Goal: Task Accomplishment & Management: Complete application form

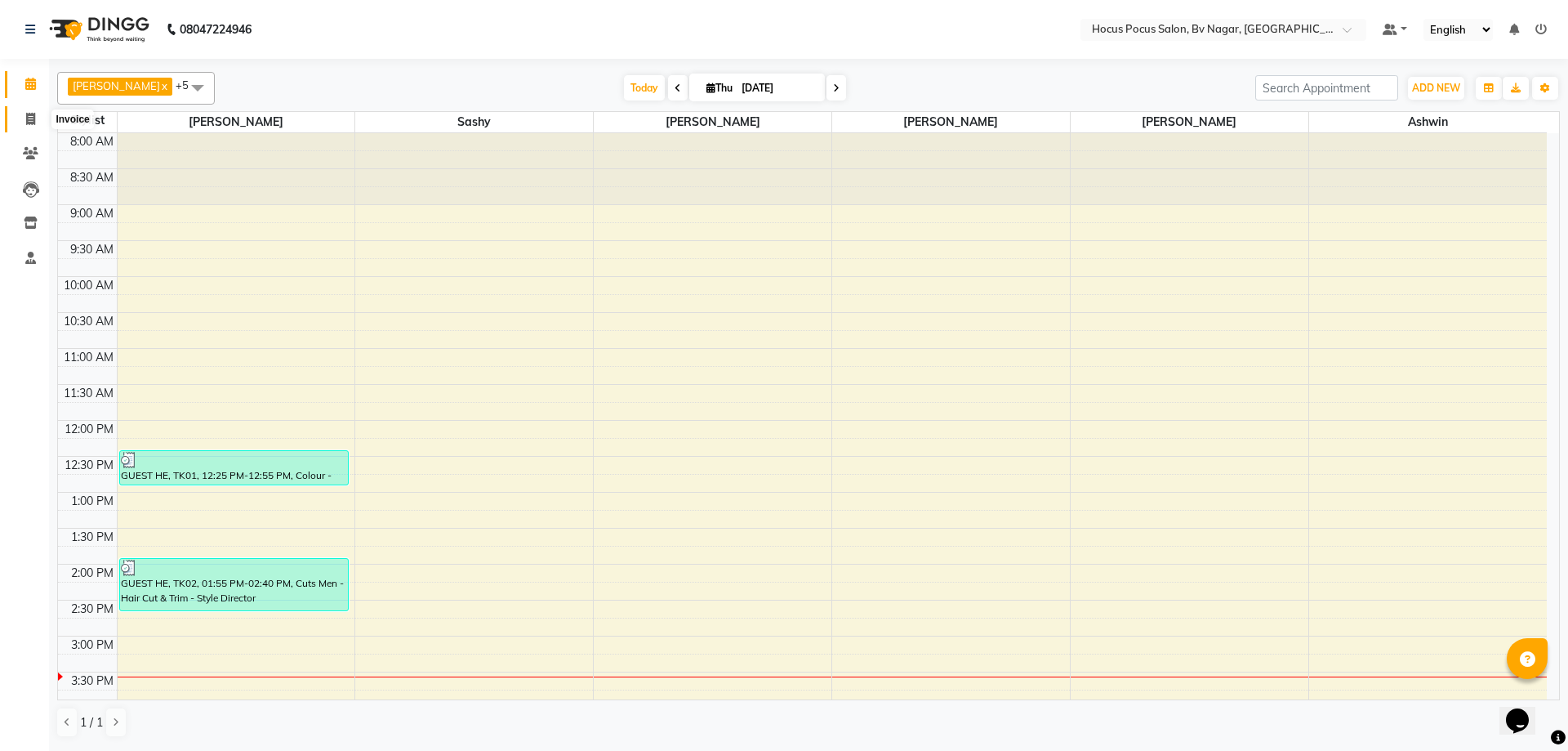
click at [32, 120] on icon at bounding box center [30, 119] width 9 height 12
select select "6056"
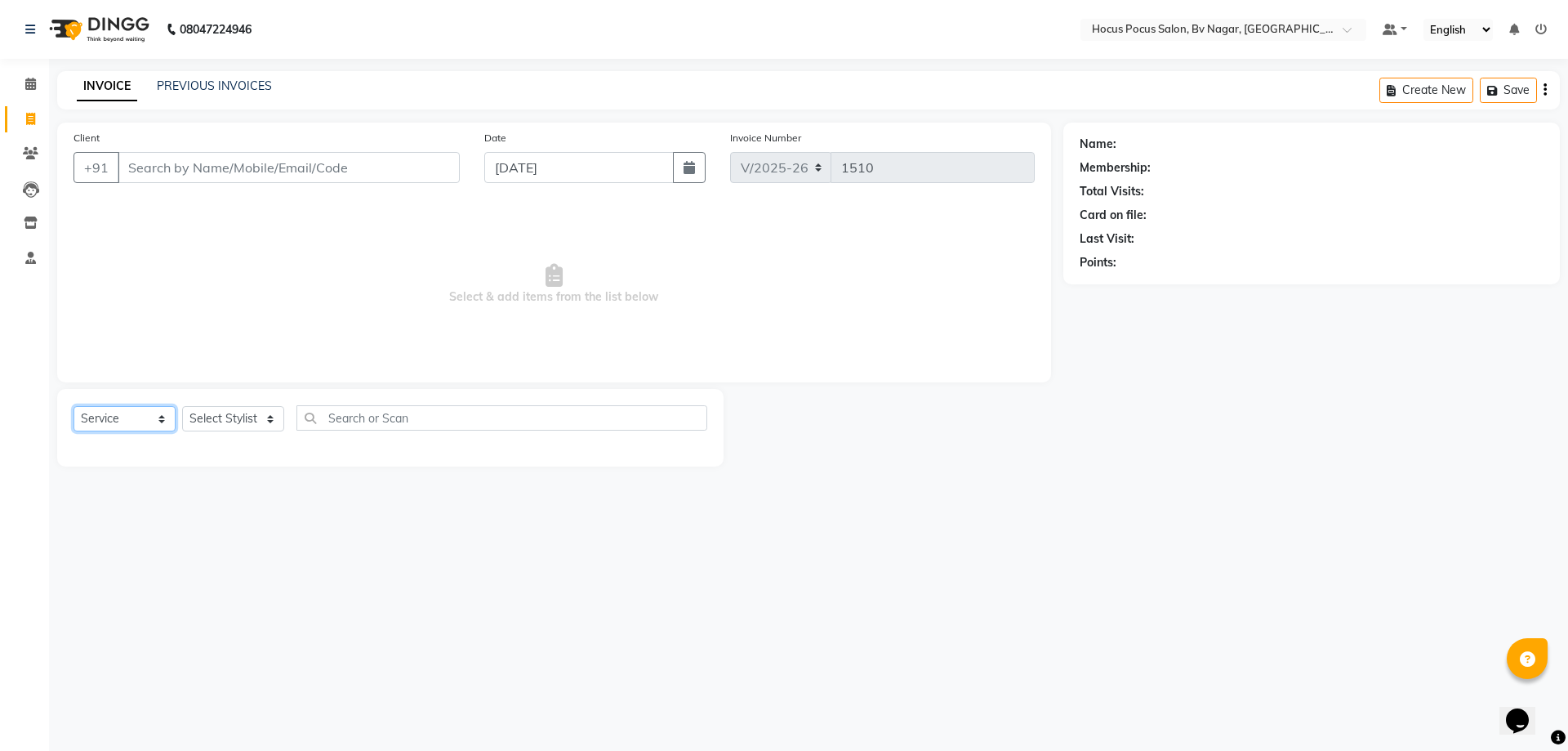
click at [163, 423] on select "Select Service Product Membership Package Voucher Prepaid Gift Card" at bounding box center [124, 418] width 102 height 25
select select "product"
click at [74, 406] on select "Select Service Product Membership Package Voucher Prepaid Gift Card" at bounding box center [124, 418] width 102 height 25
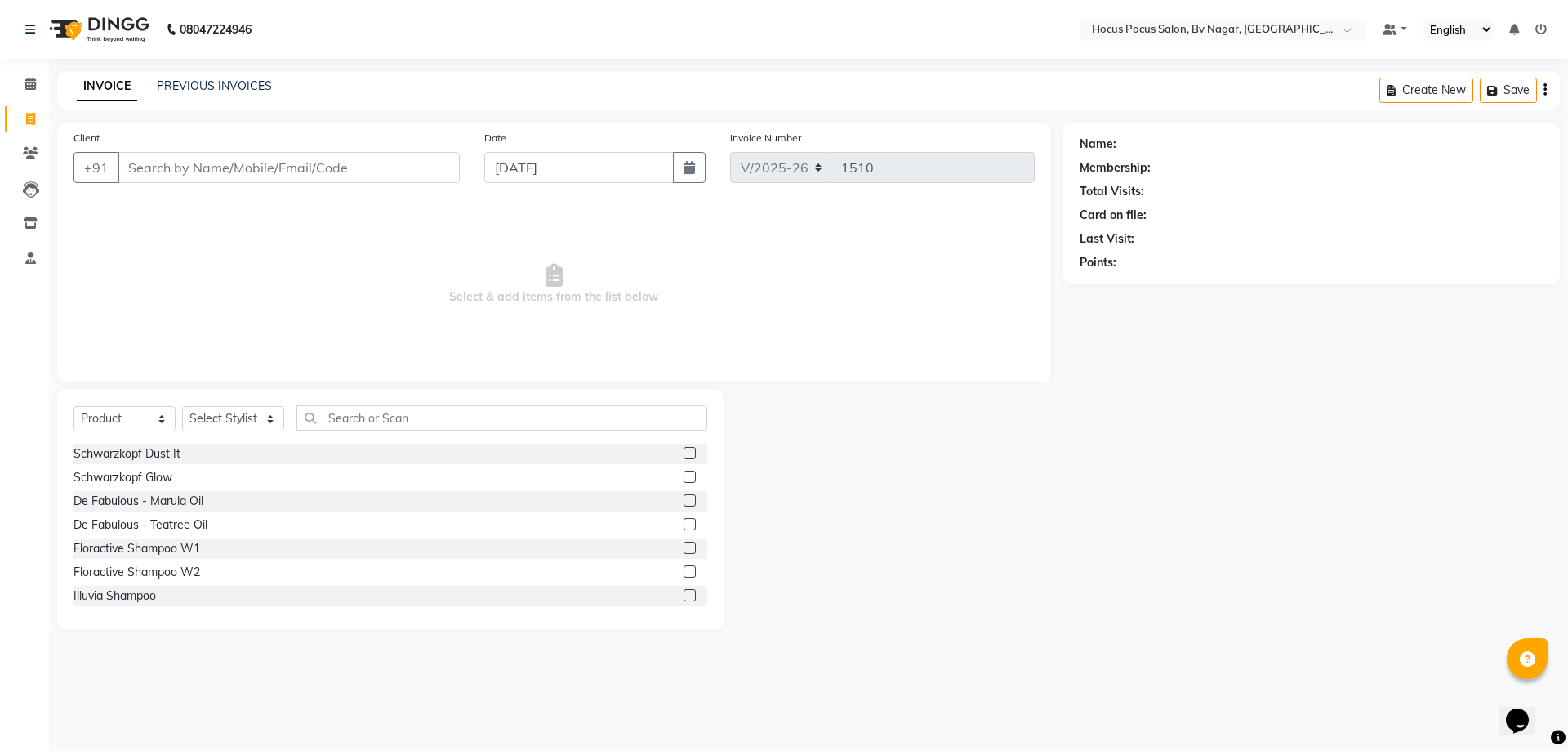
click at [684, 547] on label at bounding box center [689, 547] width 12 height 12
click at [684, 547] on input "checkbox" at bounding box center [689, 548] width 11 height 11
click at [684, 546] on label at bounding box center [689, 547] width 12 height 12
click at [684, 546] on input "checkbox" at bounding box center [689, 548] width 11 height 11
checkbox input "false"
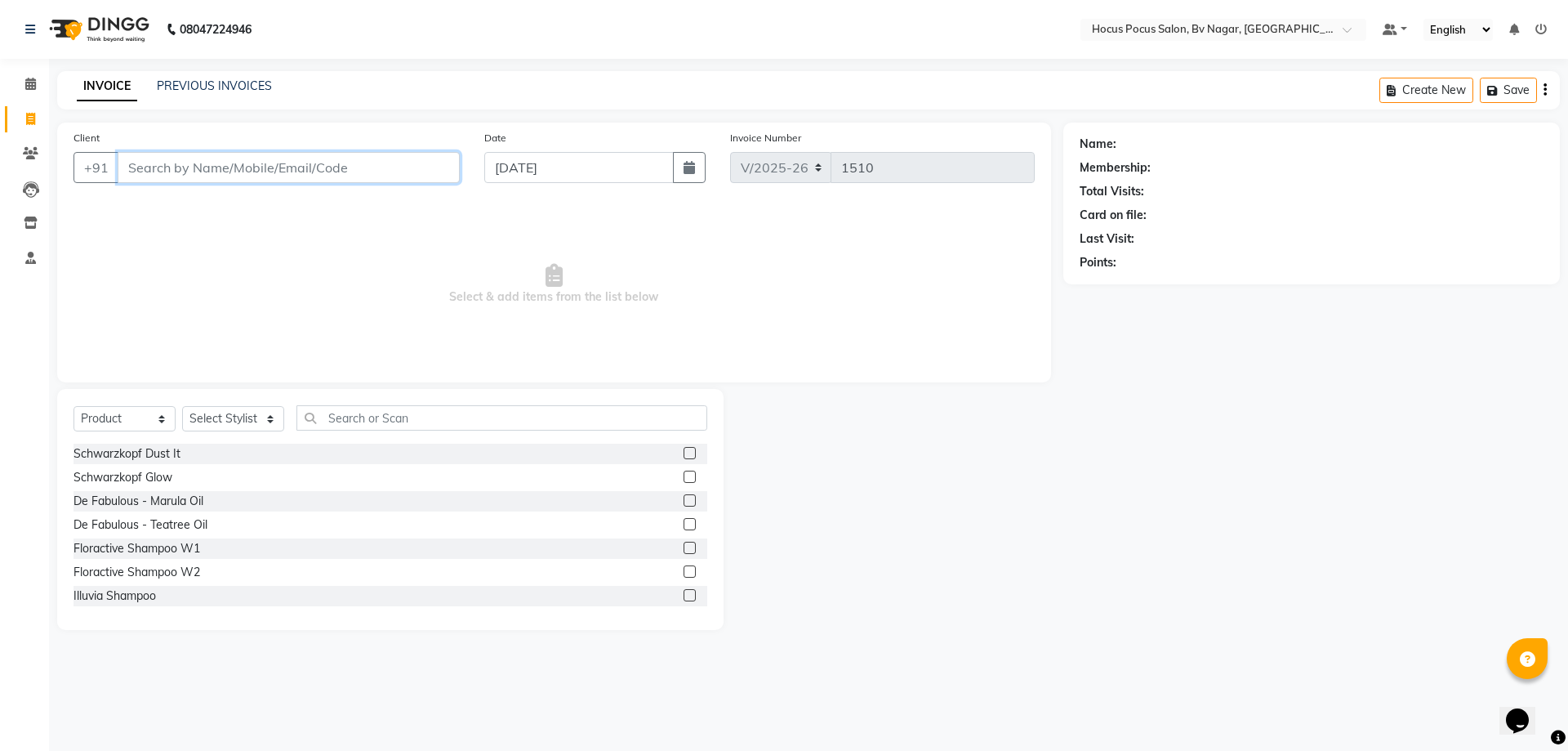
click at [148, 169] on input "Client" at bounding box center [289, 168] width 342 height 31
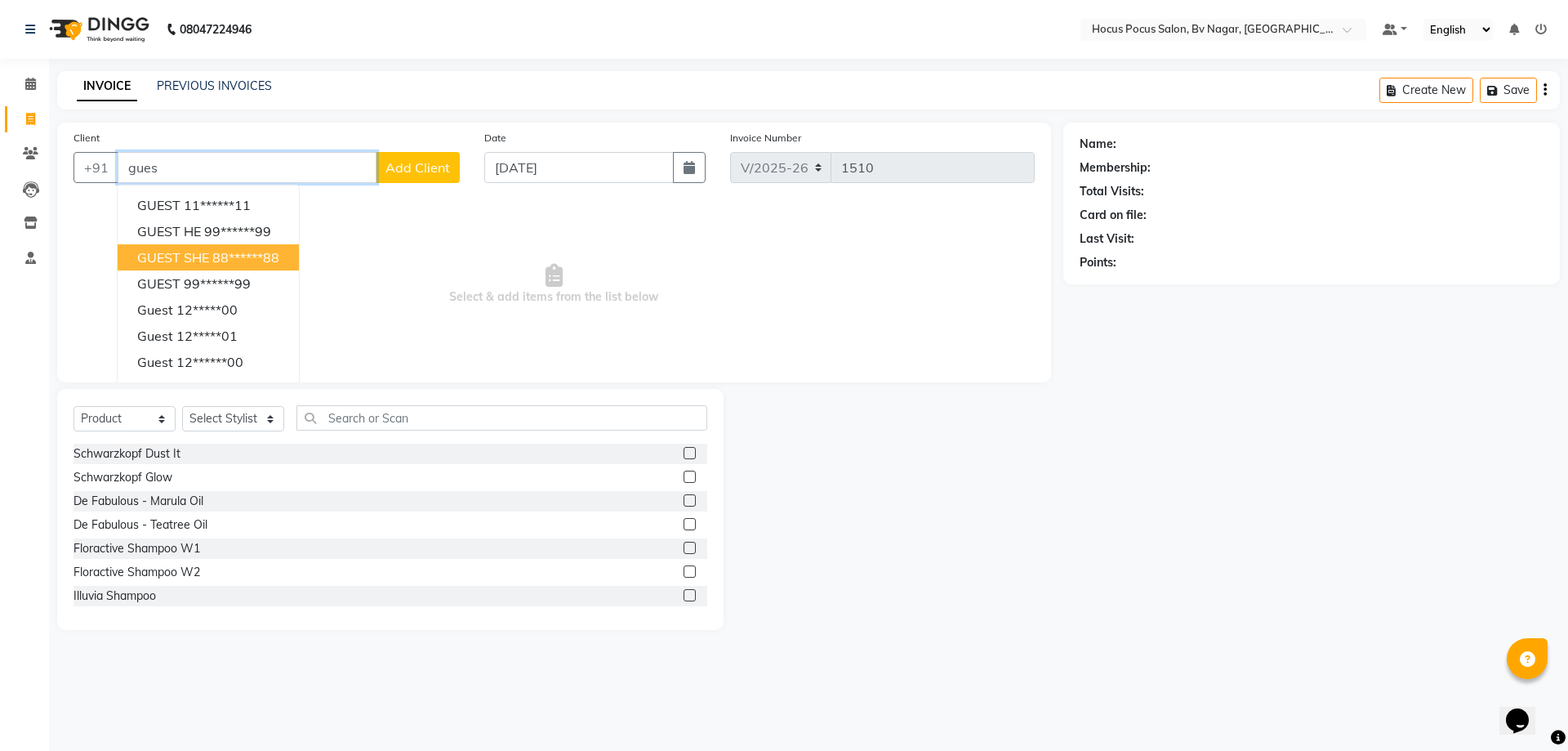
click at [212, 259] on ngb-highlight "88******88" at bounding box center [246, 257] width 67 height 16
type input "88******88"
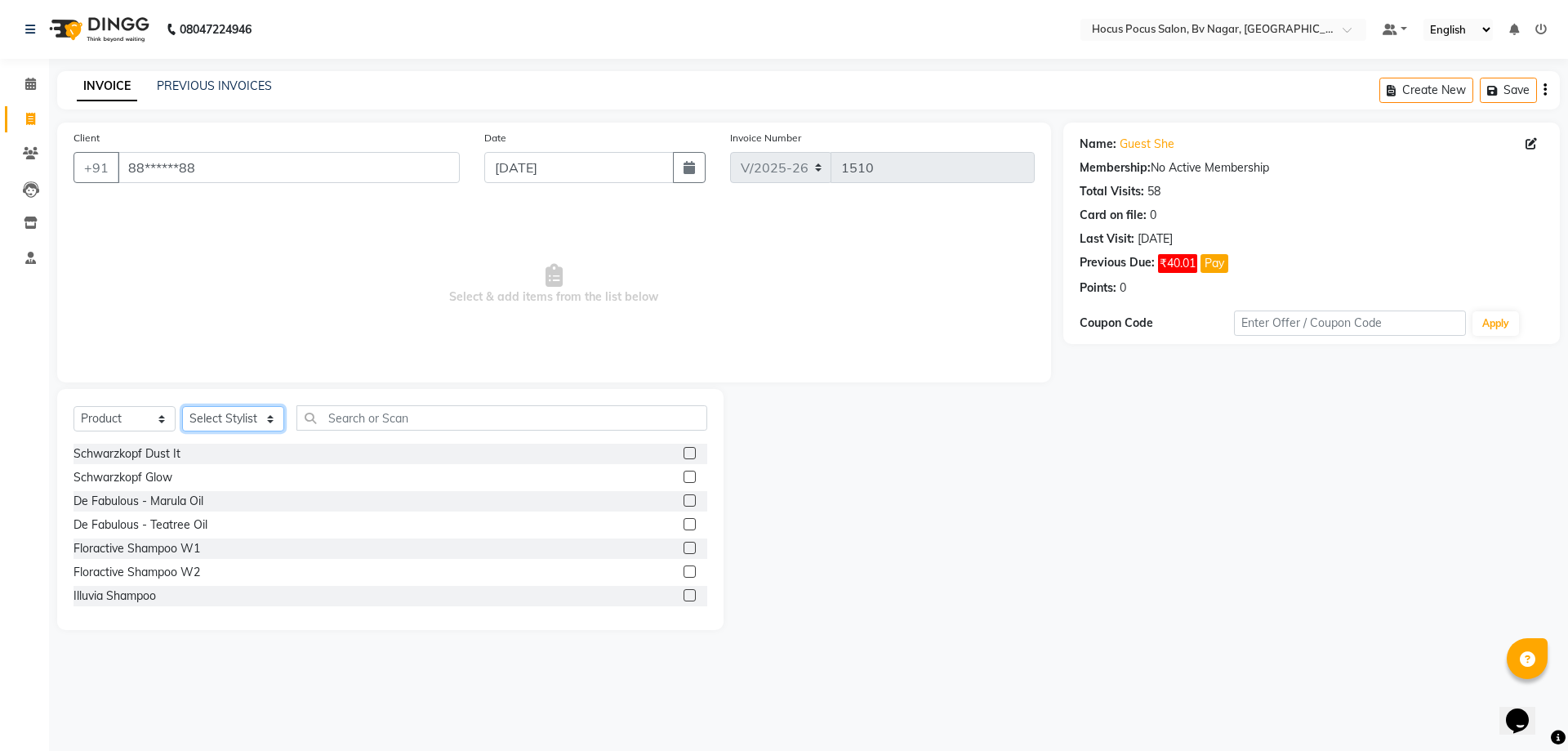
click at [268, 422] on select "Select Stylist Ashwin Bryan Diksha Hemanth hocus pocus Muskan Saroj Sashy" at bounding box center [233, 418] width 102 height 25
select select "43713"
click at [182, 406] on select "Select Stylist Ashwin Bryan Diksha Hemanth hocus pocus Muskan Saroj Sashy" at bounding box center [233, 418] width 102 height 25
click at [365, 415] on input "text" at bounding box center [502, 418] width 411 height 25
click at [684, 548] on label at bounding box center [689, 547] width 12 height 12
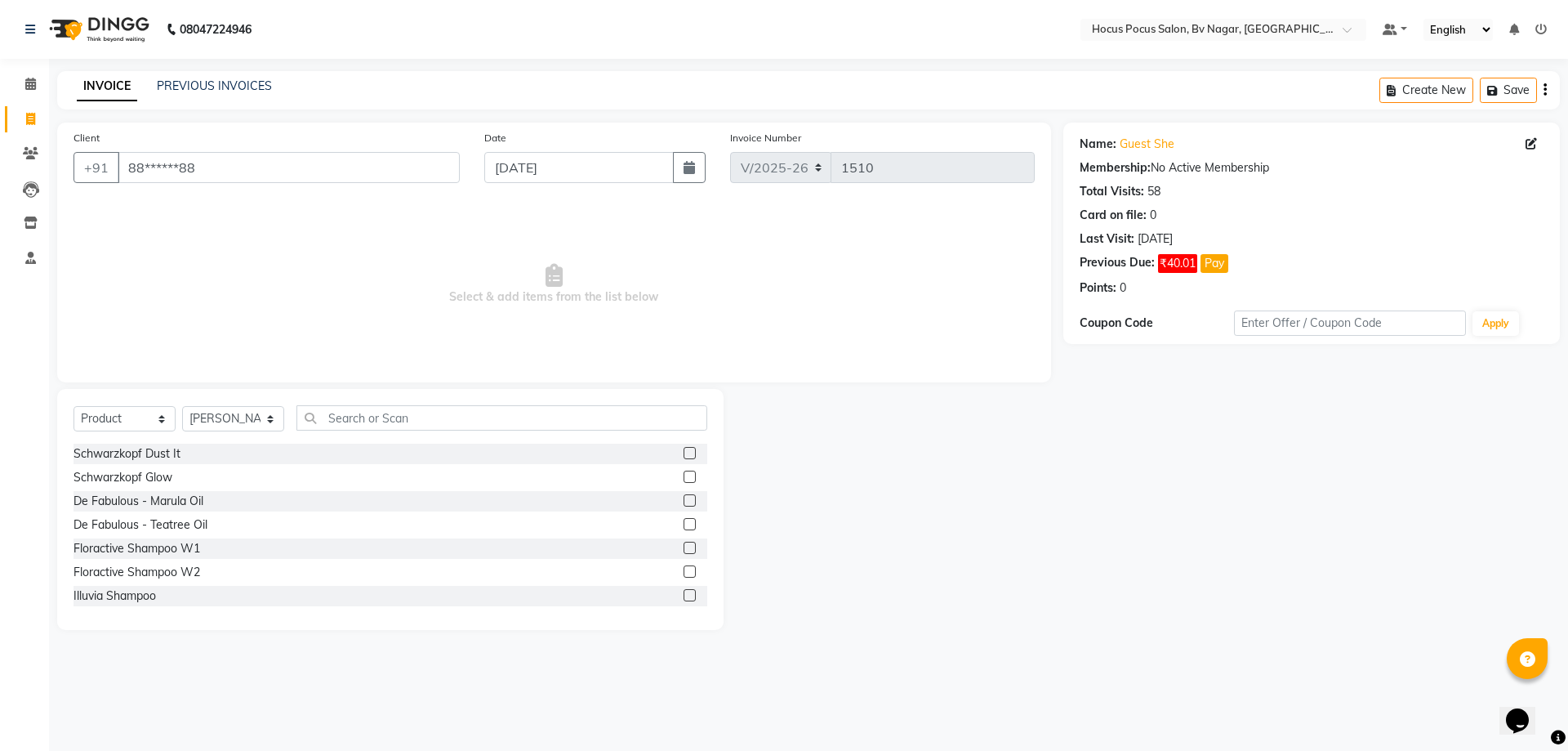
click at [684, 548] on input "checkbox" at bounding box center [689, 548] width 11 height 11
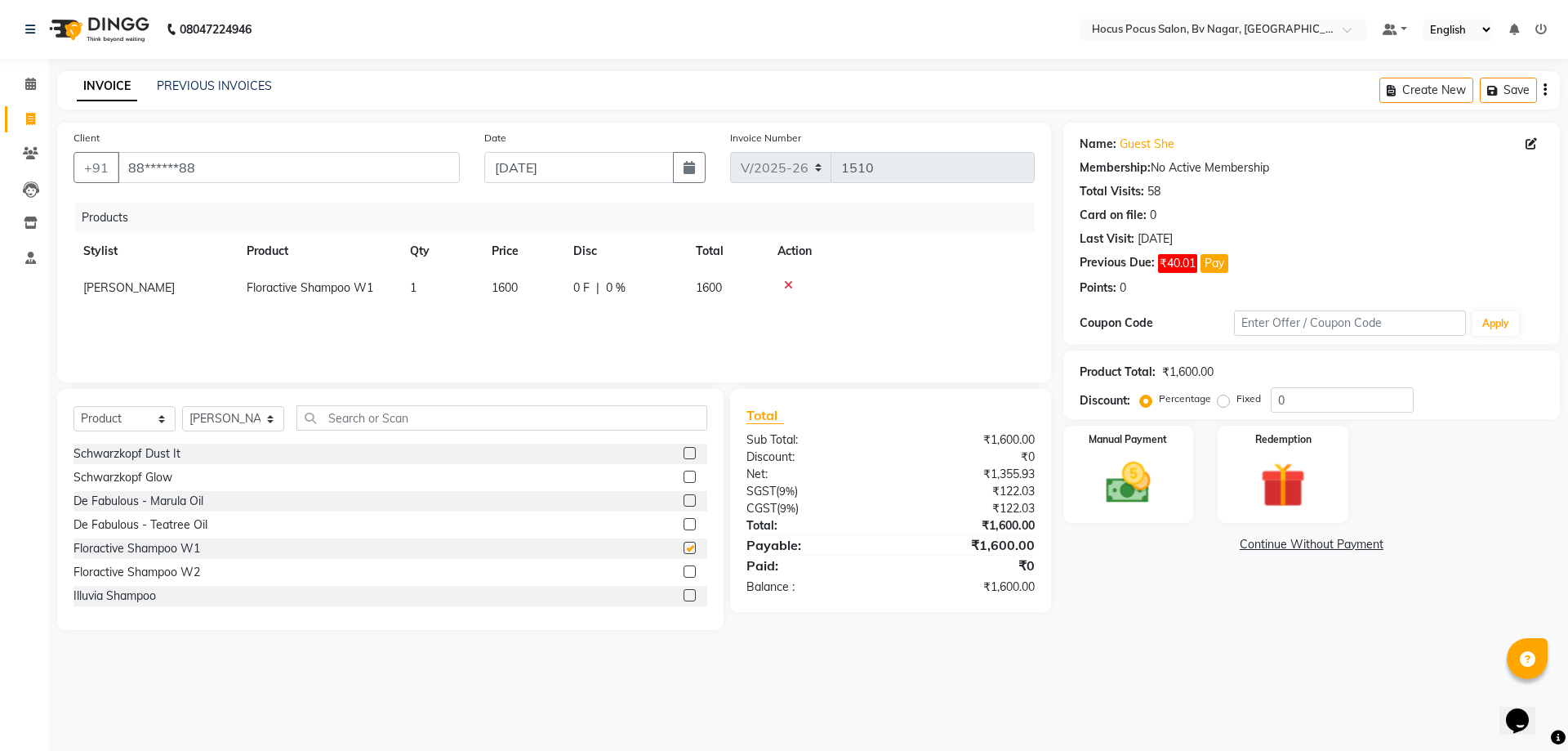
checkbox input "false"
click at [1123, 448] on div "Manual Payment" at bounding box center [1128, 474] width 136 height 101
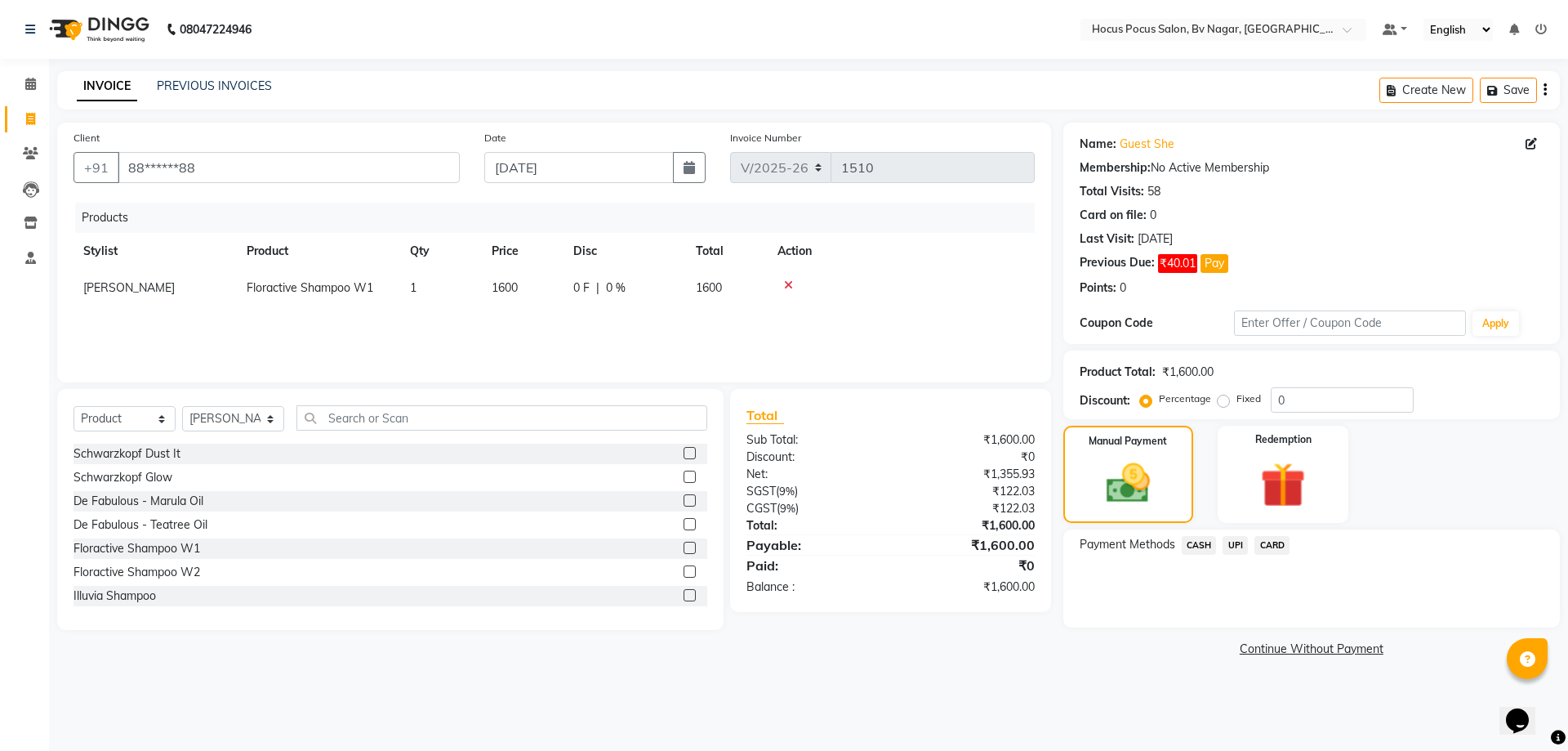
click at [1239, 544] on span "UPI" at bounding box center [1235, 545] width 25 height 19
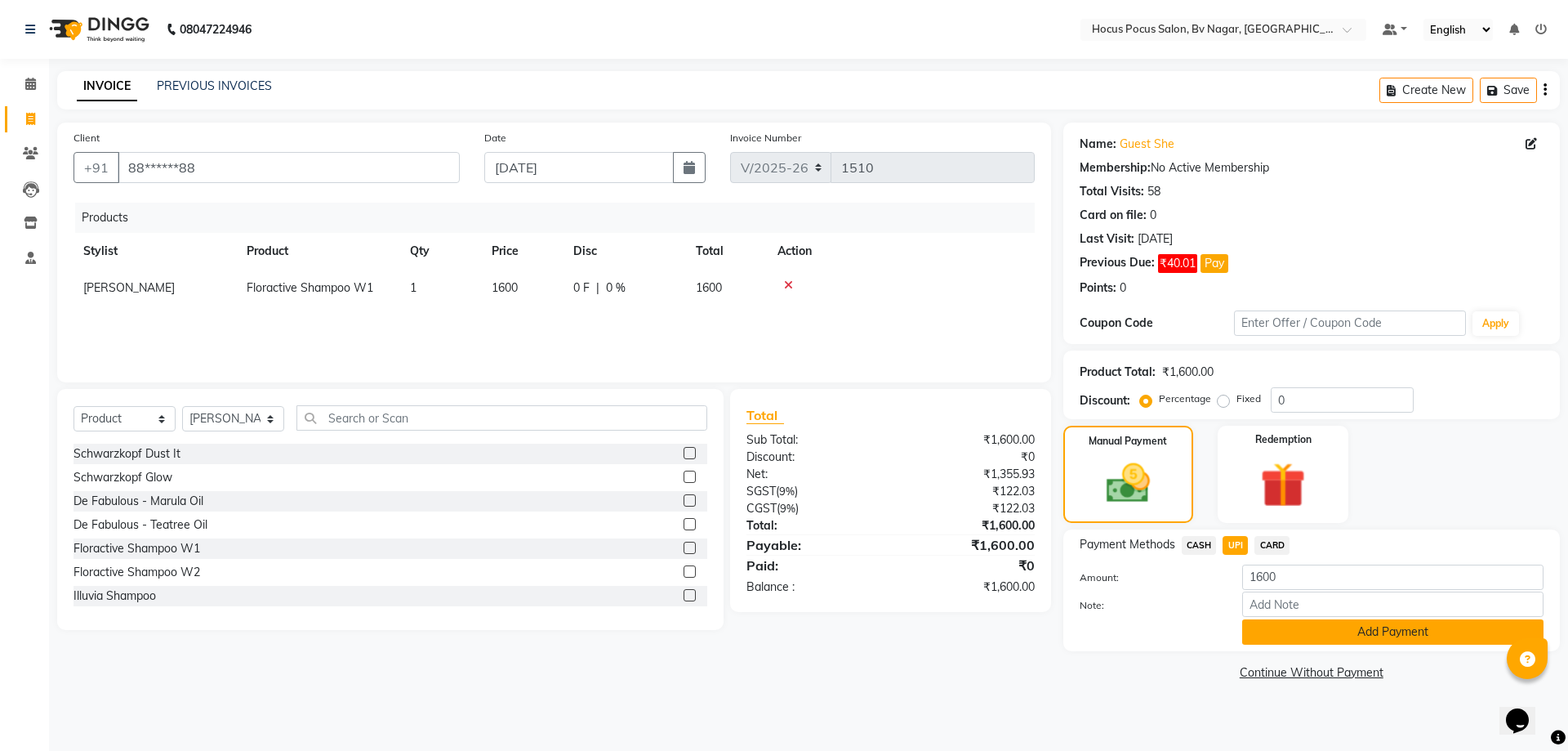
click at [1335, 635] on button "Add Payment" at bounding box center [1393, 631] width 301 height 25
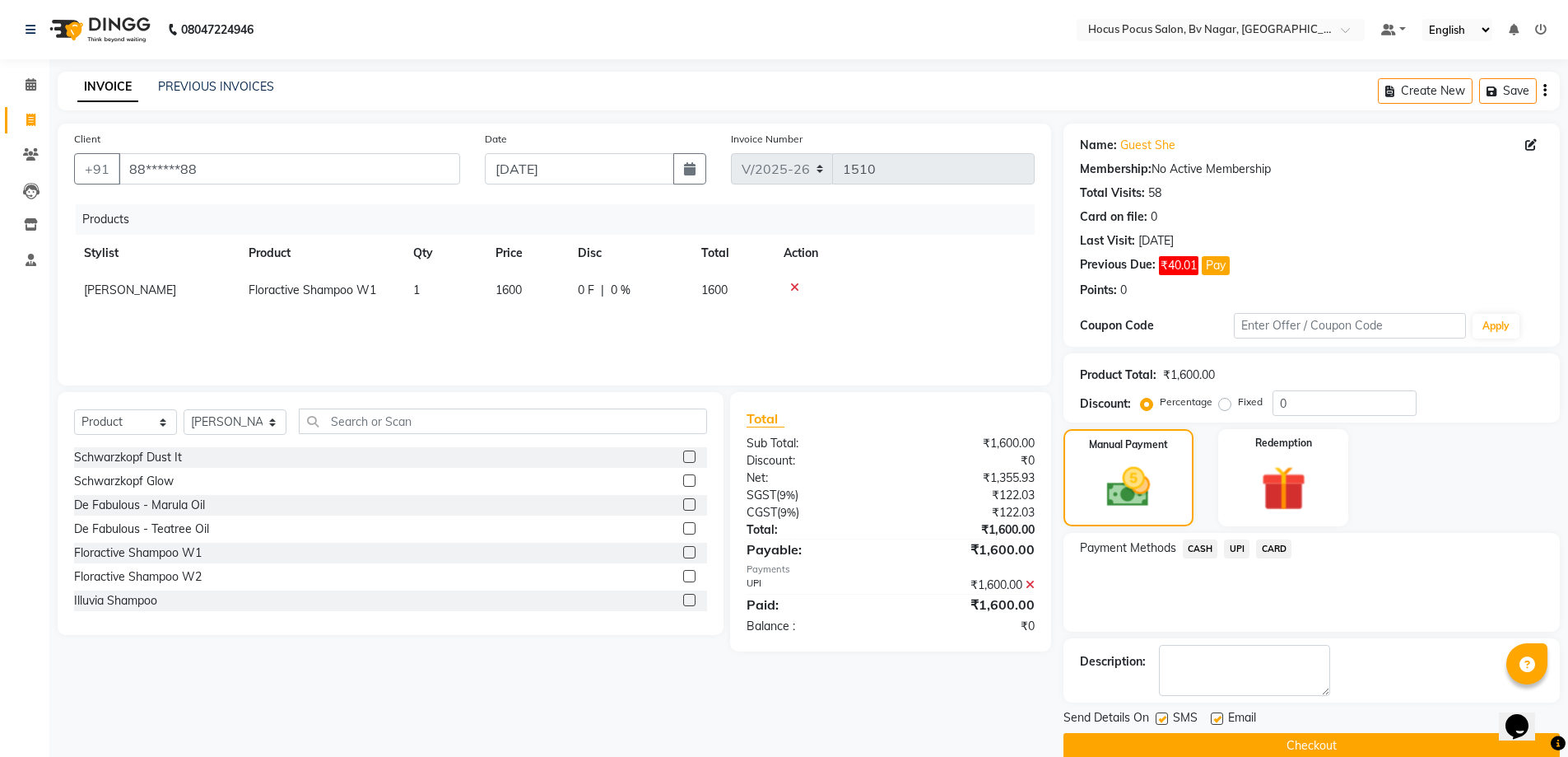
click at [1163, 720] on label at bounding box center [1162, 718] width 12 height 12
click at [1163, 720] on input "checkbox" at bounding box center [1161, 719] width 11 height 11
checkbox input "false"
click at [1173, 749] on button "Checkout" at bounding box center [1312, 745] width 497 height 26
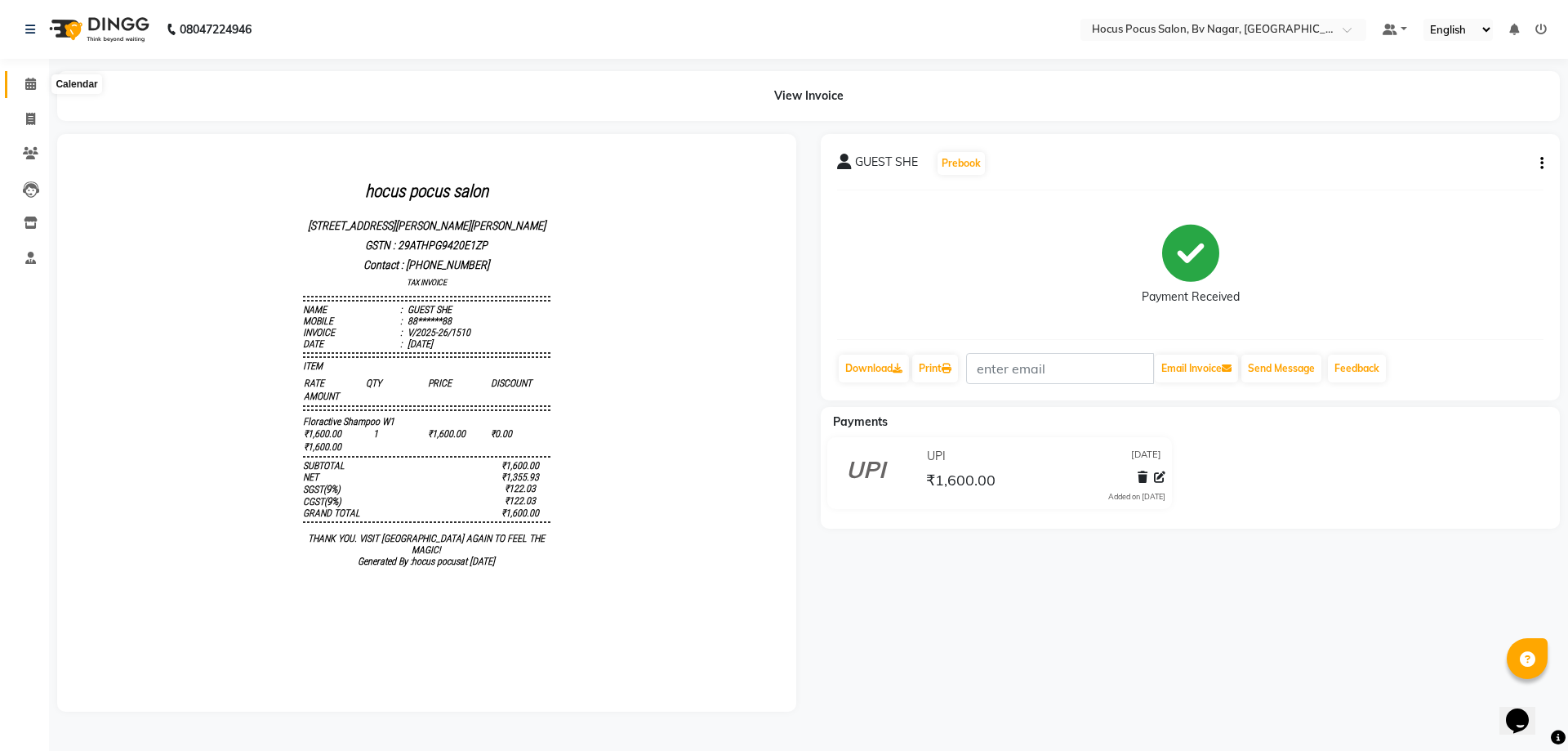
click at [29, 90] on span at bounding box center [30, 84] width 29 height 19
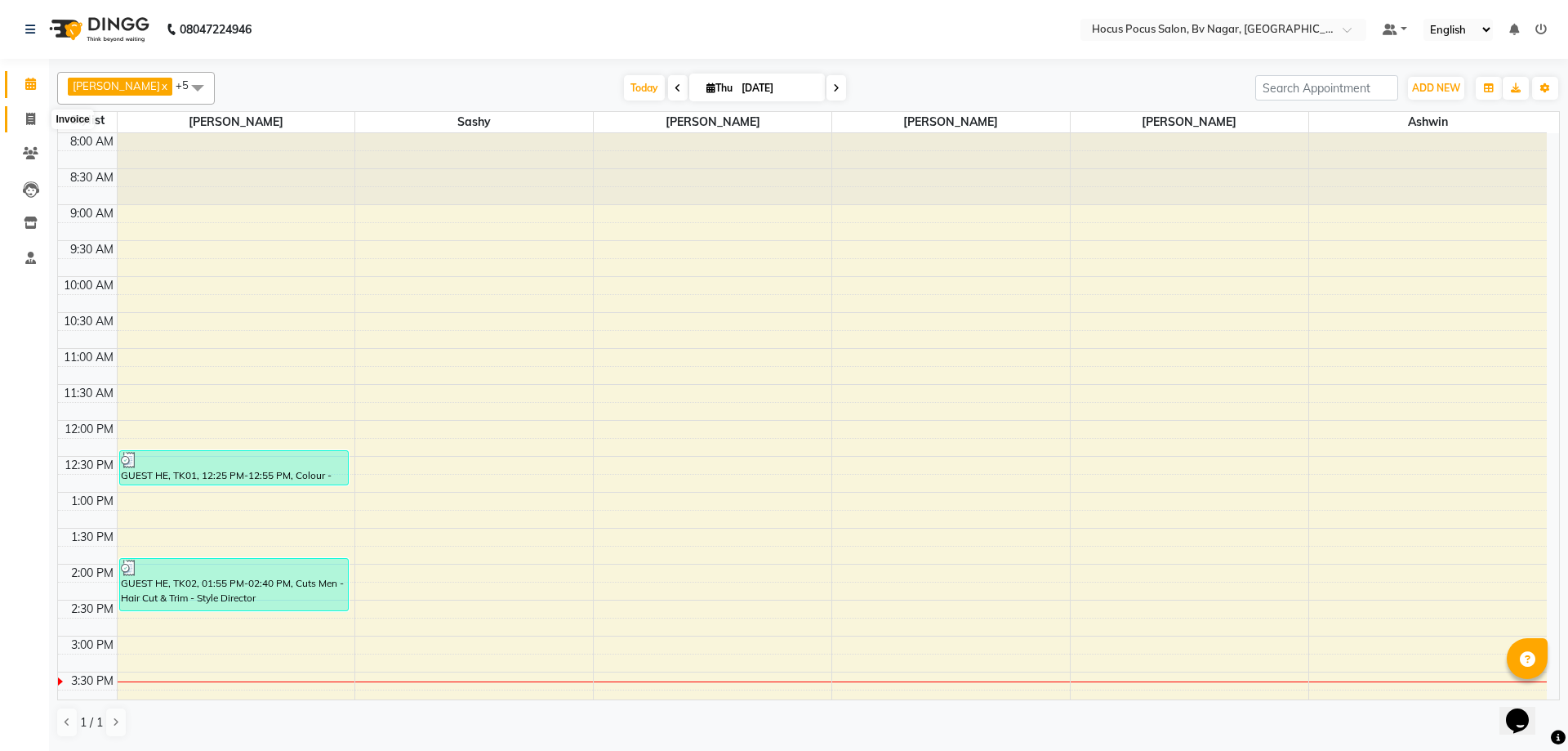
click at [29, 117] on icon at bounding box center [30, 119] width 9 height 12
select select "6056"
select select "service"
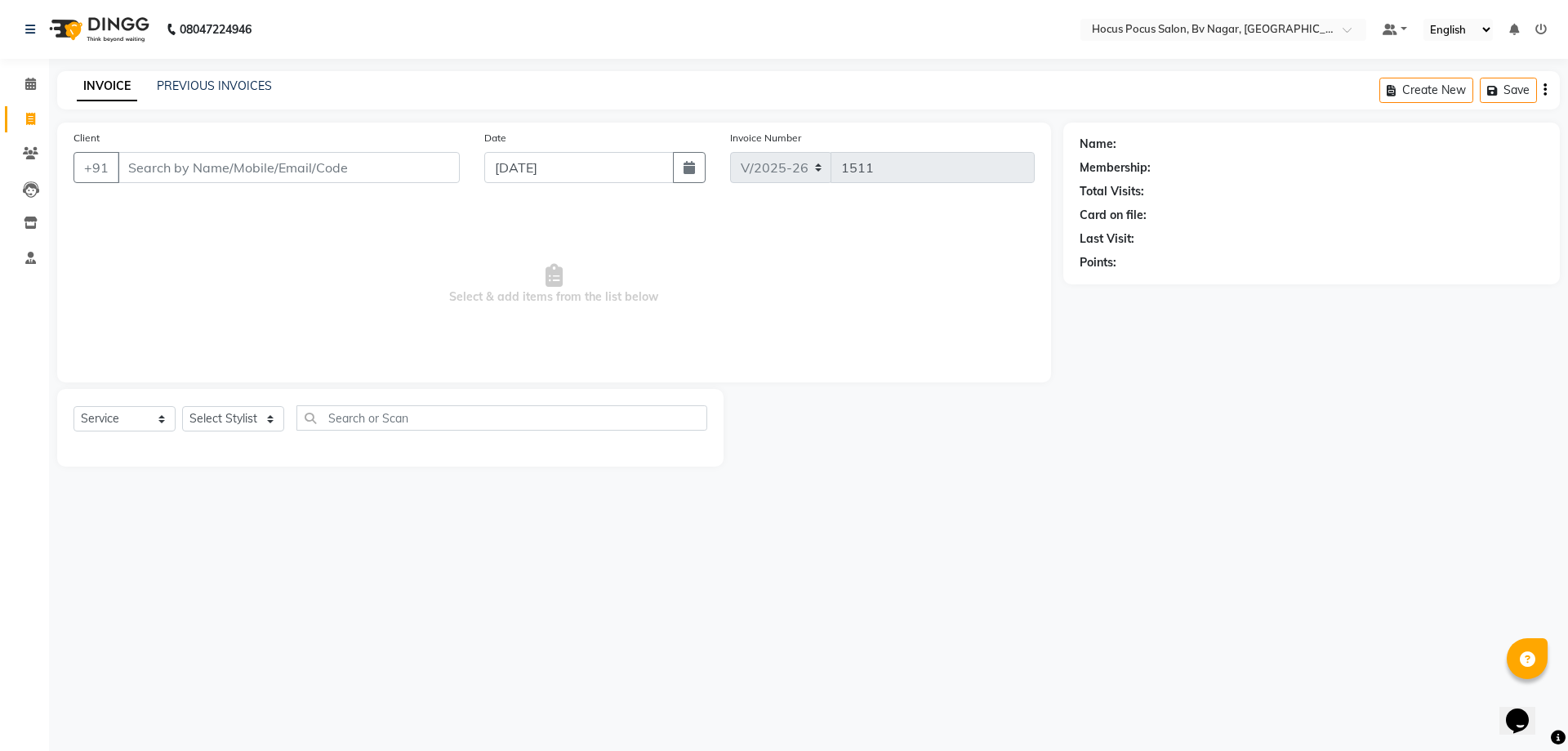
click at [149, 167] on input "Client" at bounding box center [289, 168] width 342 height 31
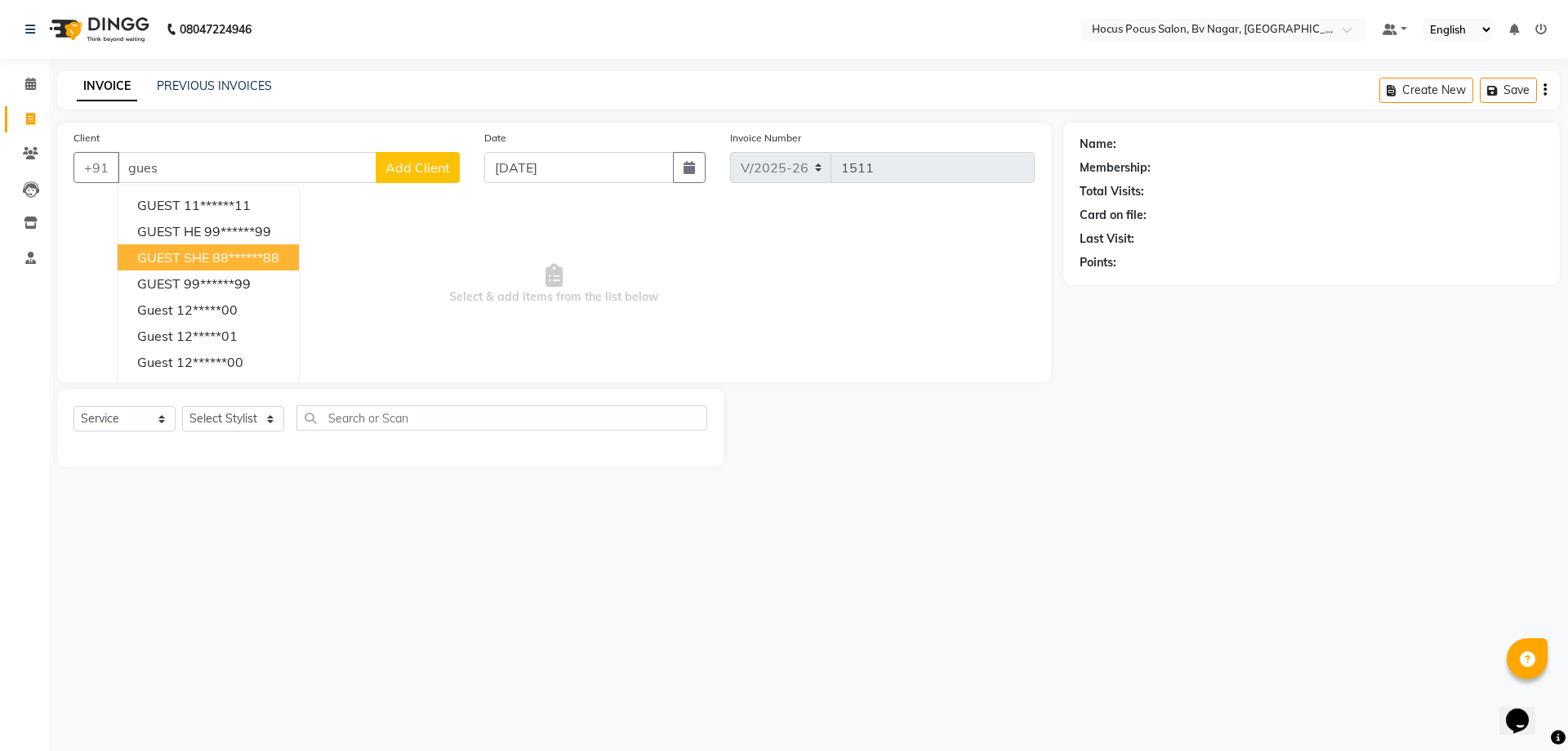
click at [268, 253] on ngb-highlight "88******88" at bounding box center [246, 257] width 67 height 16
type input "88******88"
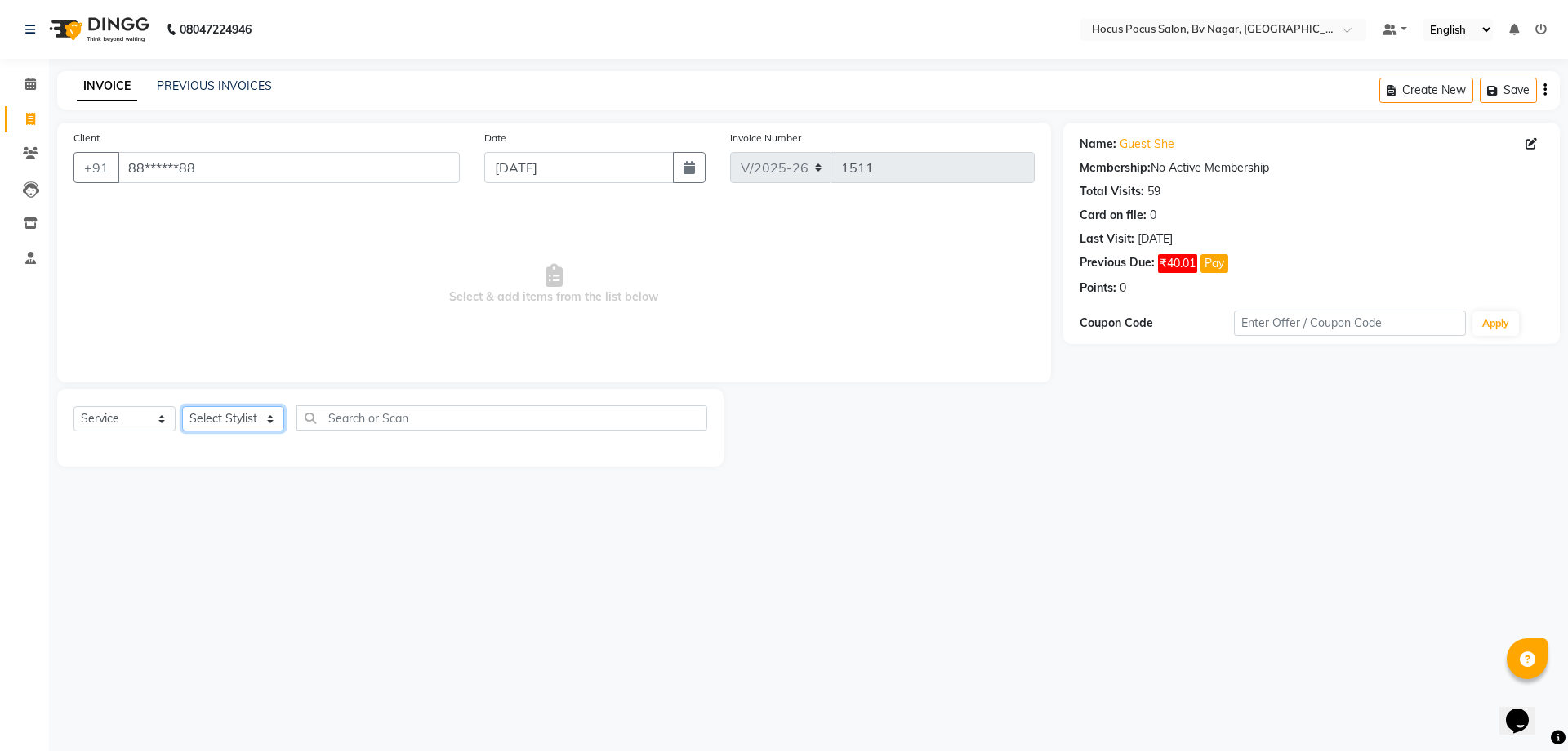
click at [270, 419] on select "Select Stylist Ashwin Bryan Diksha Hemanth hocus pocus Muskan Saroj Sashy" at bounding box center [233, 418] width 102 height 25
select select "43708"
click at [182, 406] on select "Select Stylist Ashwin Bryan Diksha Hemanth hocus pocus Muskan Saroj Sashy" at bounding box center [233, 418] width 102 height 25
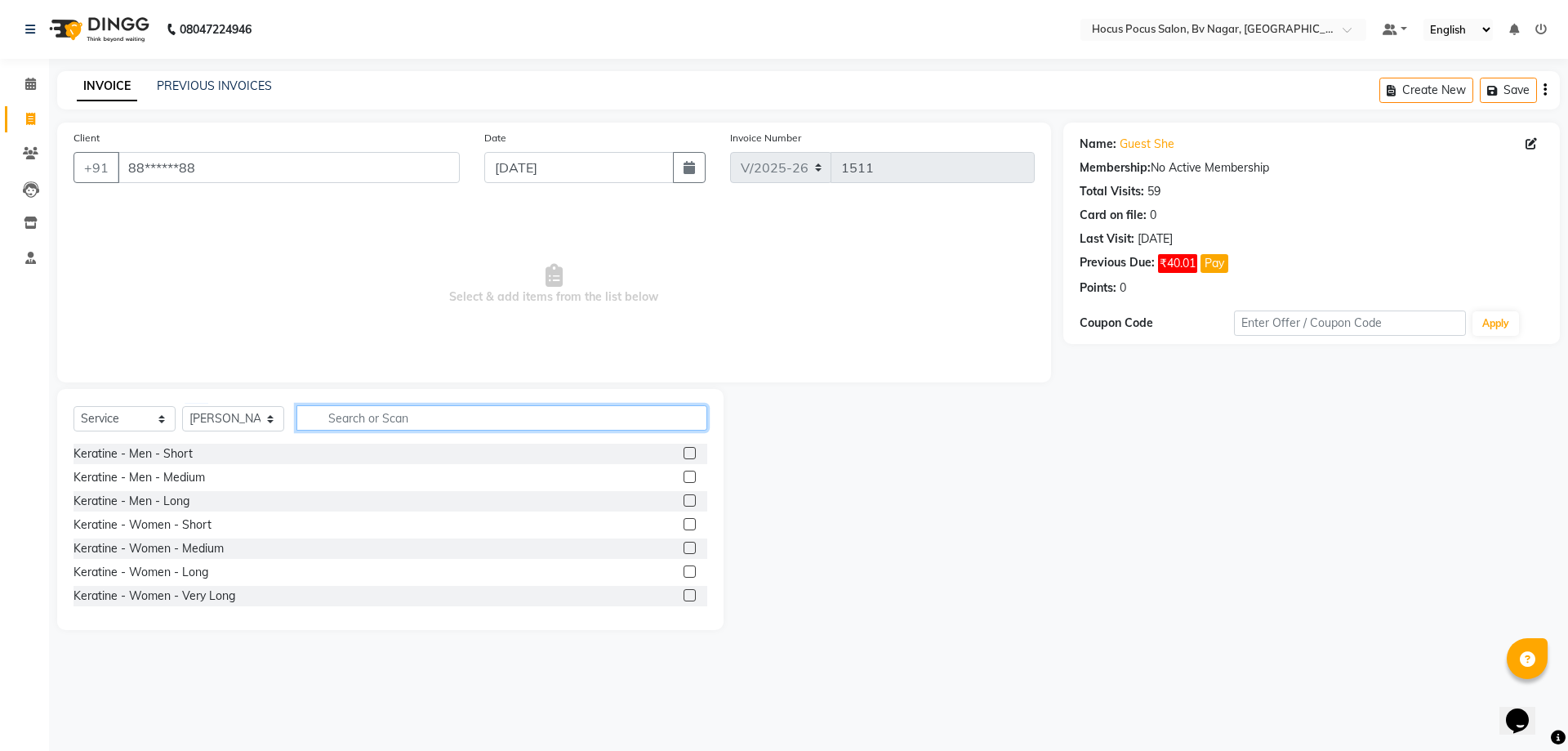
click at [342, 420] on input "text" at bounding box center [502, 418] width 411 height 25
type input "hair"
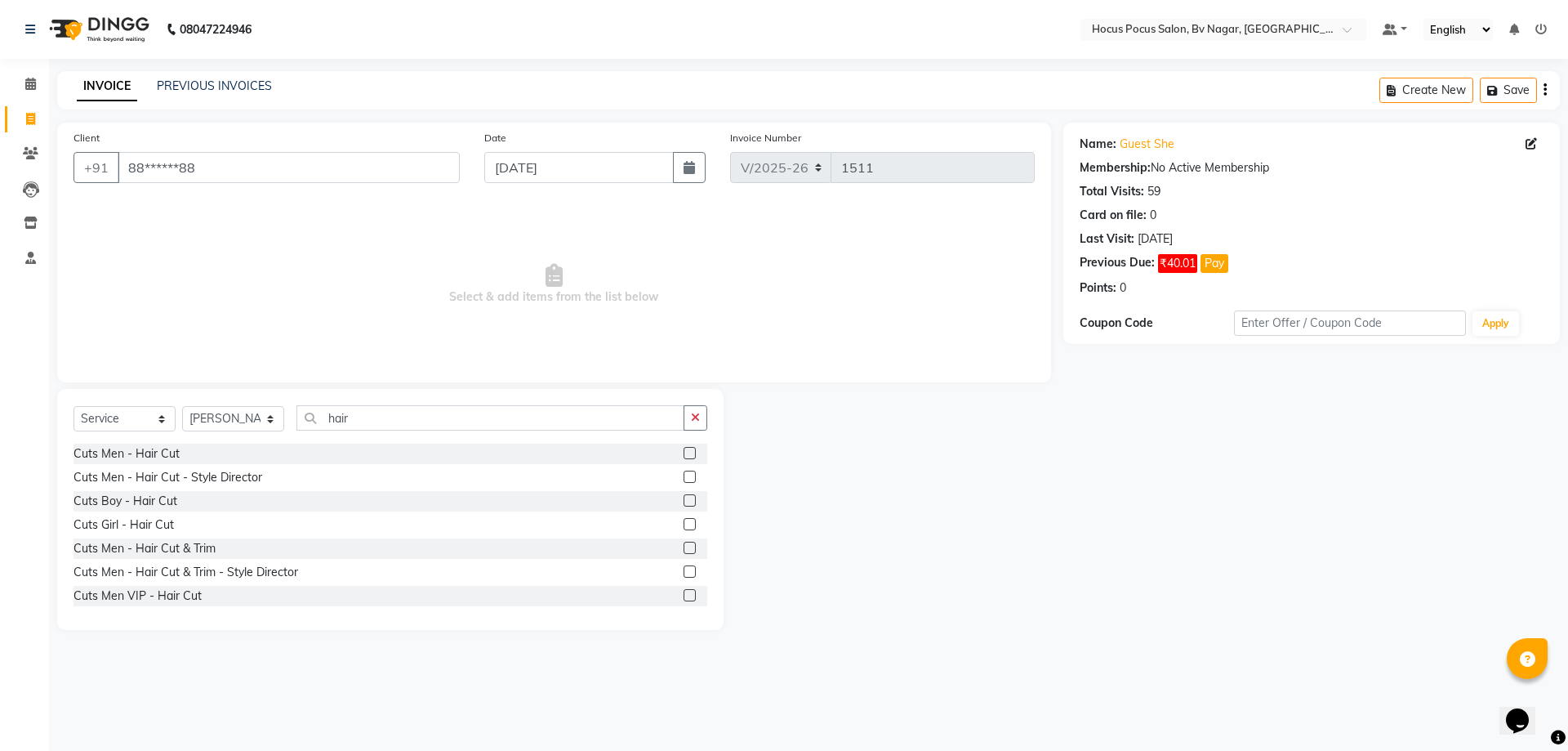
click at [684, 455] on label at bounding box center [689, 453] width 12 height 12
click at [684, 455] on input "checkbox" at bounding box center [689, 454] width 11 height 11
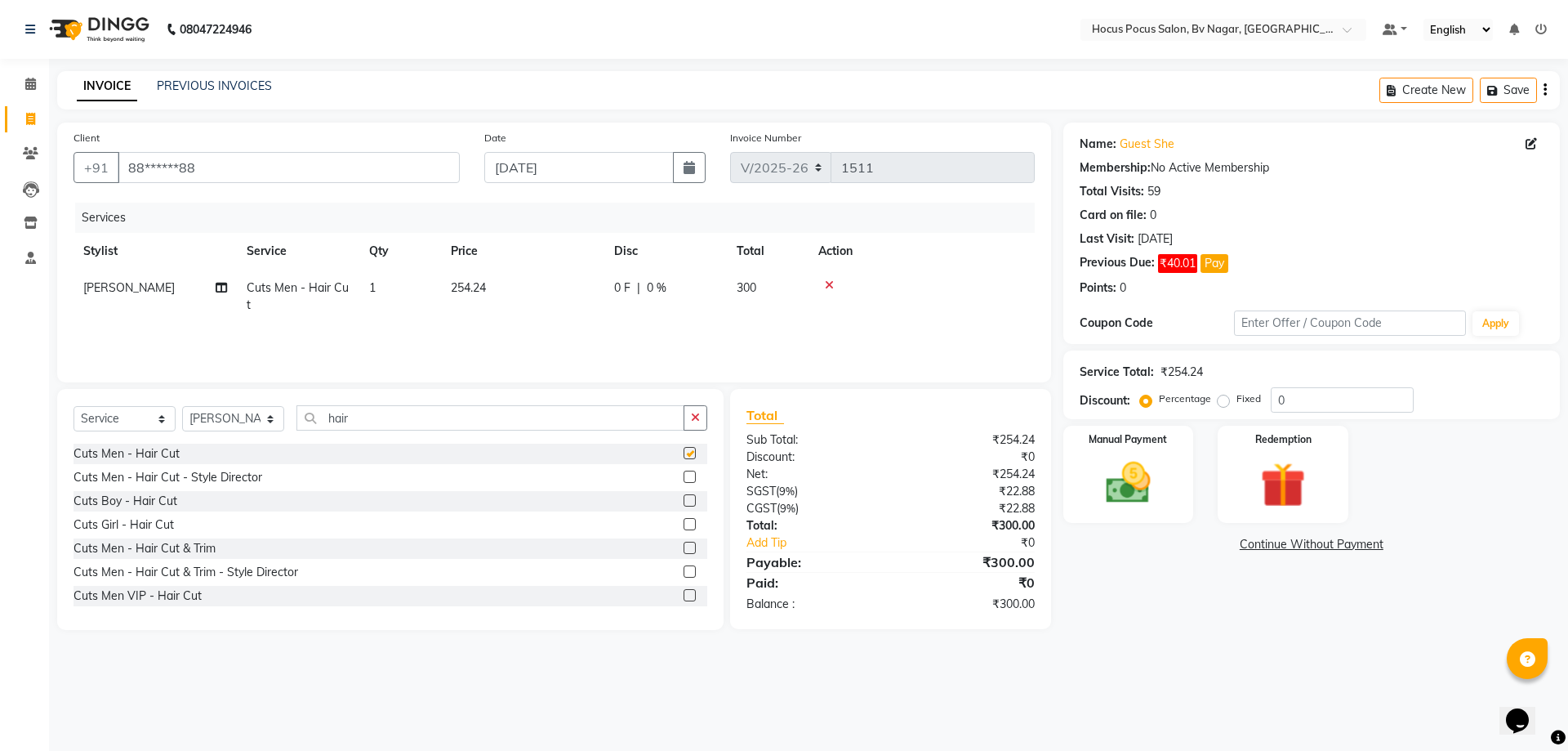
checkbox input "false"
click at [1142, 501] on img at bounding box center [1128, 483] width 76 height 54
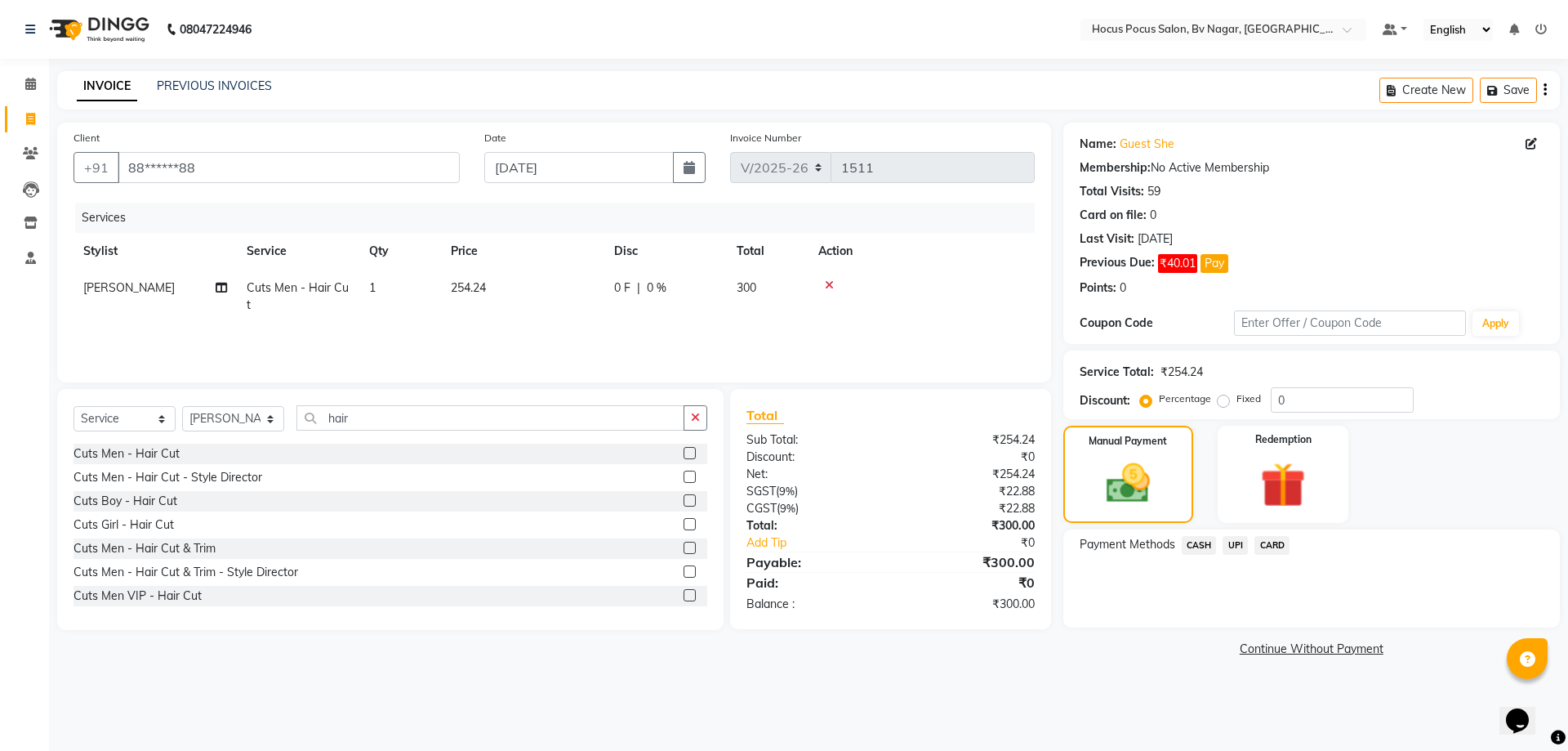
click at [1203, 547] on span "CASH" at bounding box center [1200, 545] width 35 height 19
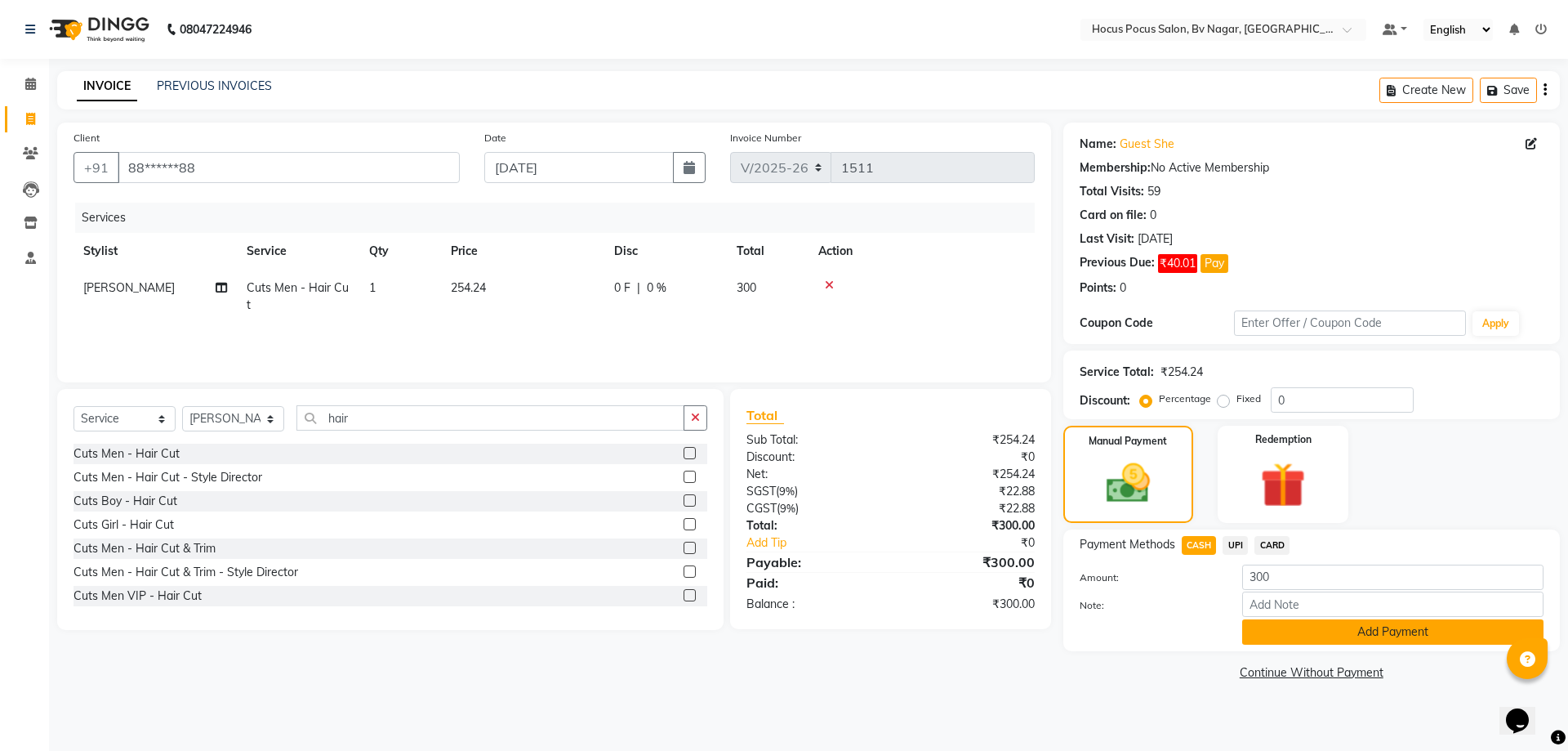
click at [1380, 624] on button "Add Payment" at bounding box center [1393, 631] width 301 height 25
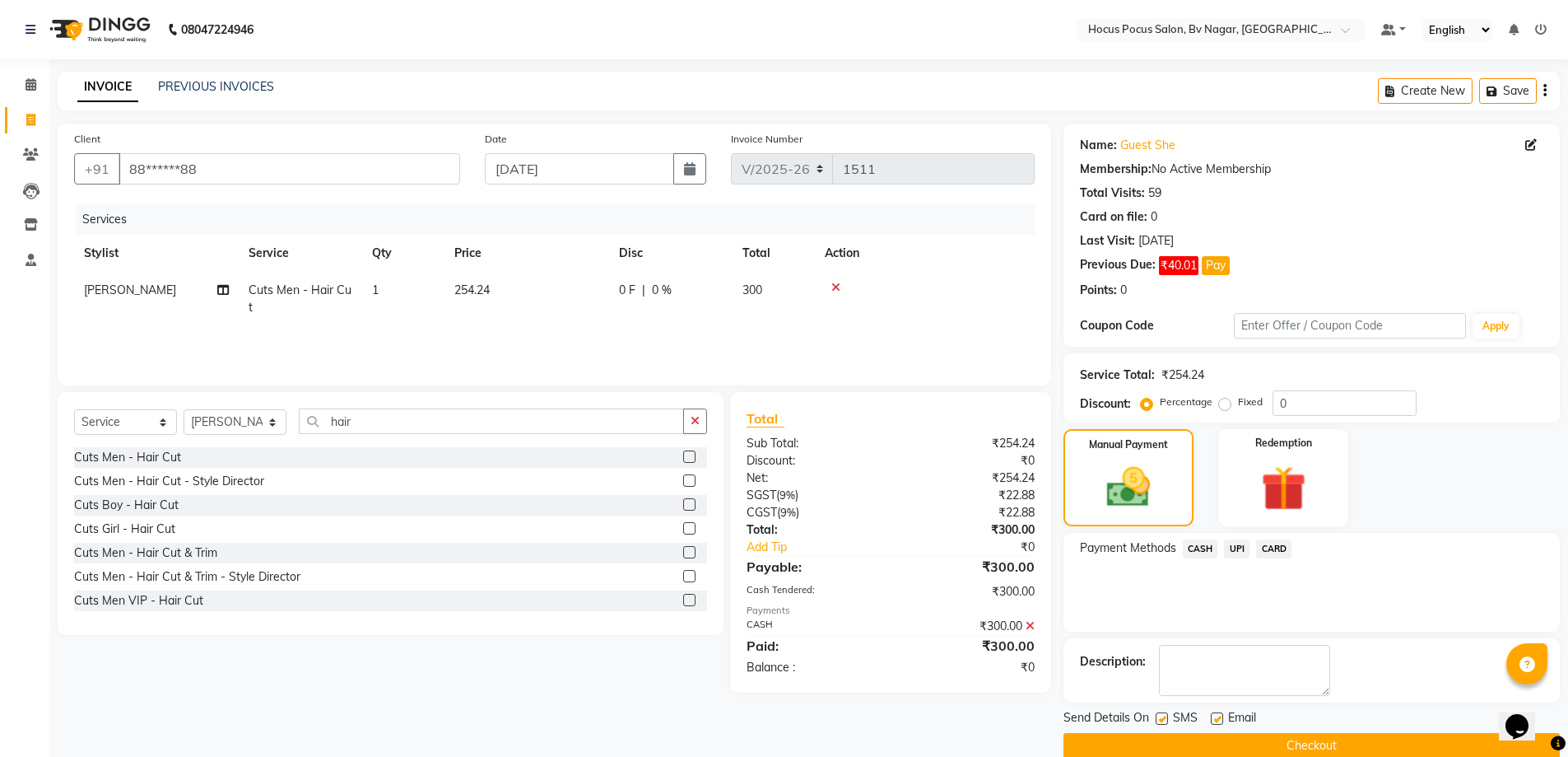
click at [1163, 720] on label at bounding box center [1162, 718] width 12 height 12
click at [1163, 720] on input "checkbox" at bounding box center [1161, 719] width 11 height 11
checkbox input "false"
click at [1156, 736] on button "Checkout" at bounding box center [1312, 745] width 497 height 26
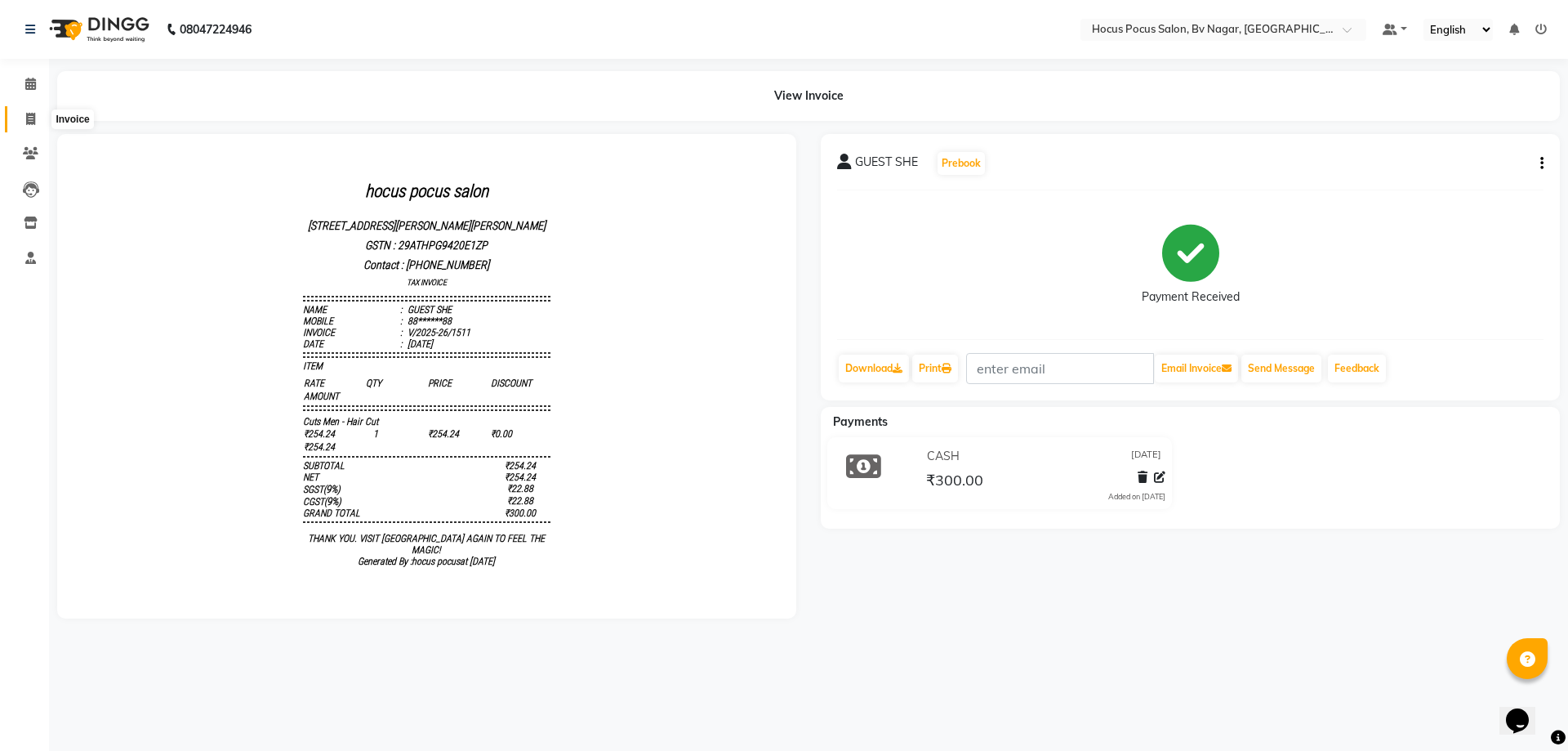
click at [23, 116] on span at bounding box center [30, 120] width 29 height 19
select select "service"
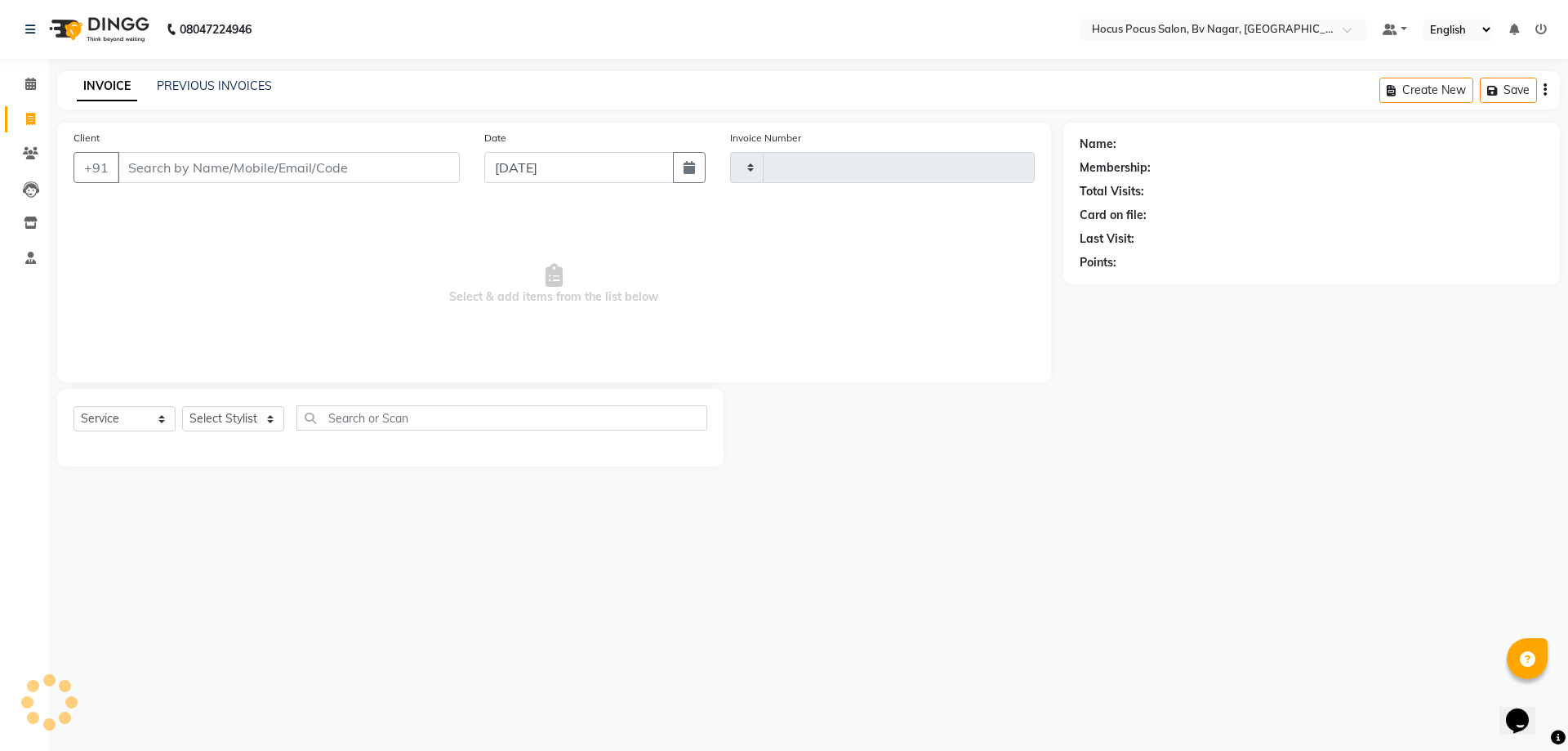
type input "1512"
select select "6056"
click at [259, 90] on link "PREVIOUS INVOICES" at bounding box center [215, 86] width 115 height 15
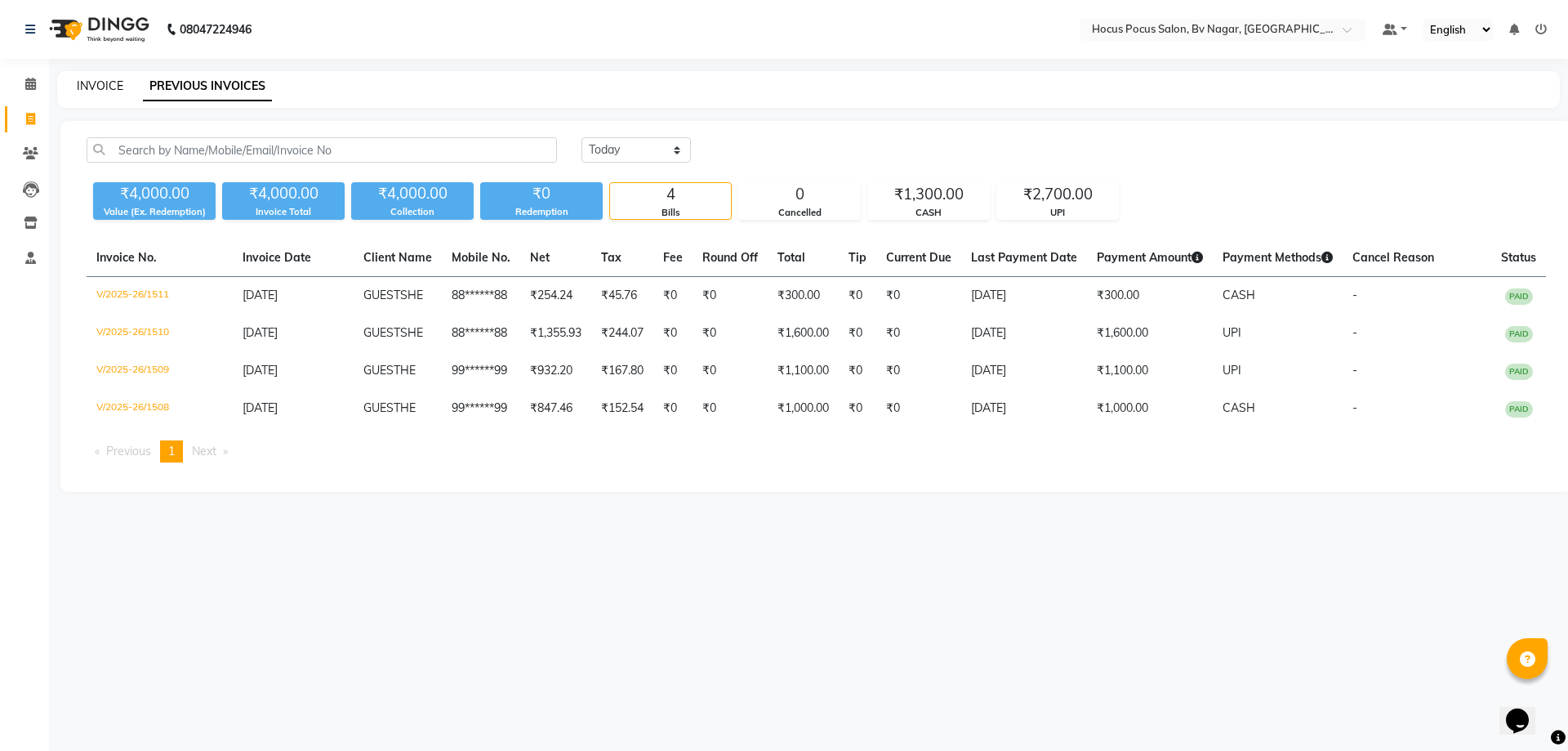
click at [102, 84] on link "INVOICE" at bounding box center [100, 86] width 47 height 15
select select "6056"
select select "service"
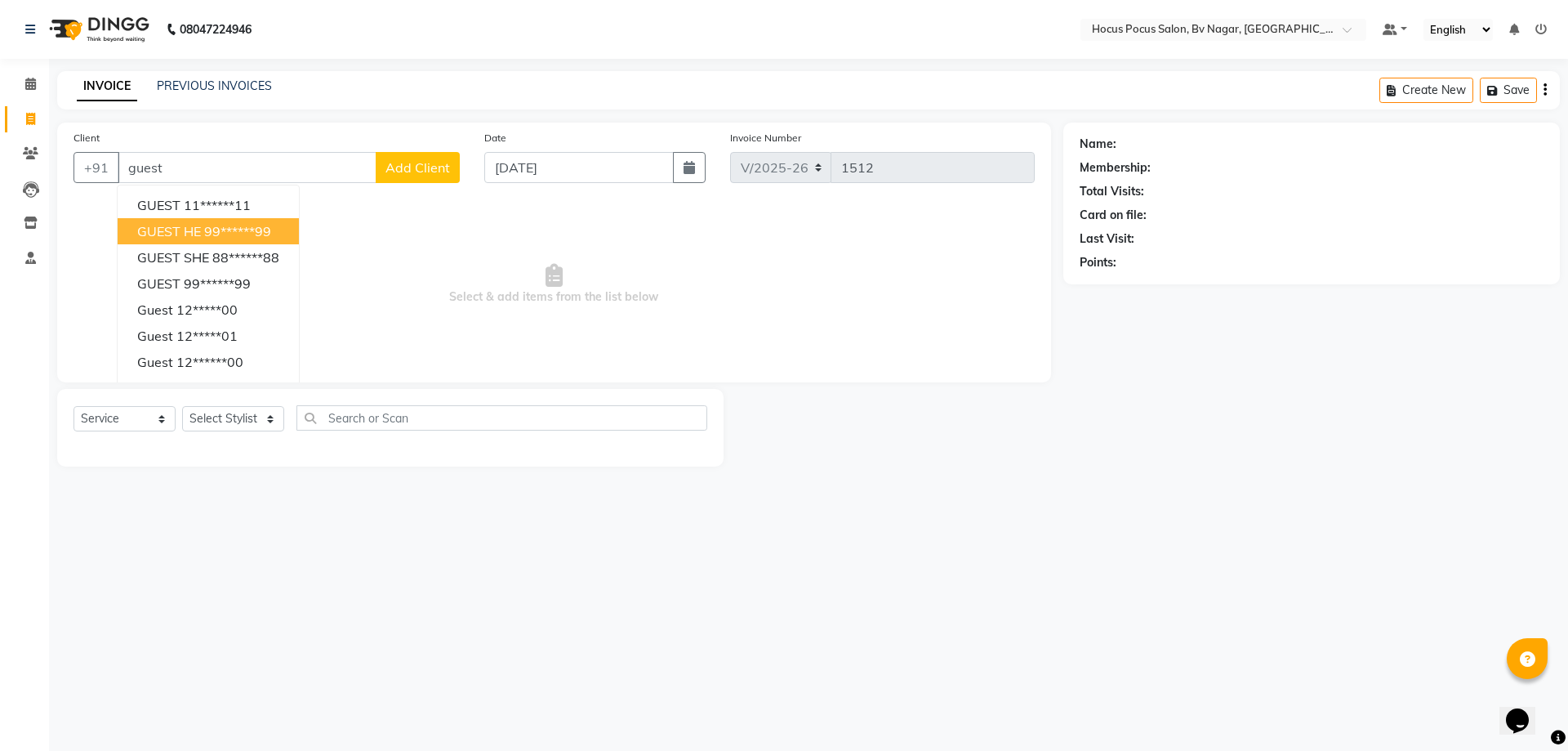
click at [225, 223] on ngb-highlight "99******99" at bounding box center [237, 231] width 67 height 16
type input "99******99"
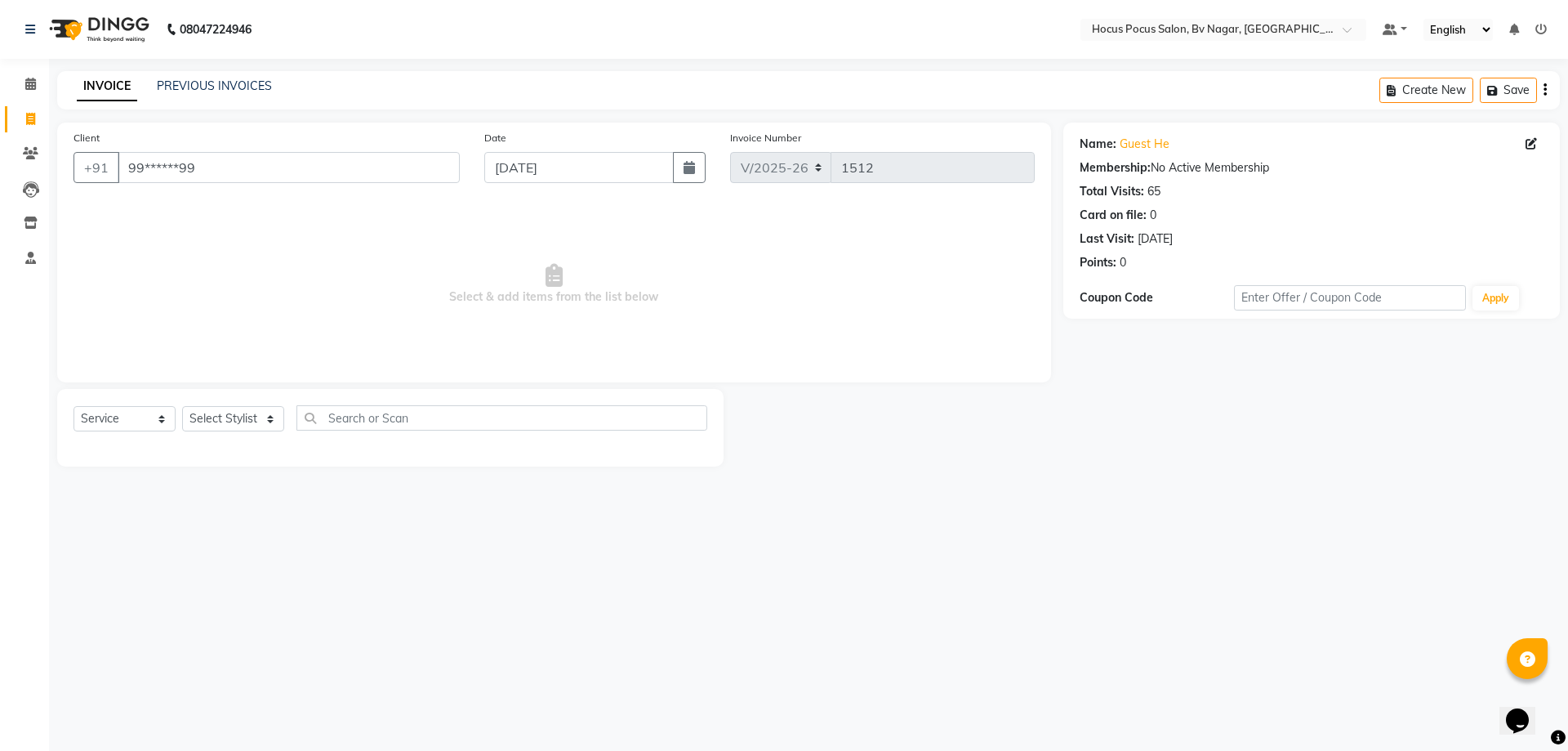
click at [227, 405] on div "Select Service Product Membership Package Voucher Prepaid Gift Card Select Styl…" at bounding box center [391, 424] width 634 height 38
click at [230, 428] on select "Select Stylist Ashwin Bryan Diksha Hemanth hocus pocus Muskan Saroj Sashy" at bounding box center [233, 418] width 102 height 25
select select "86022"
click at [182, 406] on select "Select Stylist Ashwin Bryan Diksha Hemanth hocus pocus Muskan Saroj Sashy" at bounding box center [233, 418] width 102 height 25
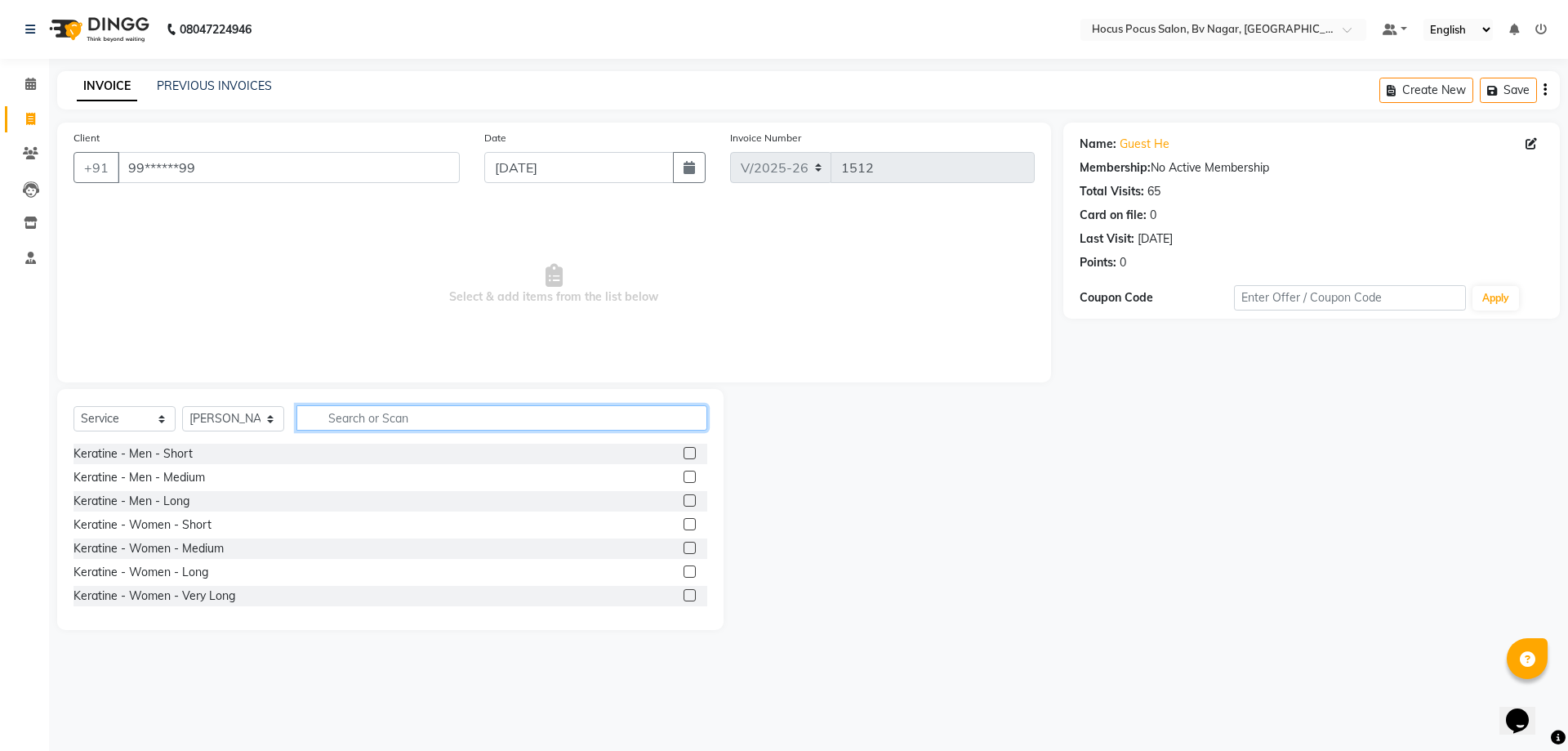
click at [360, 408] on input "text" at bounding box center [502, 418] width 411 height 25
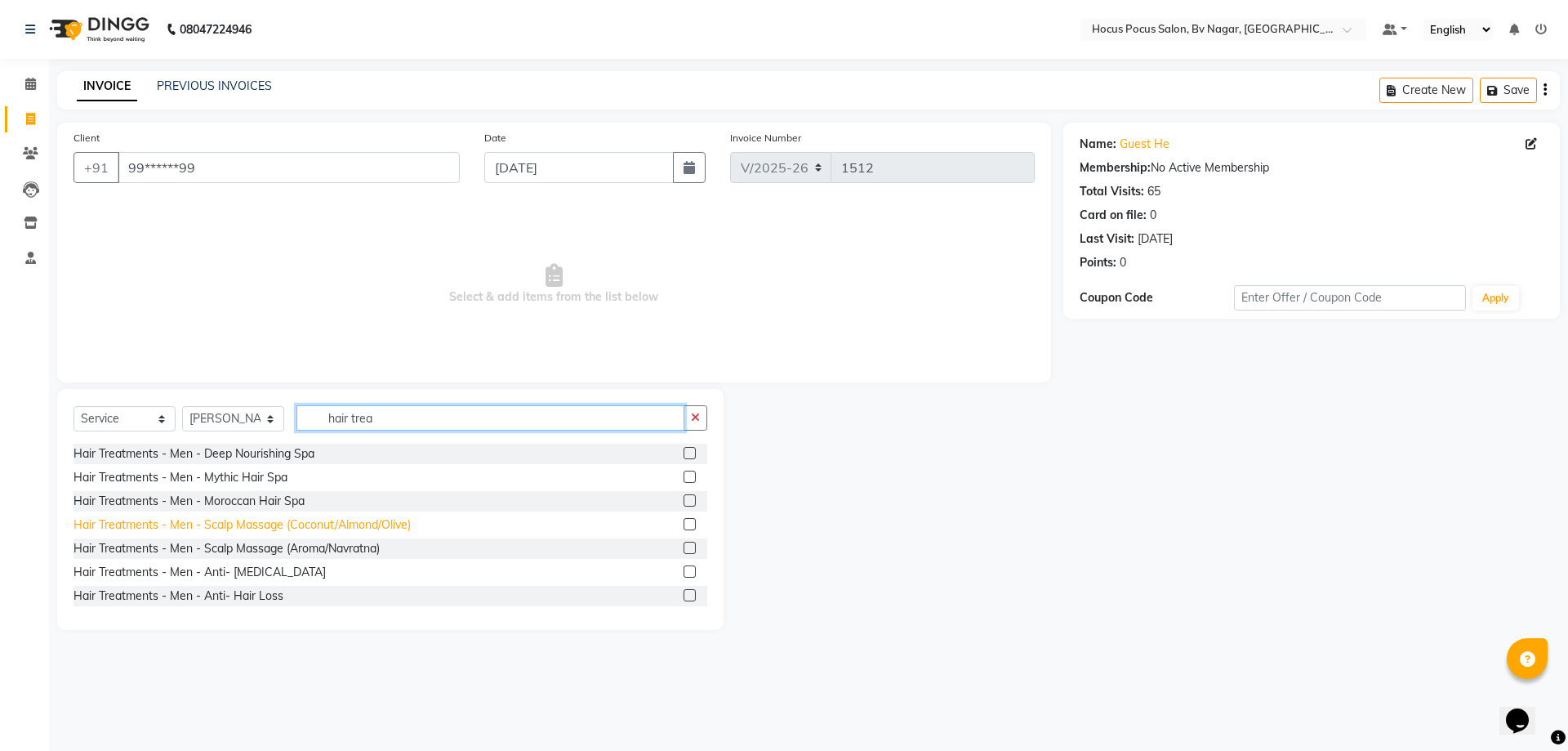
type input "hair trea"
click at [302, 528] on div "Hair Treatments - Men - Scalp Massage (Coconut/Almond/Olive)" at bounding box center [242, 524] width 337 height 17
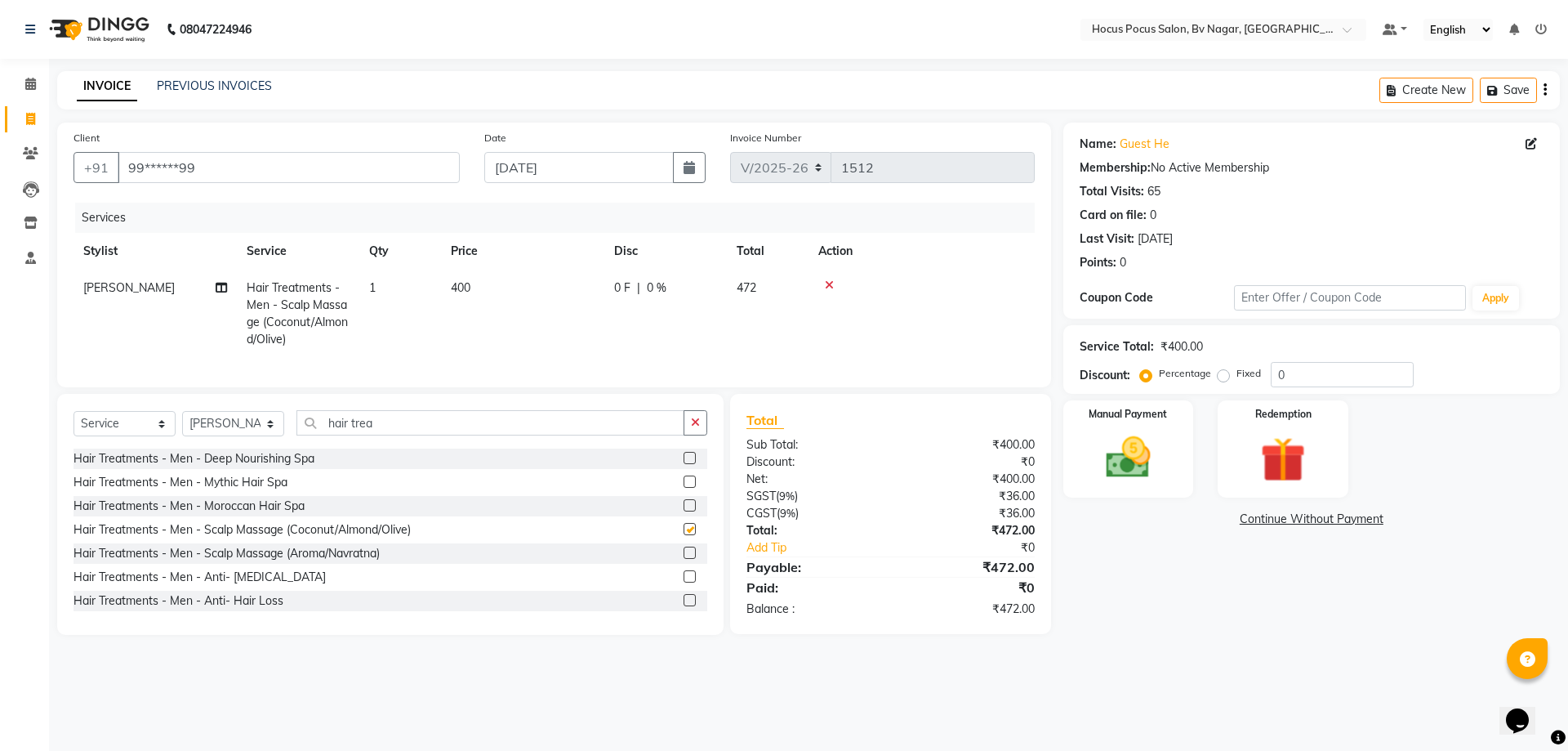
checkbox input "false"
click at [384, 432] on input "hair trea" at bounding box center [490, 423] width 388 height 25
click at [218, 432] on select "Select Stylist Ashwin Bryan Diksha Hemanth hocus pocus Muskan Saroj Sashy" at bounding box center [233, 423] width 102 height 25
select select "88248"
click at [182, 423] on select "Select Stylist Ashwin Bryan Diksha Hemanth hocus pocus Muskan Saroj Sashy" at bounding box center [233, 423] width 102 height 25
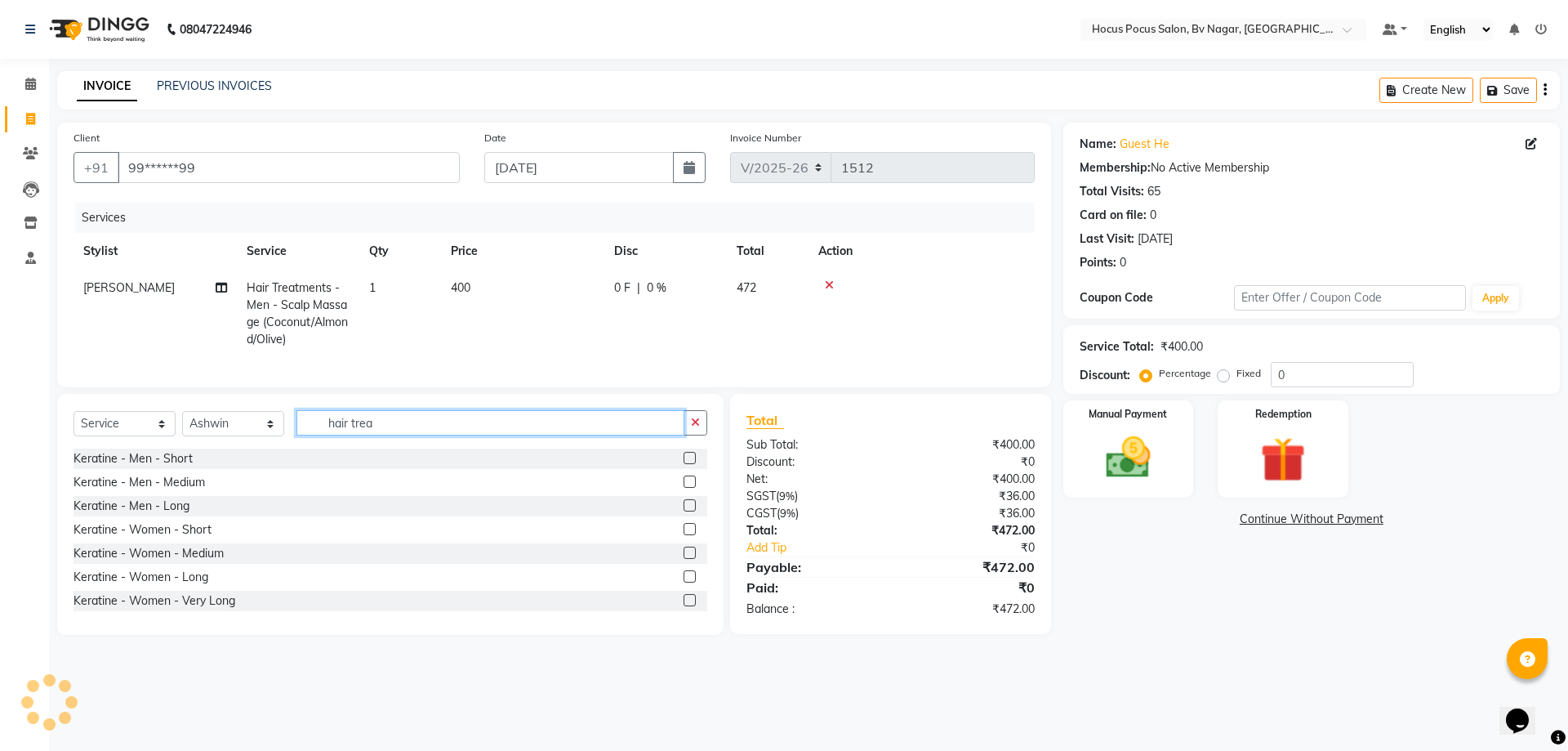
click at [400, 431] on input "hair trea" at bounding box center [490, 423] width 388 height 25
type input "h"
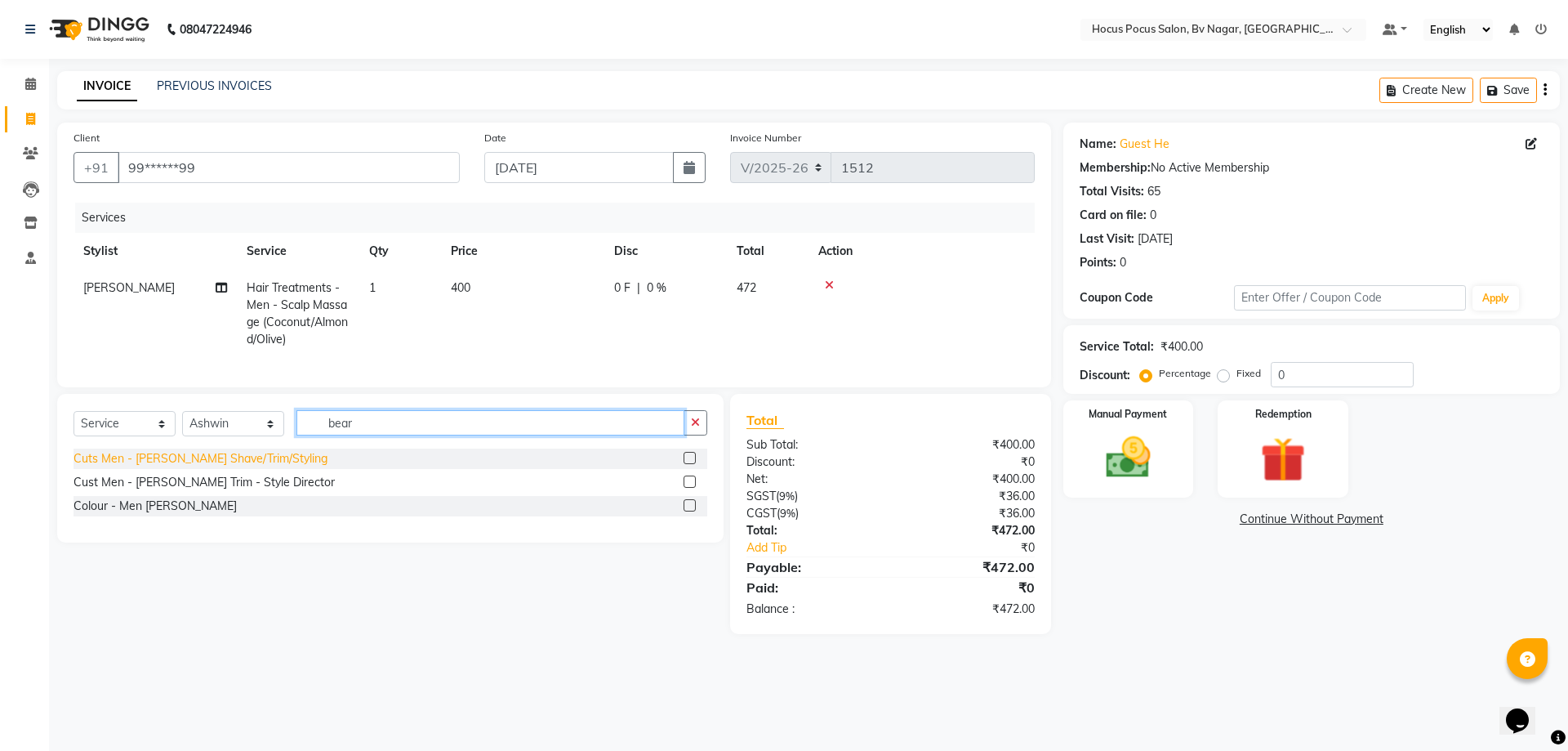
type input "bear"
click at [237, 467] on div "Cuts Men - Beard Shave/Trim/Styling" at bounding box center [201, 459] width 254 height 17
checkbox input "false"
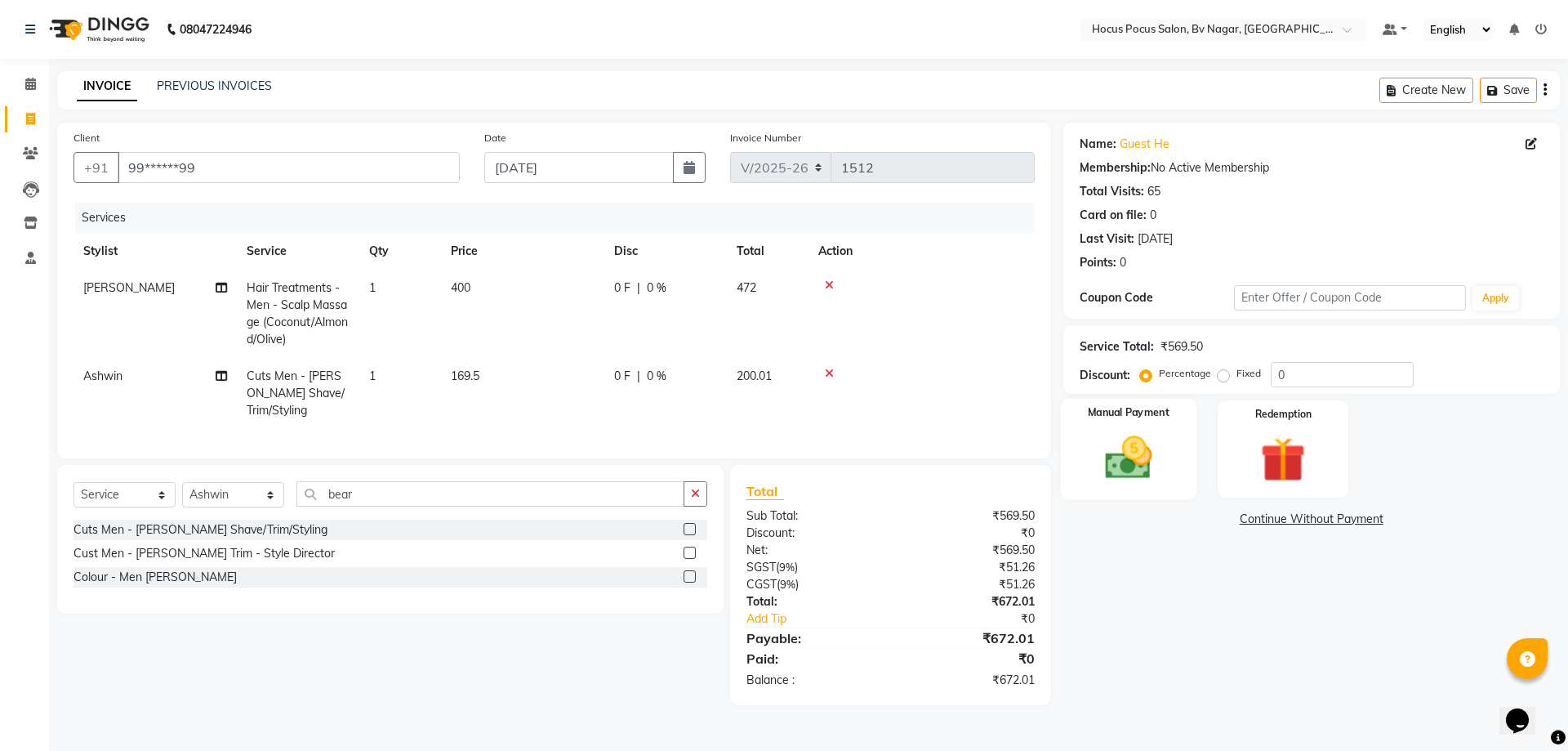
click at [1165, 440] on img at bounding box center [1128, 458] width 76 height 54
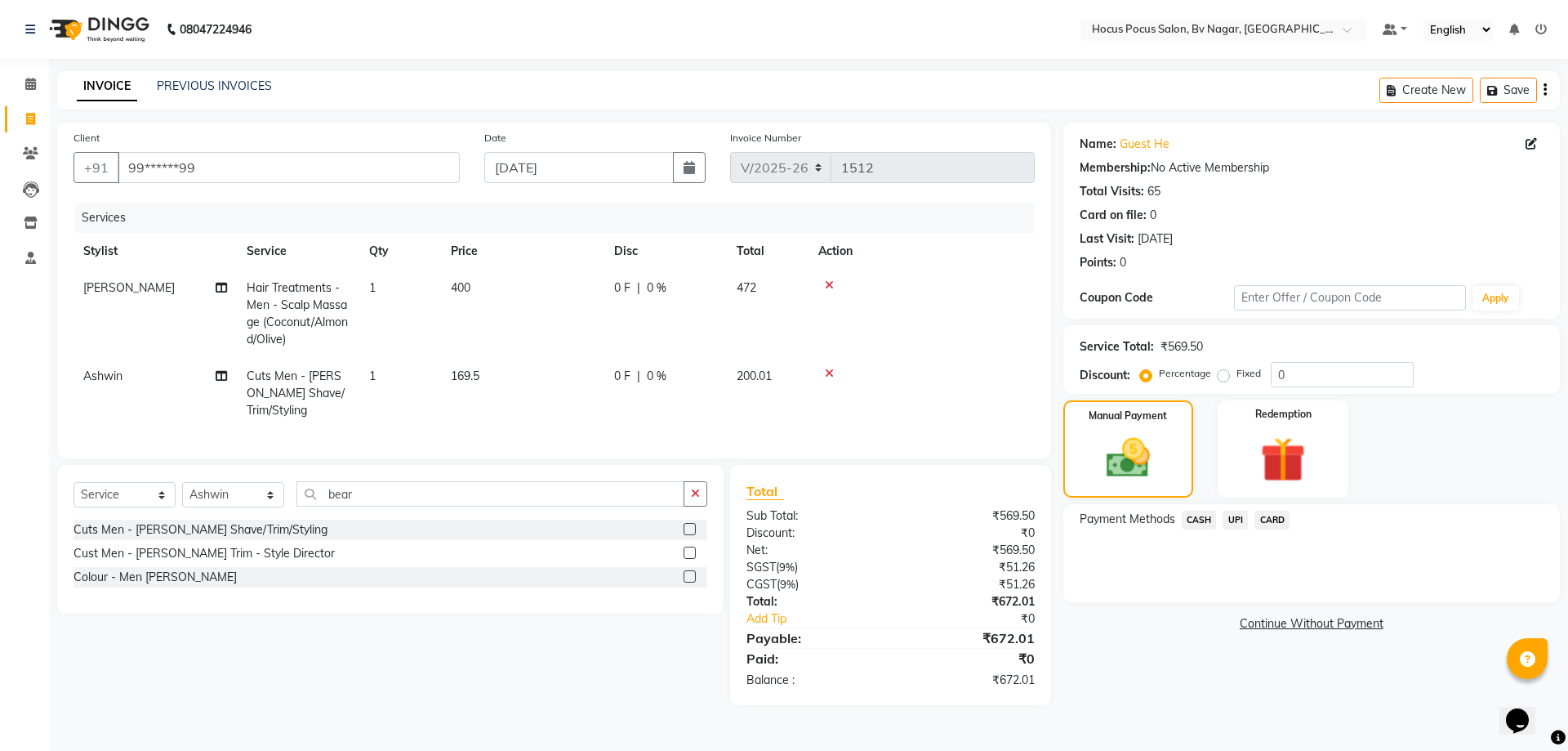
click at [1193, 518] on span "CASH" at bounding box center [1200, 520] width 35 height 19
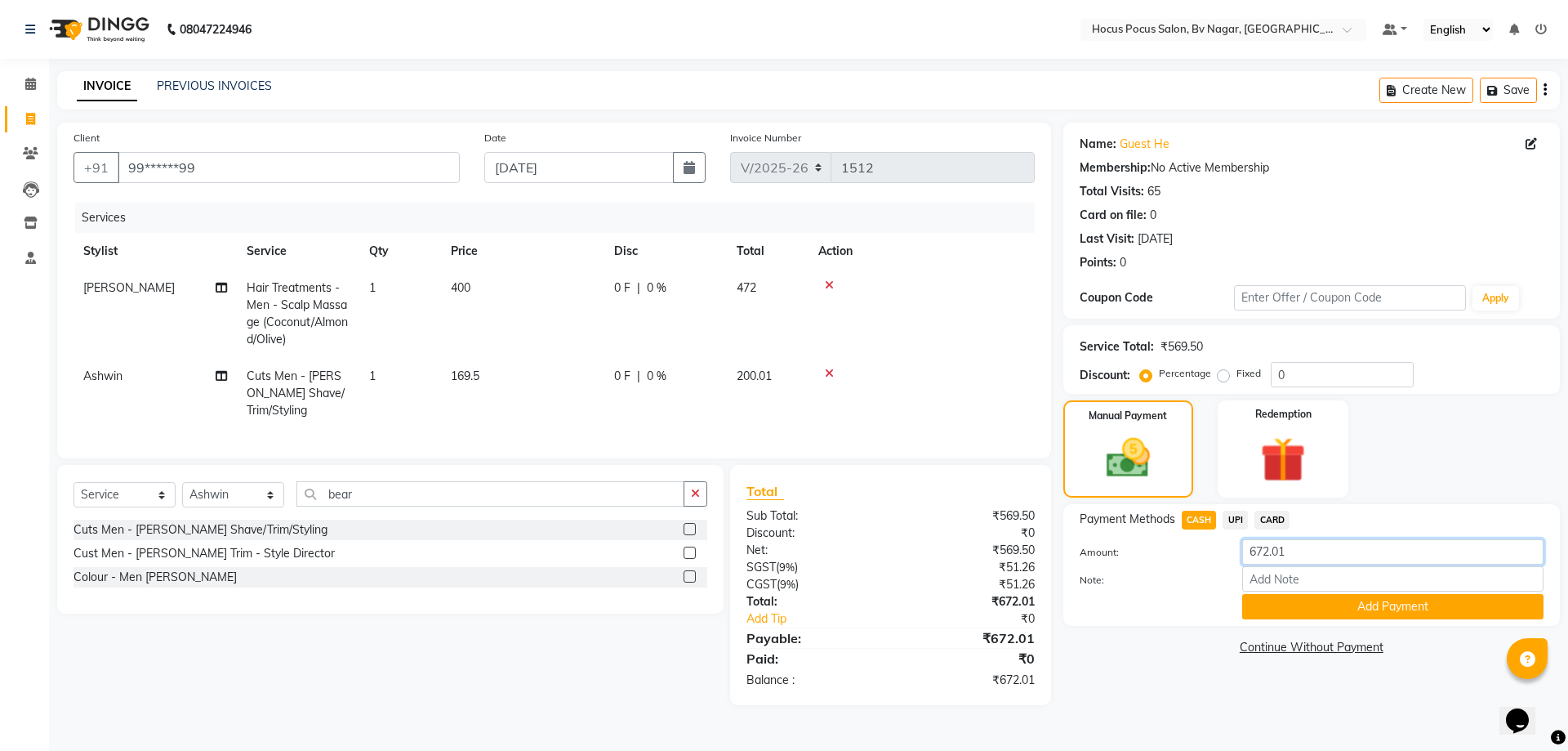
click at [1312, 548] on input "672.01" at bounding box center [1393, 551] width 301 height 25
type input "600"
click at [1329, 605] on button "Add Payment" at bounding box center [1393, 606] width 301 height 25
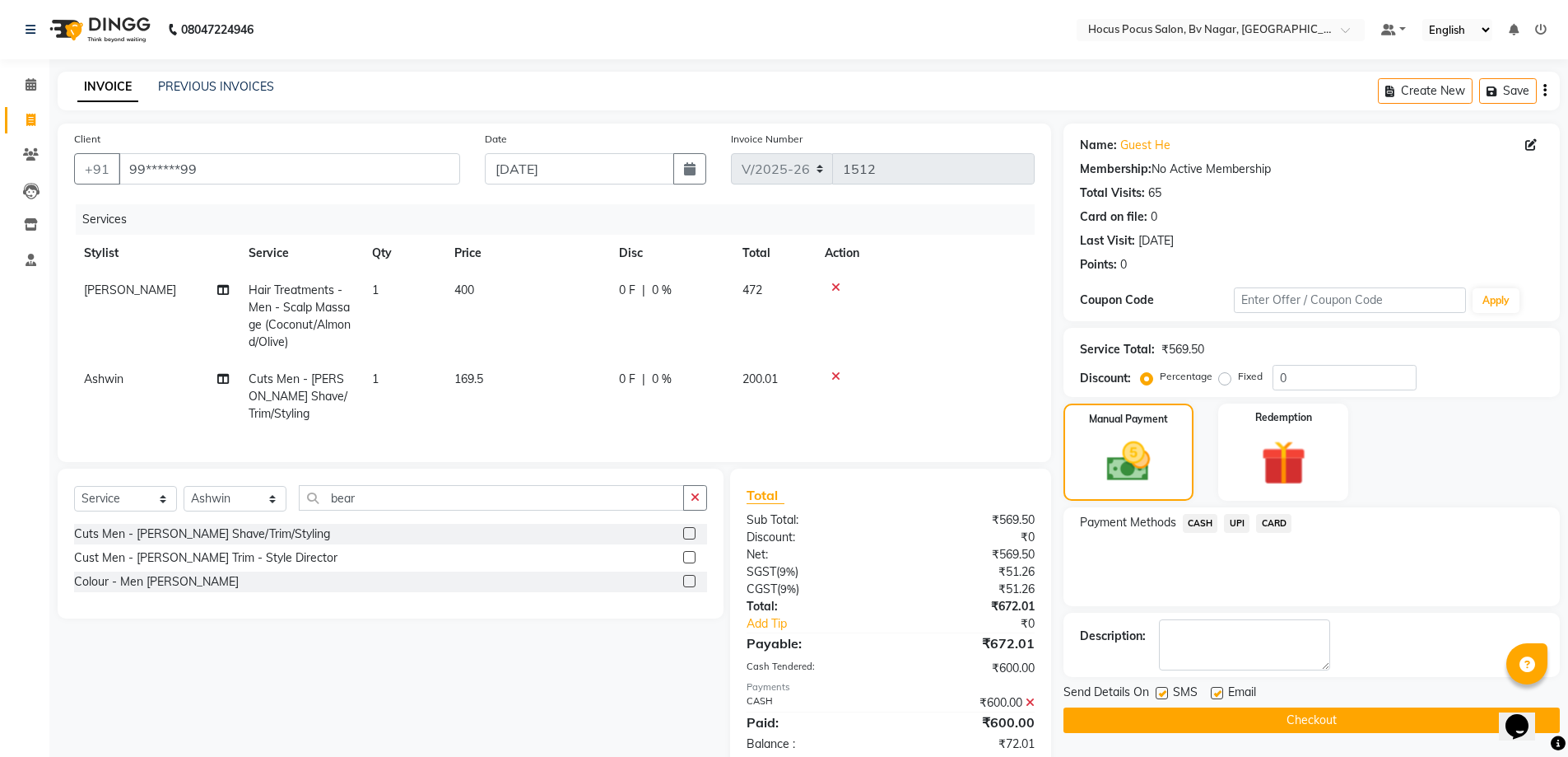
click at [1224, 522] on span "UPI" at bounding box center [1236, 523] width 26 height 19
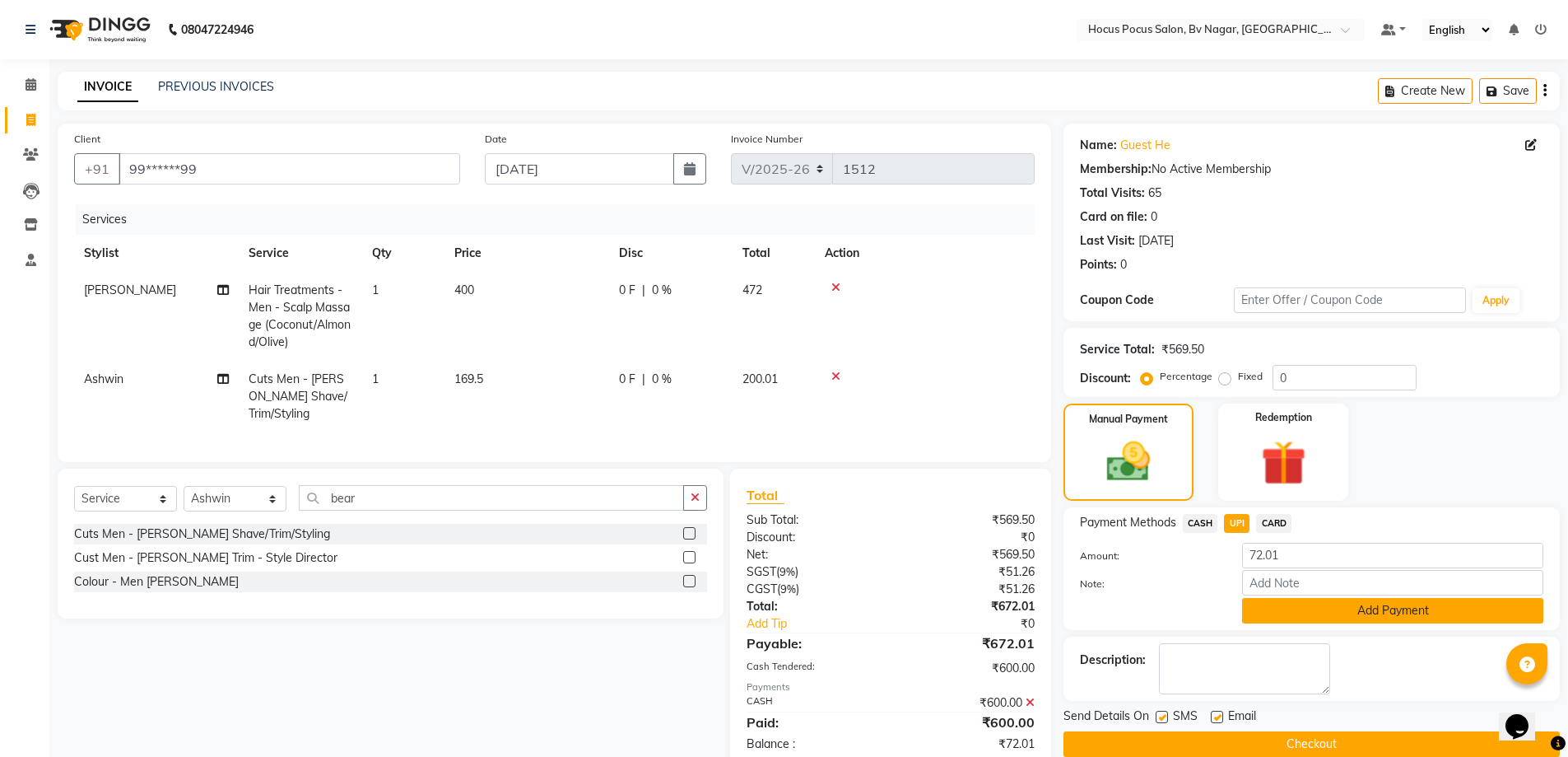
click at [1368, 601] on button "Add Payment" at bounding box center [1392, 610] width 301 height 26
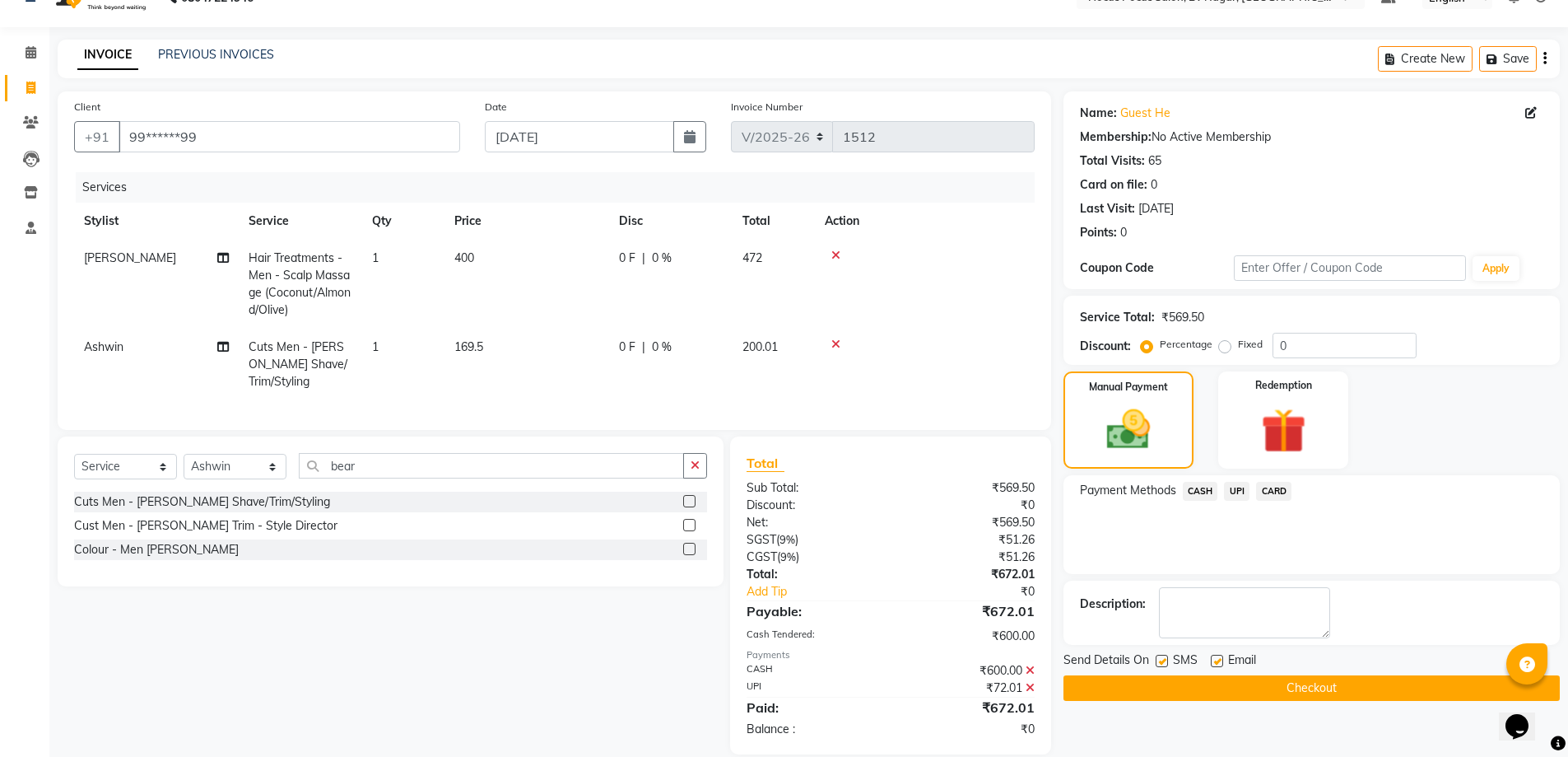
scroll to position [50, 0]
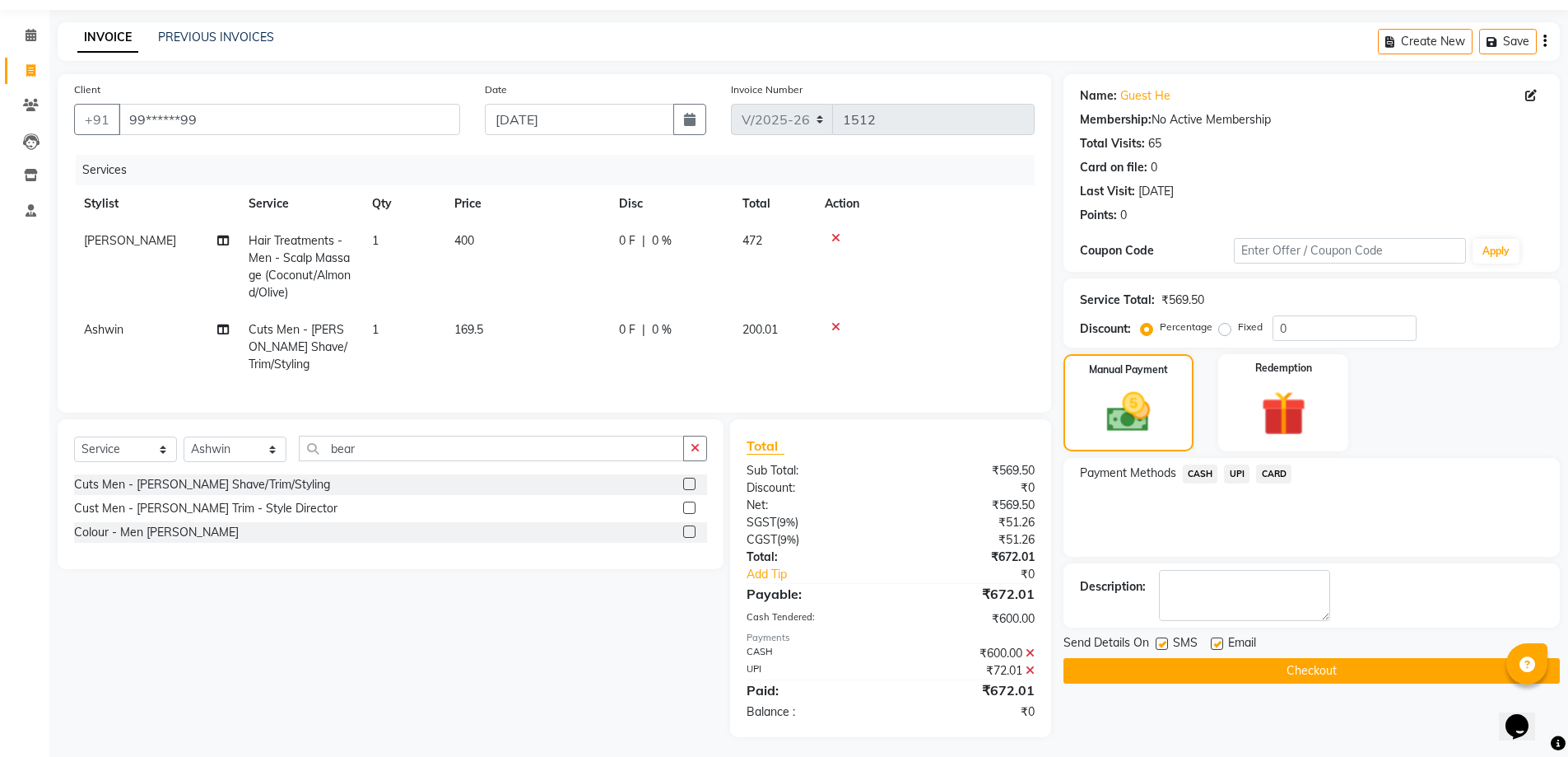
click at [1164, 646] on label at bounding box center [1162, 643] width 12 height 12
click at [1164, 646] on input "checkbox" at bounding box center [1161, 644] width 11 height 11
checkbox input "false"
click at [1220, 669] on button "Checkout" at bounding box center [1312, 670] width 497 height 26
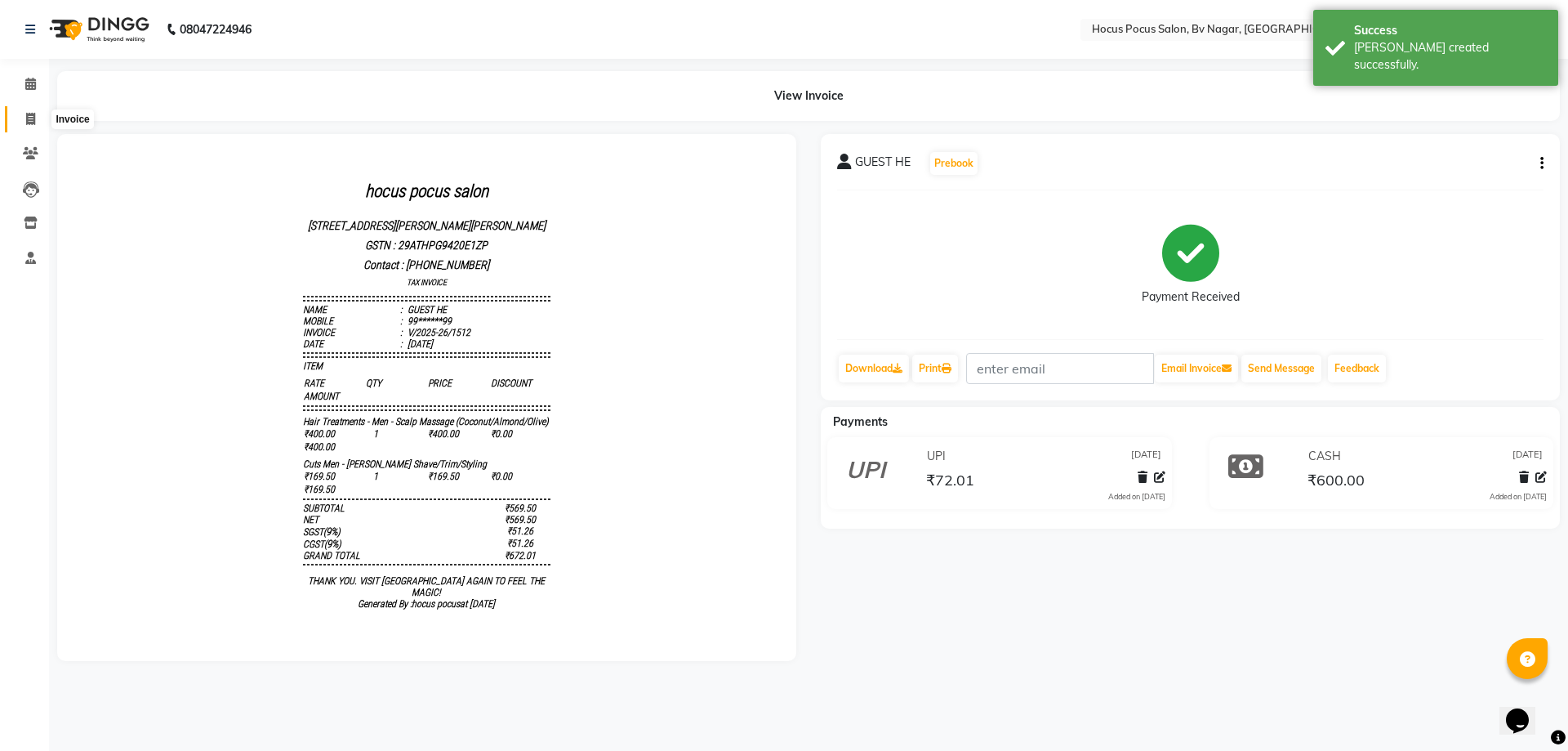
click at [27, 124] on icon at bounding box center [30, 119] width 9 height 12
select select "6056"
select select "service"
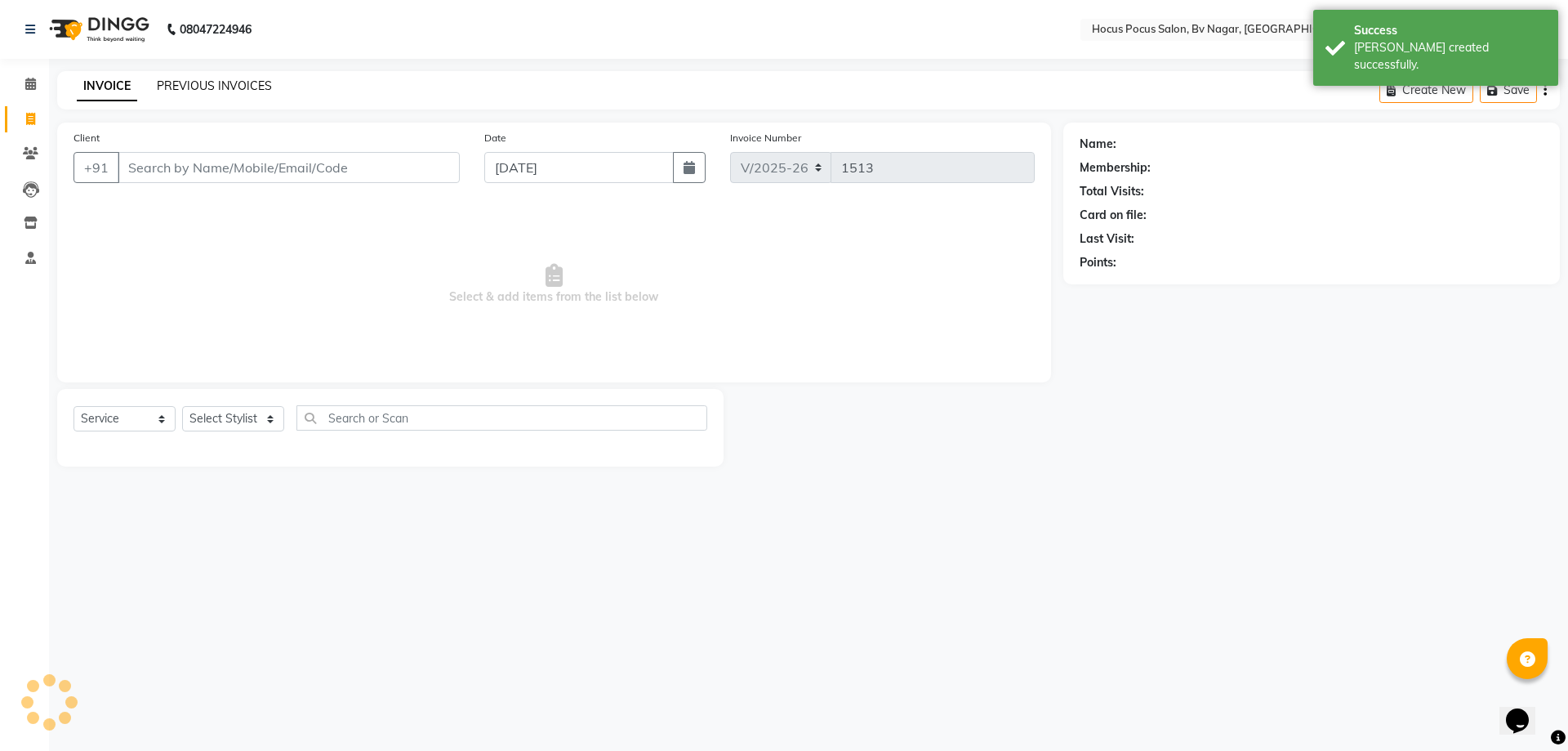
click at [211, 83] on link "PREVIOUS INVOICES" at bounding box center [215, 86] width 115 height 15
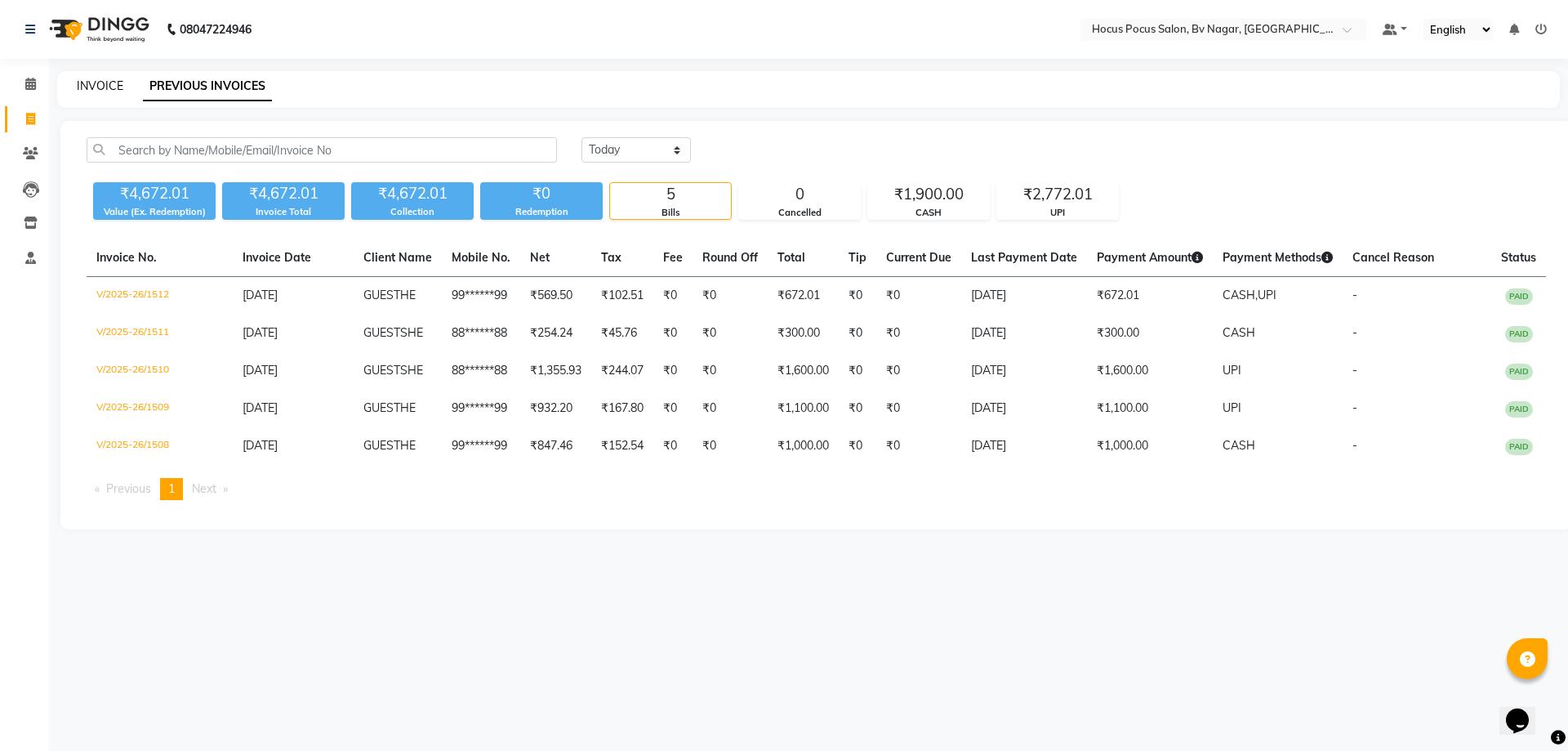
click at [95, 89] on link "INVOICE" at bounding box center [100, 86] width 47 height 15
select select "6056"
select select "service"
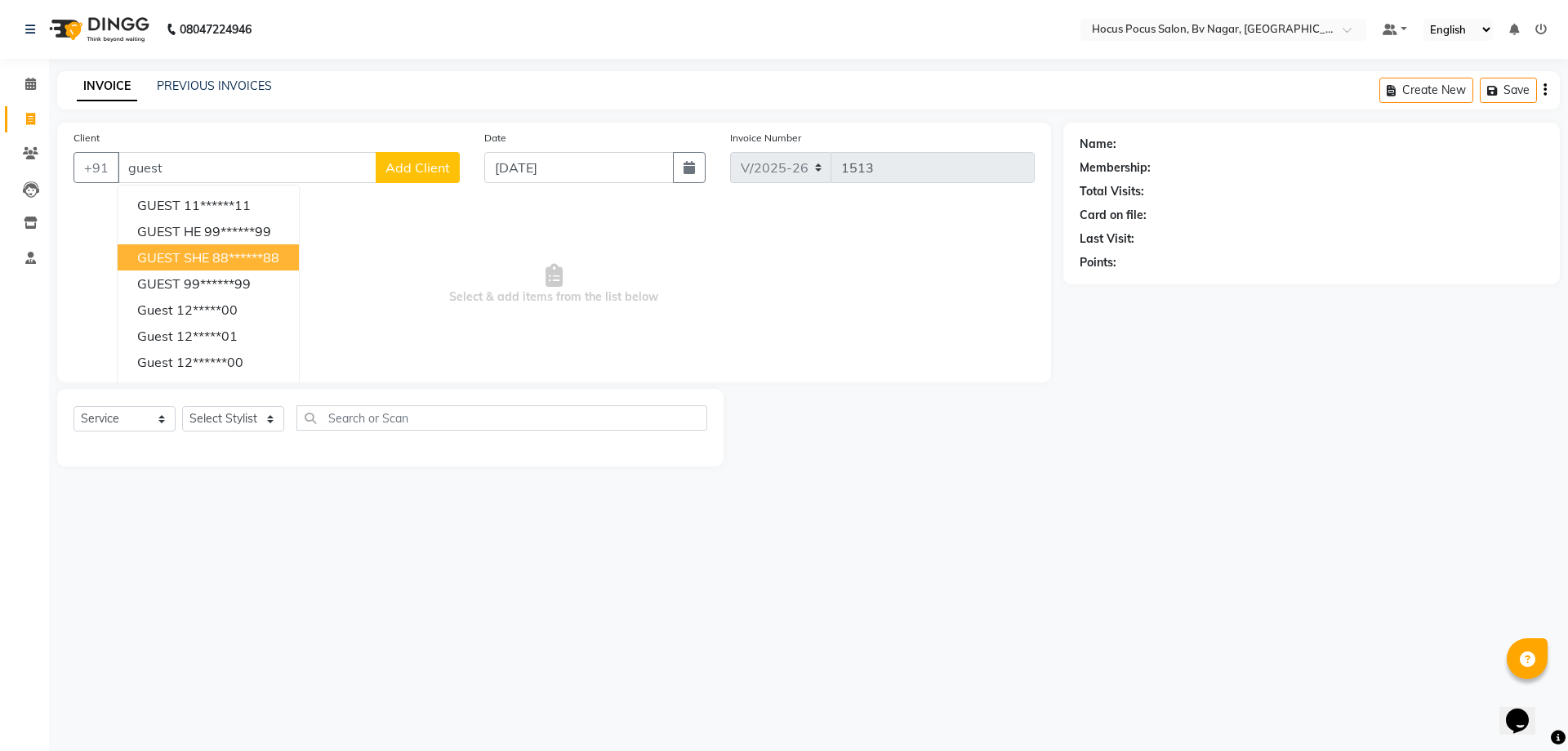
click at [230, 257] on ngb-highlight "88******88" at bounding box center [246, 257] width 67 height 16
type input "88******88"
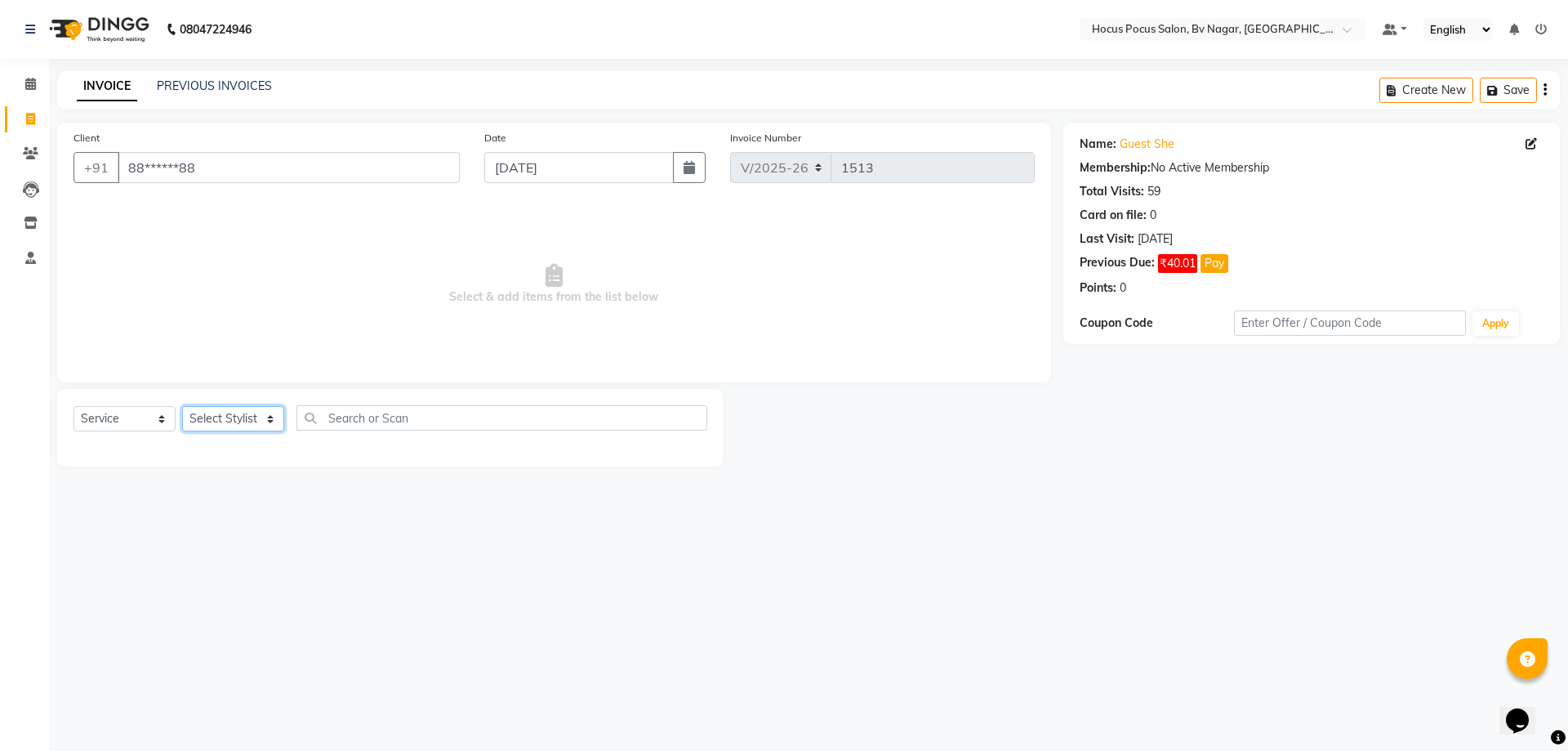
click at [228, 410] on select "Select Stylist Ashwin Bryan Diksha Hemanth hocus pocus Muskan Saroj Sashy" at bounding box center [233, 418] width 102 height 25
select select "43711"
click at [182, 406] on select "Select Stylist Ashwin Bryan Diksha Hemanth hocus pocus Muskan Saroj Sashy" at bounding box center [233, 418] width 102 height 25
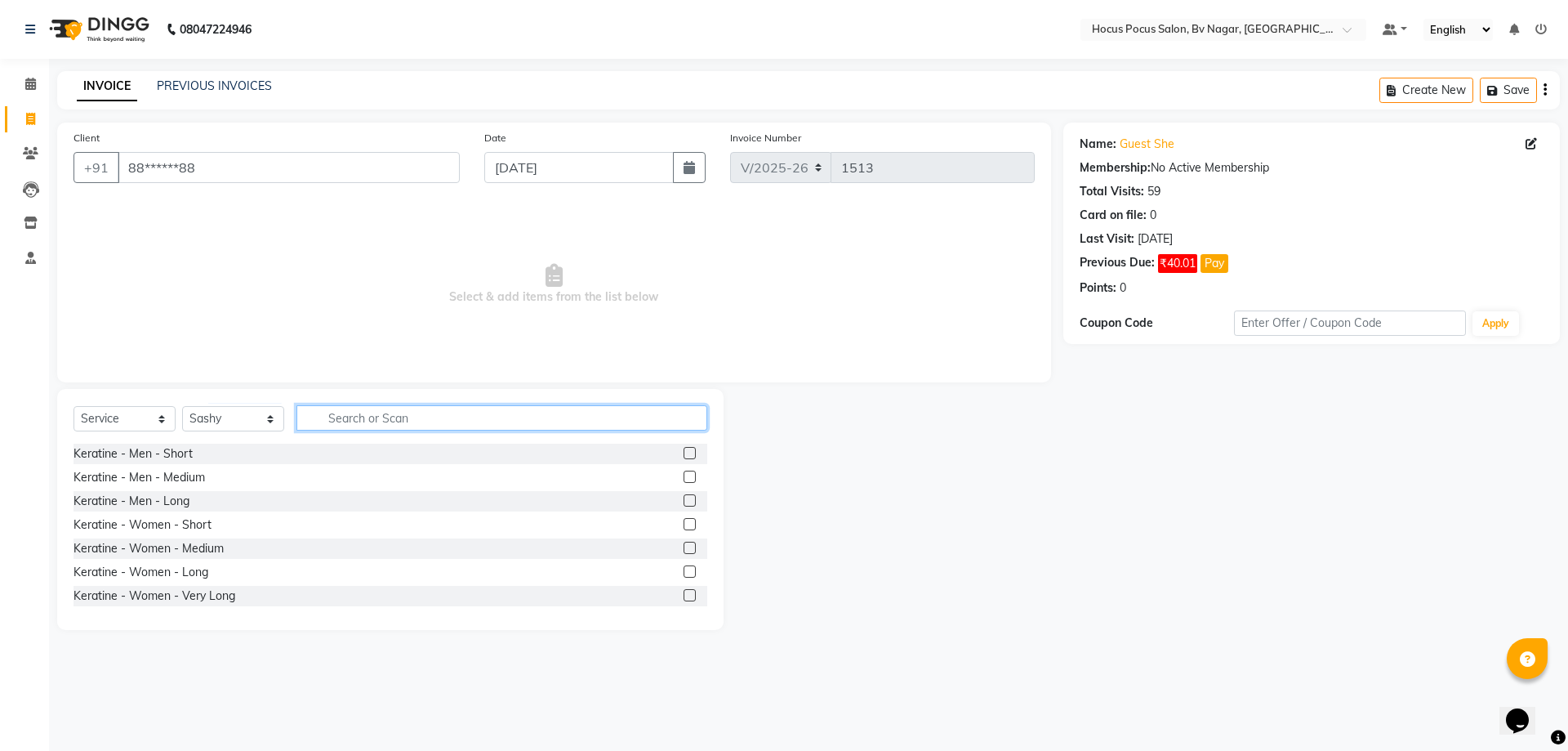
click at [396, 412] on input "text" at bounding box center [502, 418] width 411 height 25
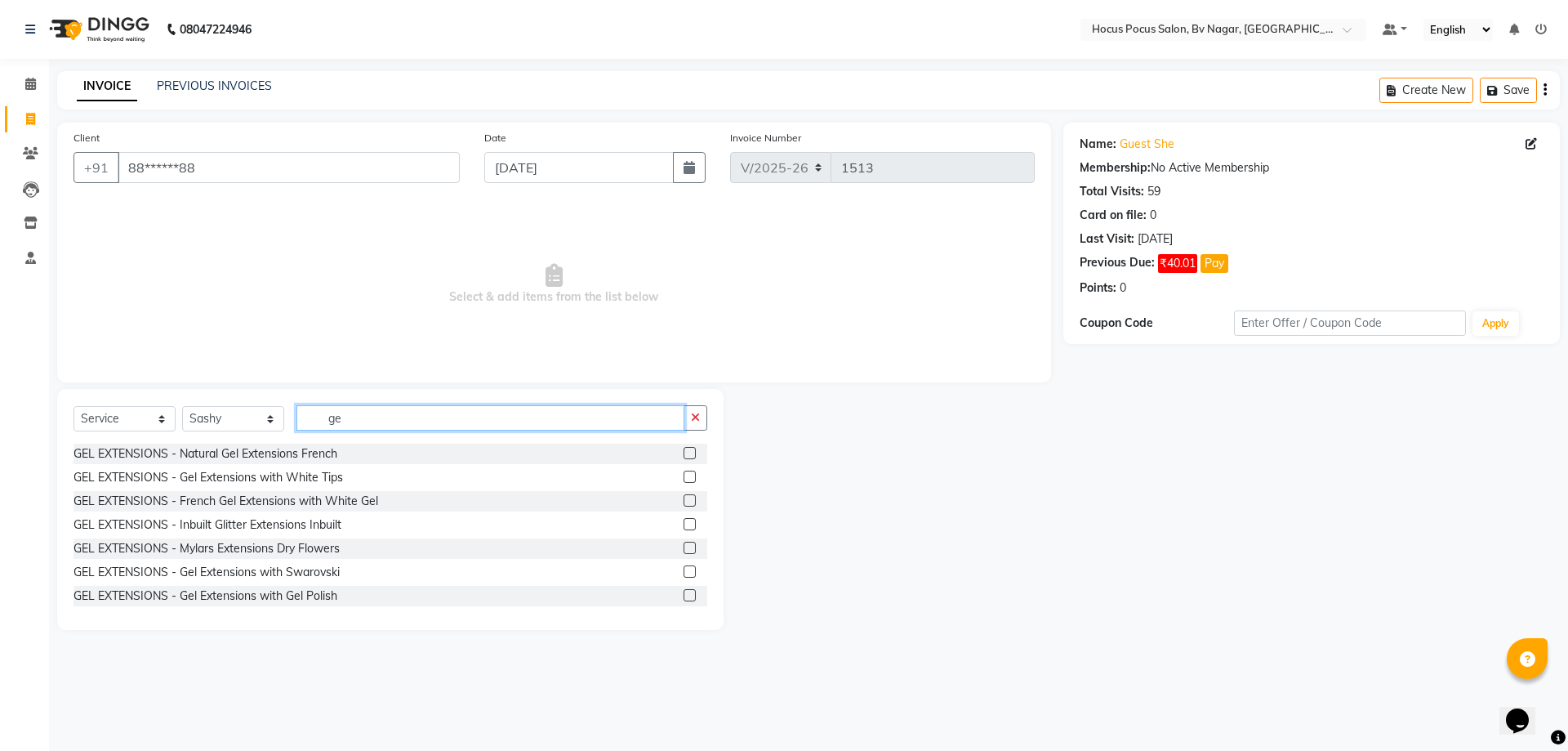
type input "g"
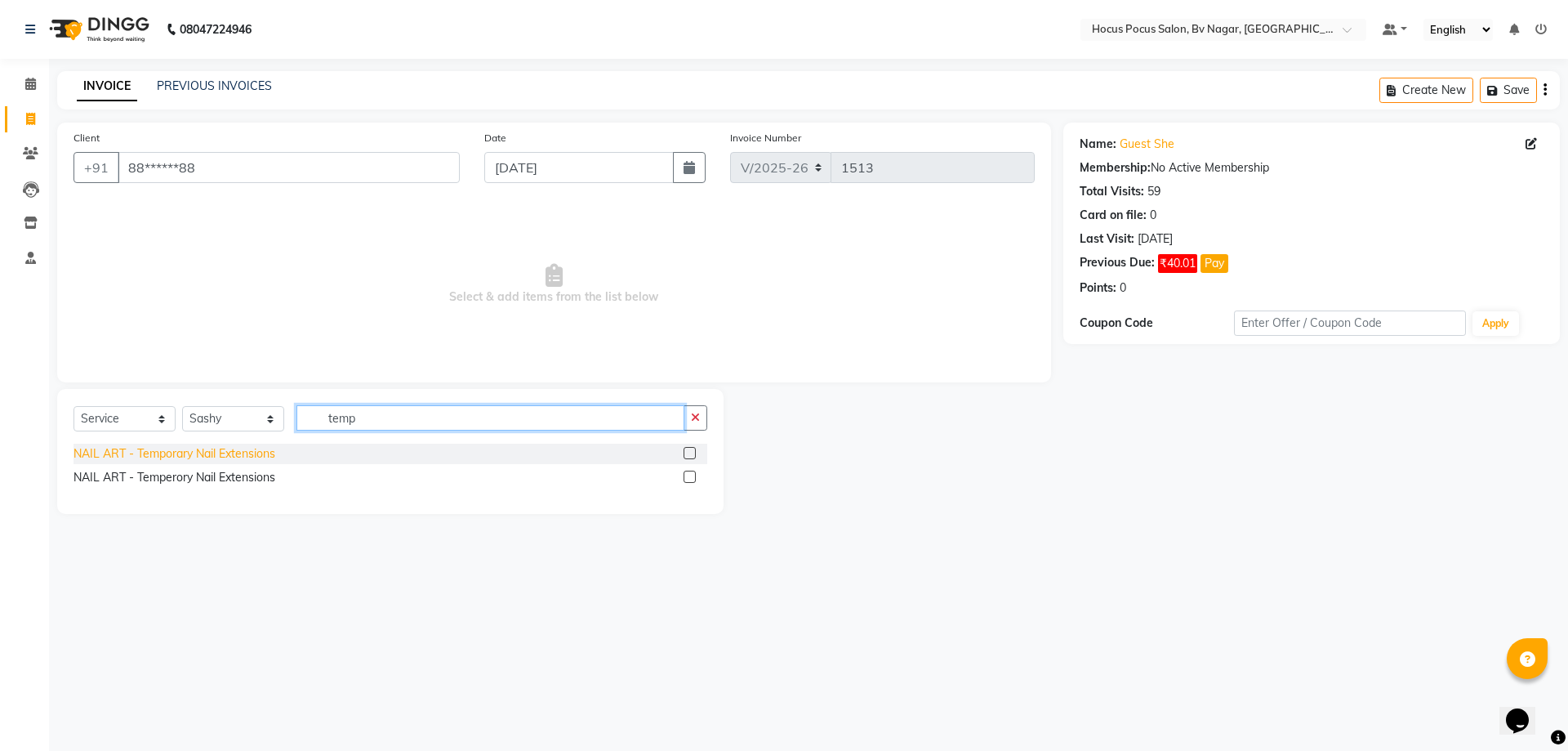
type input "temp"
click at [243, 449] on div "NAIL ART - Temporary Nail Extensions" at bounding box center [174, 454] width 201 height 17
checkbox input "false"
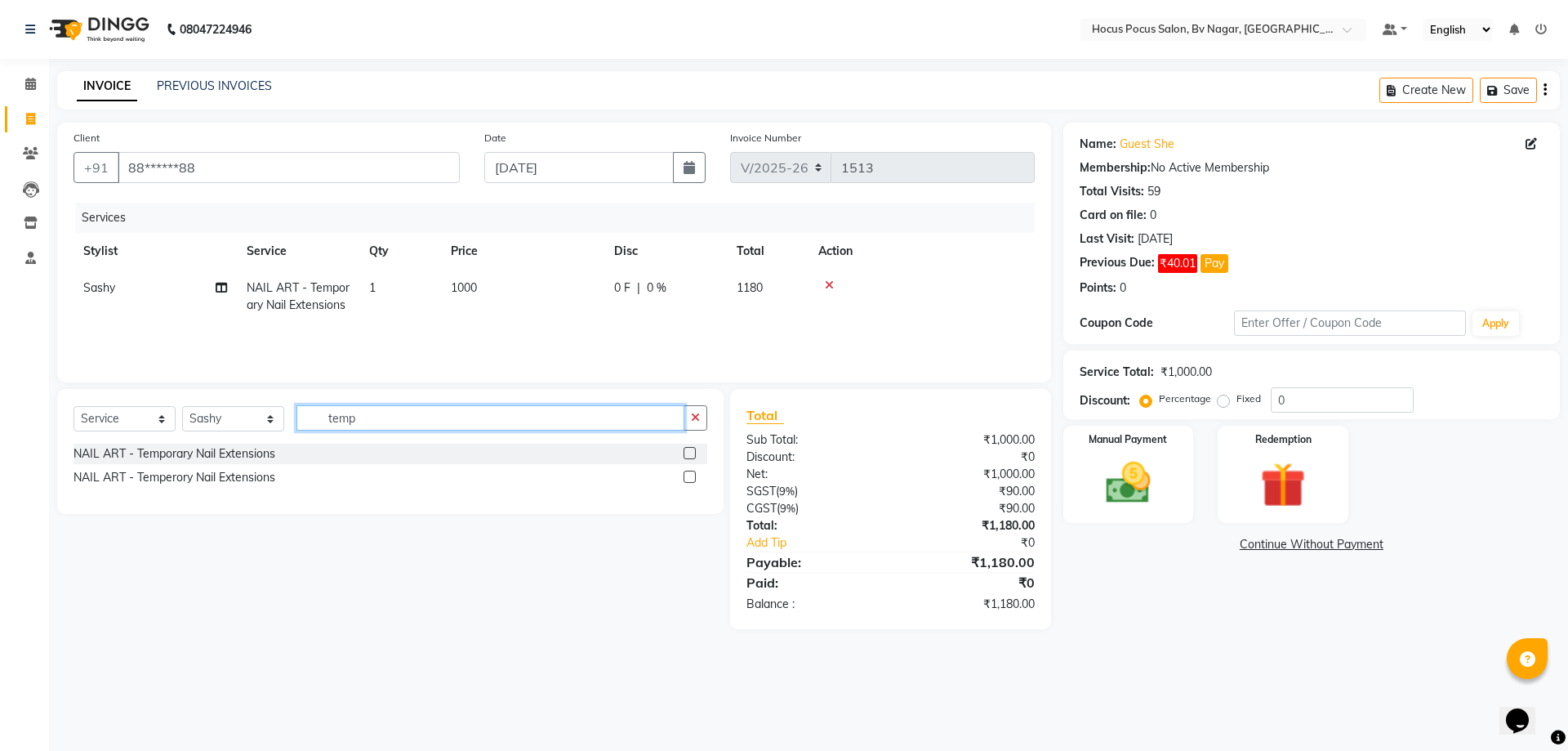
click at [409, 418] on input "temp" at bounding box center [490, 418] width 388 height 25
type input "t"
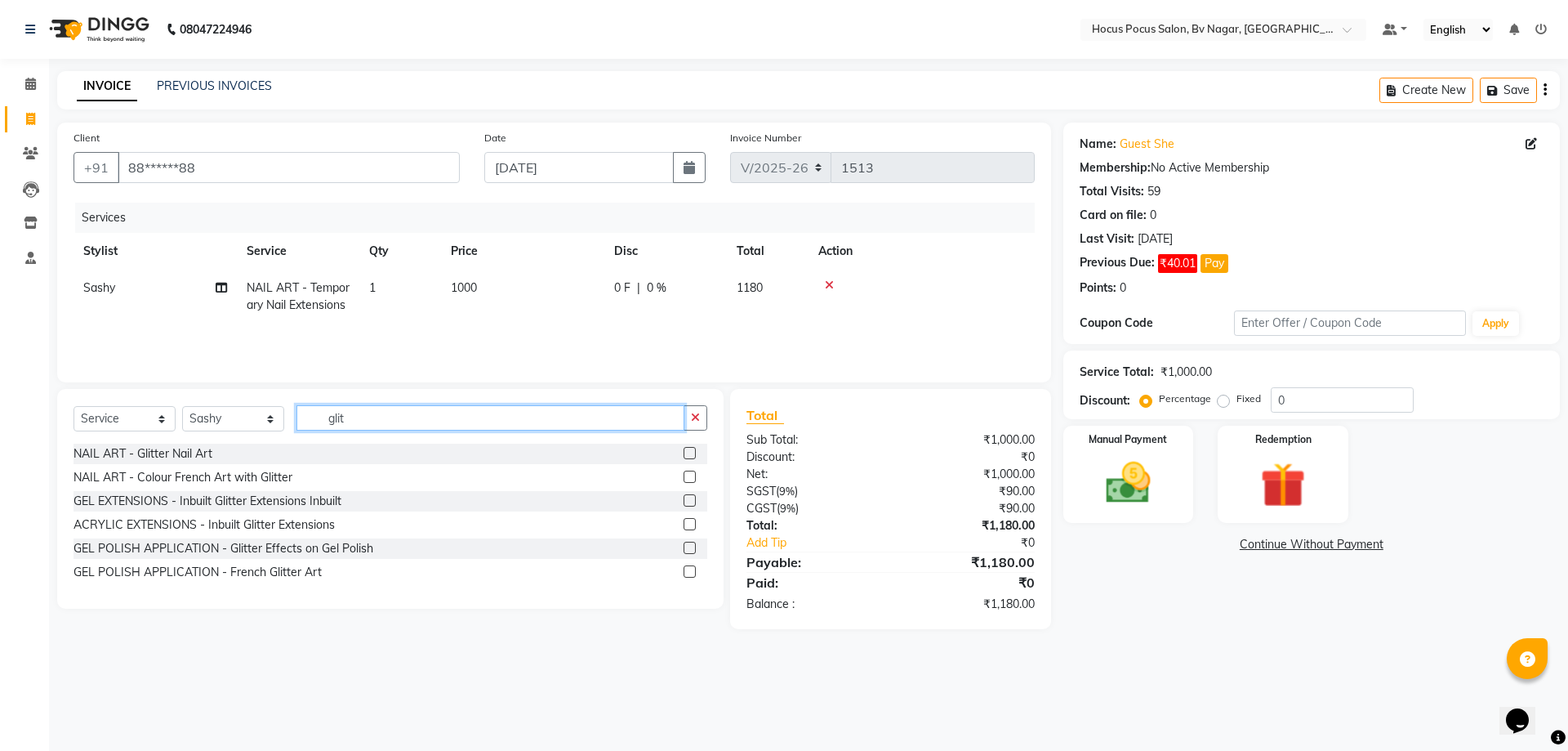
type input "glit"
click at [473, 283] on span "1000" at bounding box center [464, 287] width 26 height 15
select select "43711"
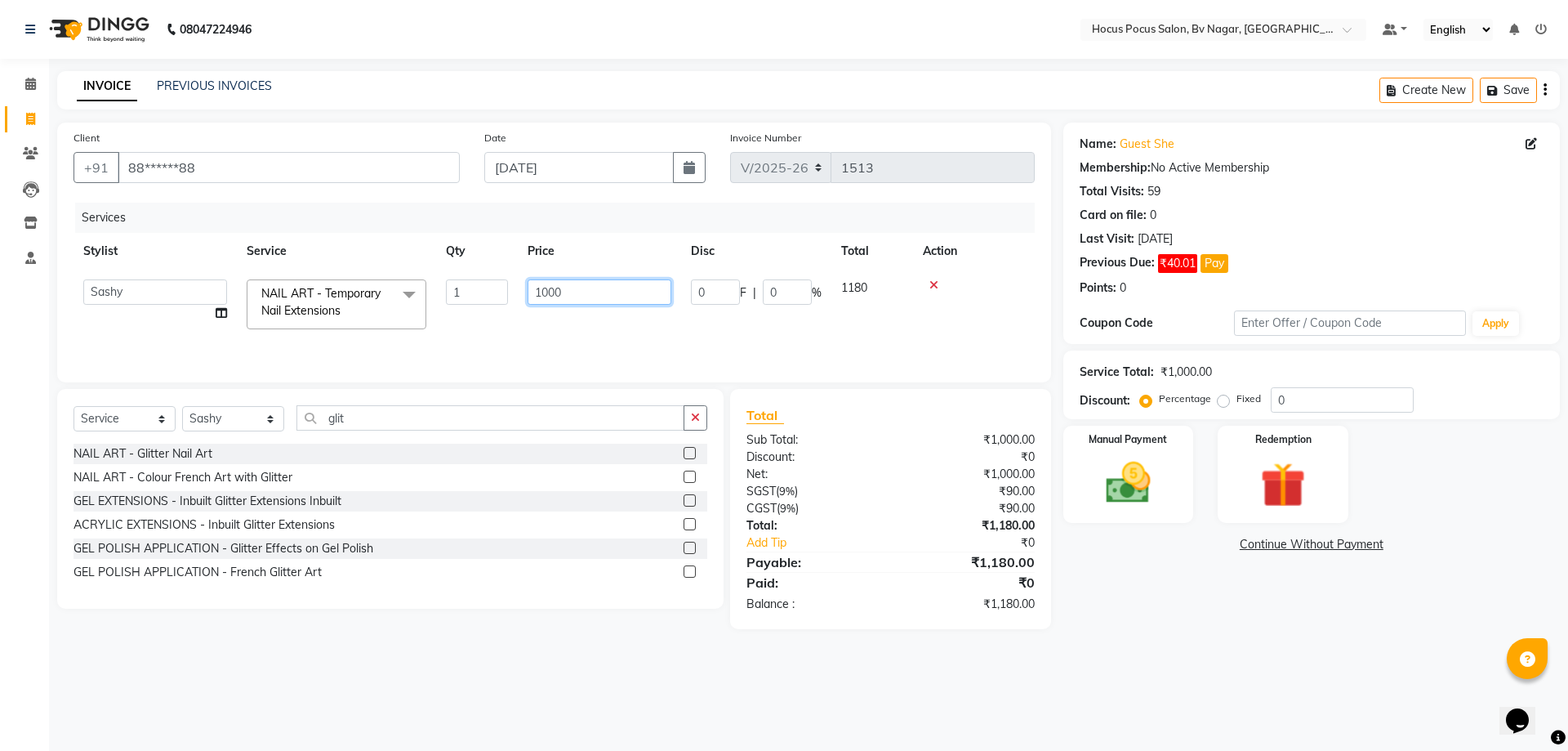
click at [603, 296] on input "1000" at bounding box center [599, 292] width 144 height 25
type input "1"
type input "2000"
click at [635, 314] on tr "Ashwin Bryan Diksha Hemanth hocus pocus Muskan Saroj Sashy NAIL ART - Temporary…" at bounding box center [554, 304] width 961 height 70
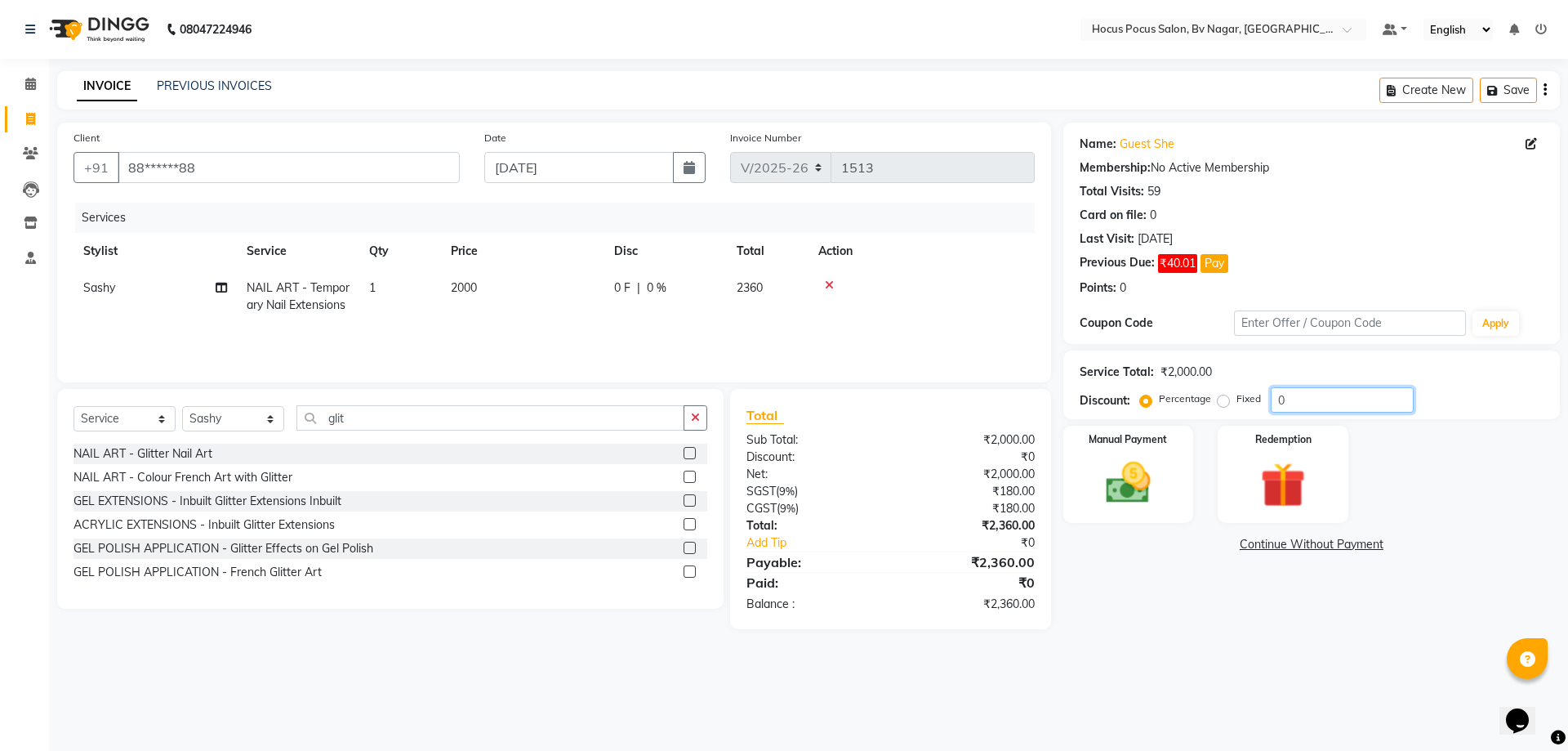
click at [1316, 405] on input "0" at bounding box center [1342, 400] width 143 height 25
click at [1236, 400] on label "Fixed" at bounding box center [1249, 399] width 25 height 15
click at [1222, 400] on input "Fixed" at bounding box center [1227, 399] width 11 height 11
radio input "true"
click at [1307, 399] on input "number" at bounding box center [1342, 400] width 143 height 25
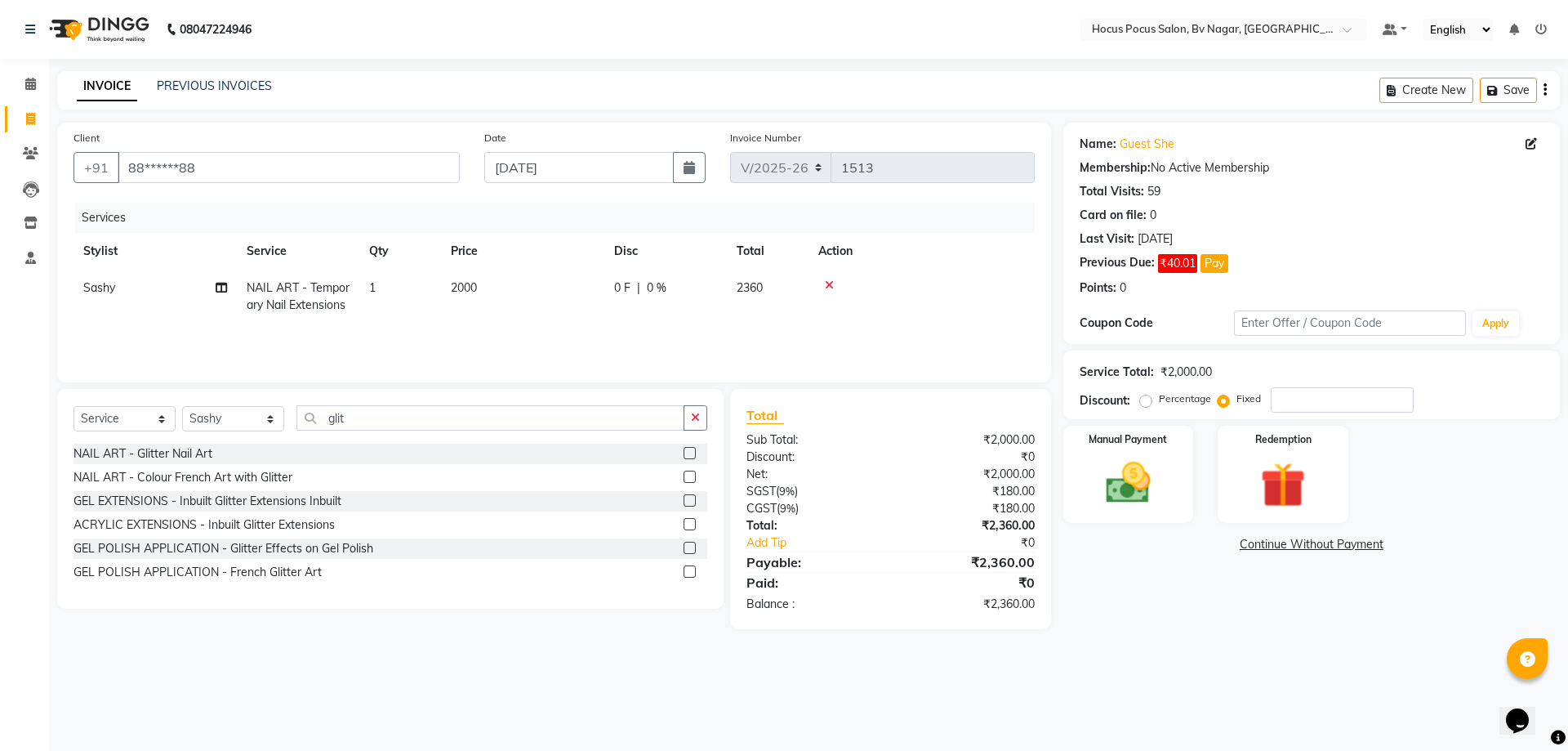
click at [521, 285] on td "2000" at bounding box center [523, 296] width 164 height 54
select select "43711"
drag, startPoint x: 595, startPoint y: 318, endPoint x: 598, endPoint y: 307, distance: 11.4
click at [596, 318] on td "2000" at bounding box center [599, 304] width 164 height 70
click at [596, 291] on input "2000" at bounding box center [599, 292] width 144 height 25
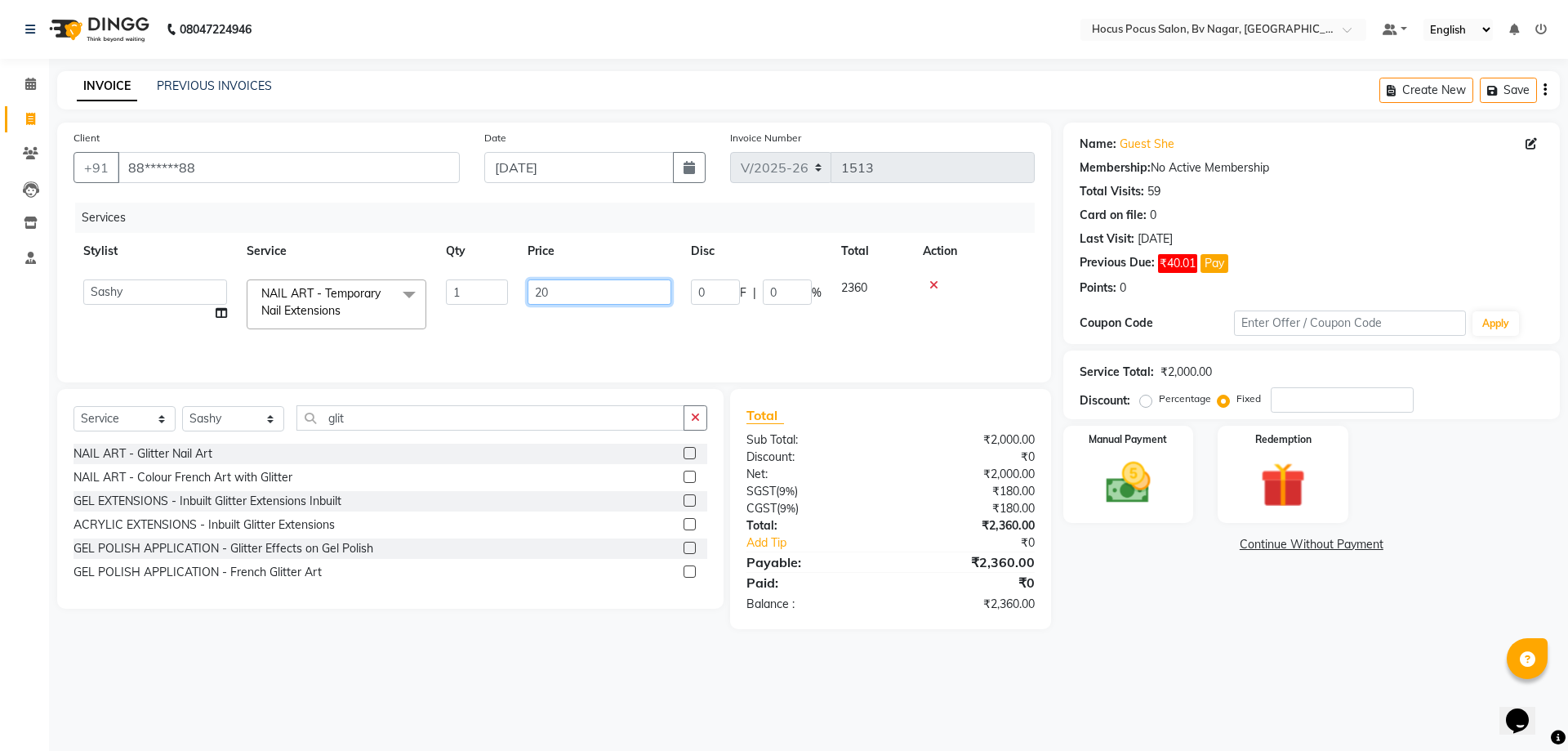
type input "2"
type input "1850"
click at [656, 339] on div "Services Stylist Service Qty Price Disc Total Action Ashwin Bryan Diksha Hemant…" at bounding box center [554, 284] width 961 height 164
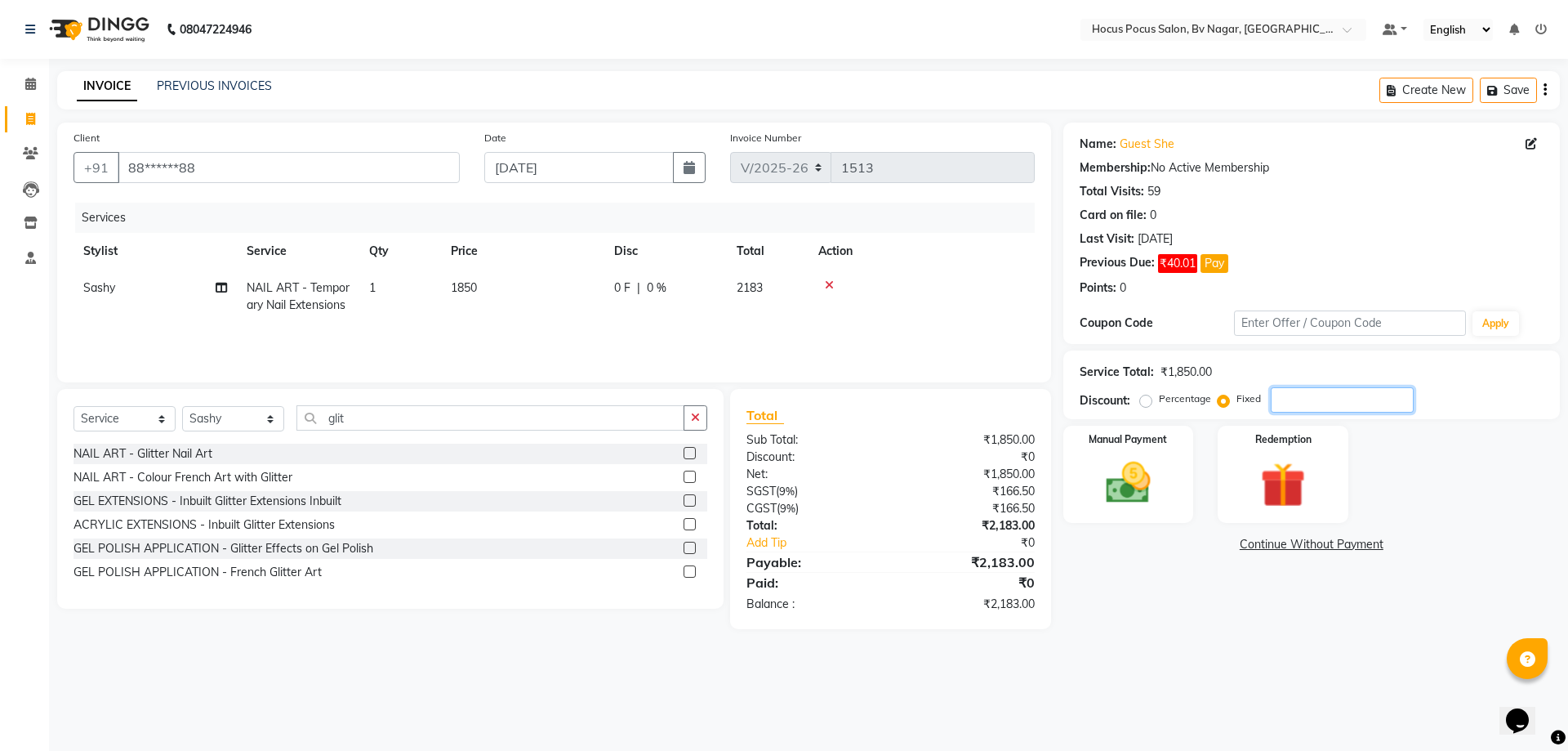
click at [1302, 400] on input "number" at bounding box center [1342, 400] width 143 height 25
type input "183"
click at [1143, 478] on img at bounding box center [1128, 483] width 76 height 54
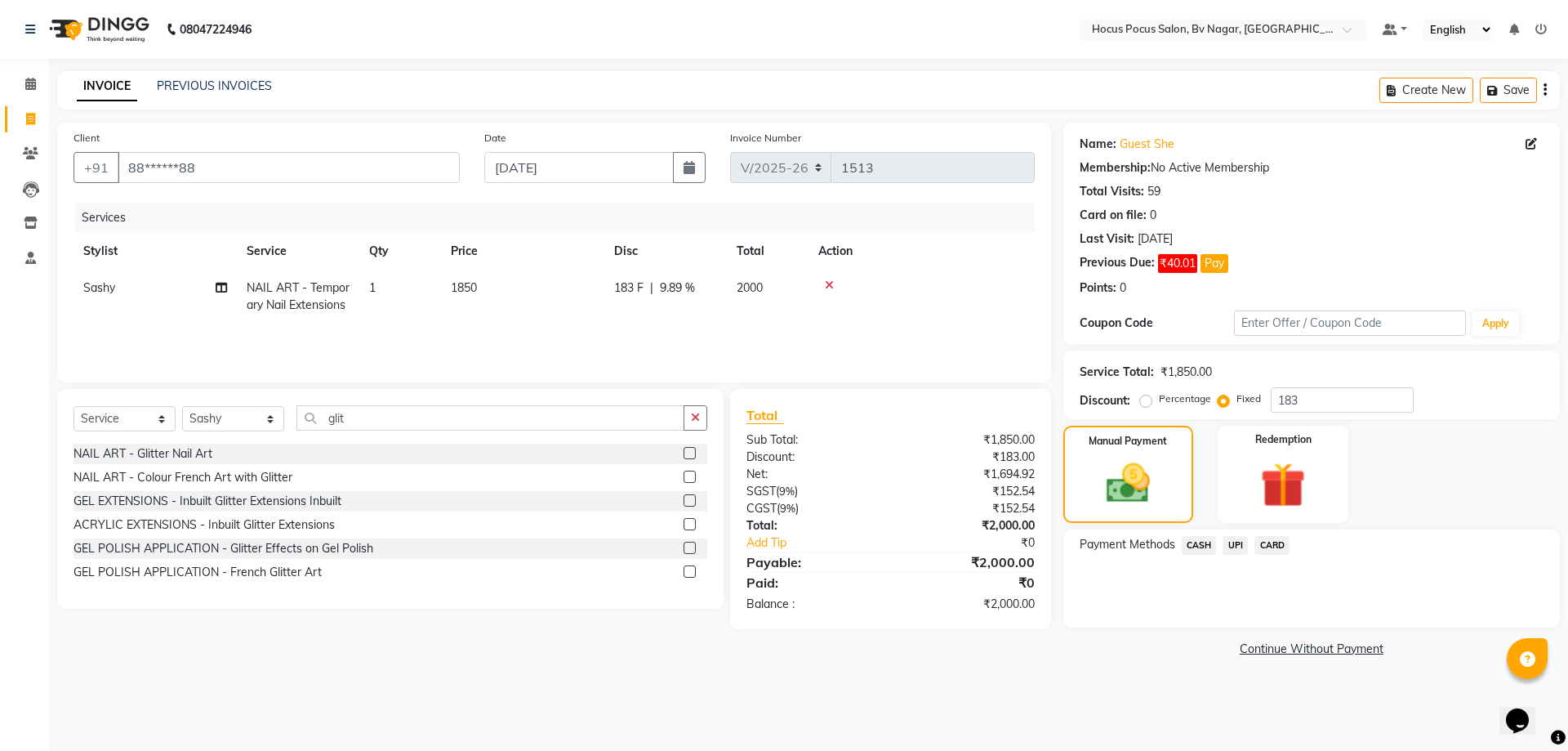
click at [1274, 548] on span "CARD" at bounding box center [1272, 545] width 35 height 19
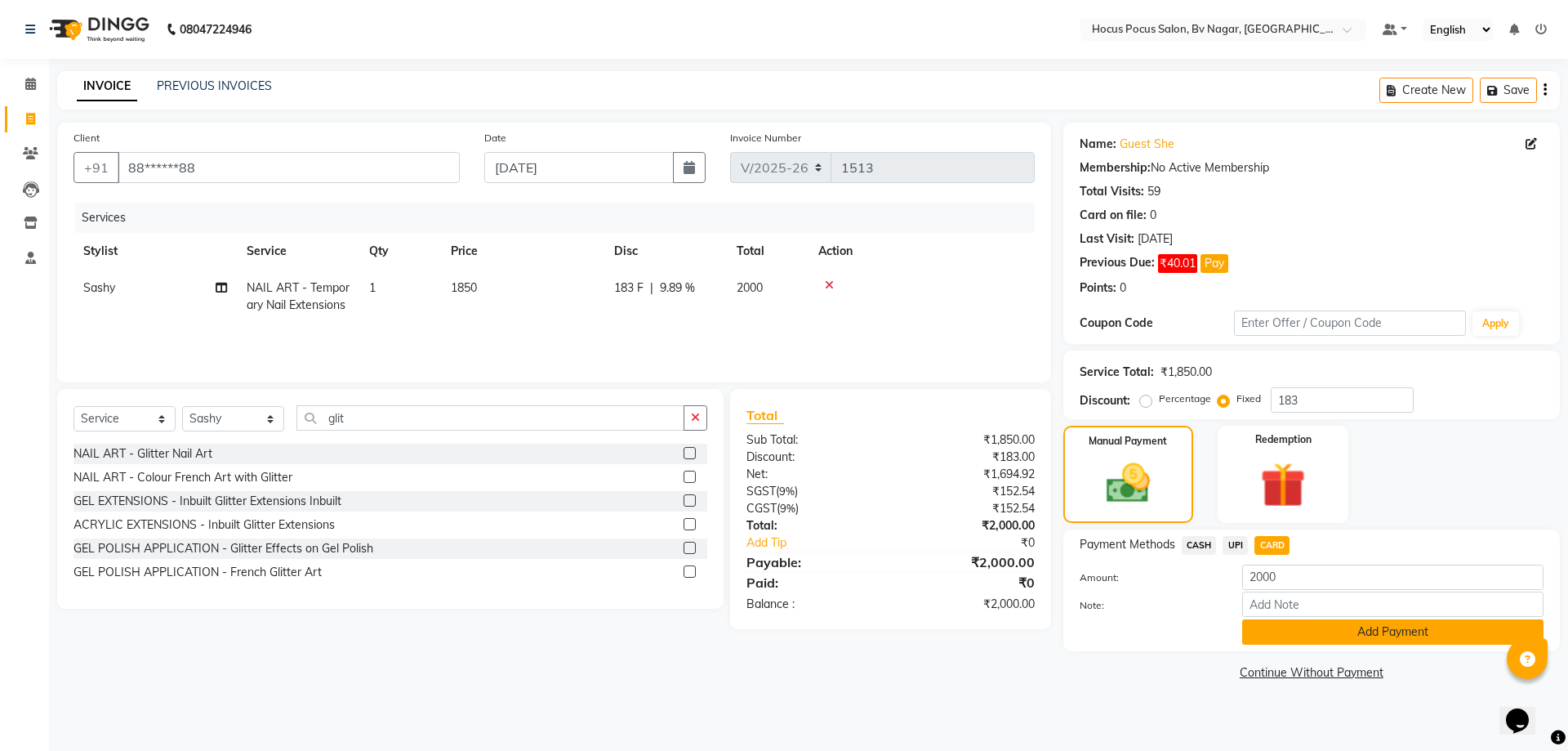
click at [1253, 631] on button "Add Payment" at bounding box center [1393, 631] width 301 height 25
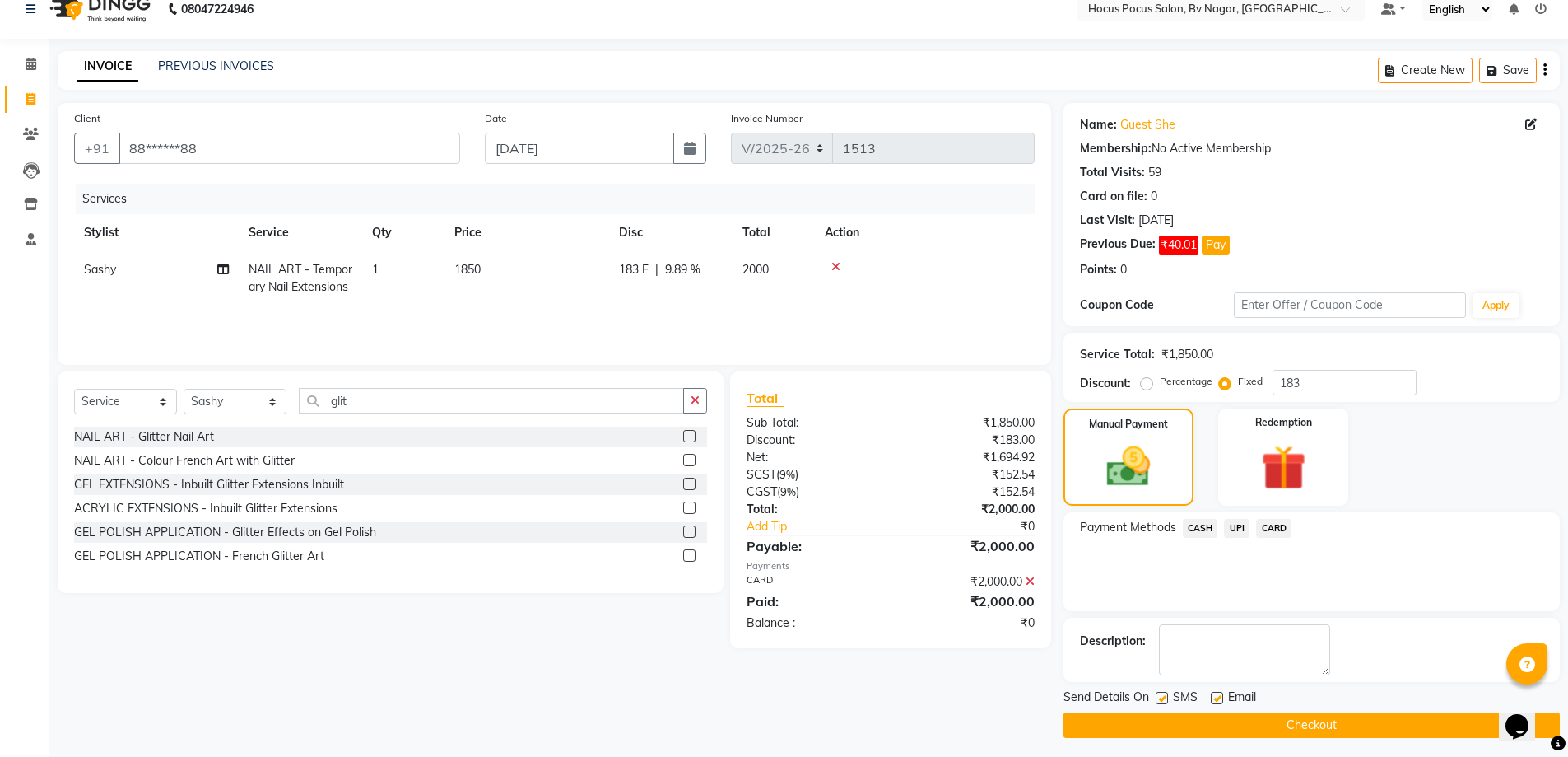
scroll to position [26, 0]
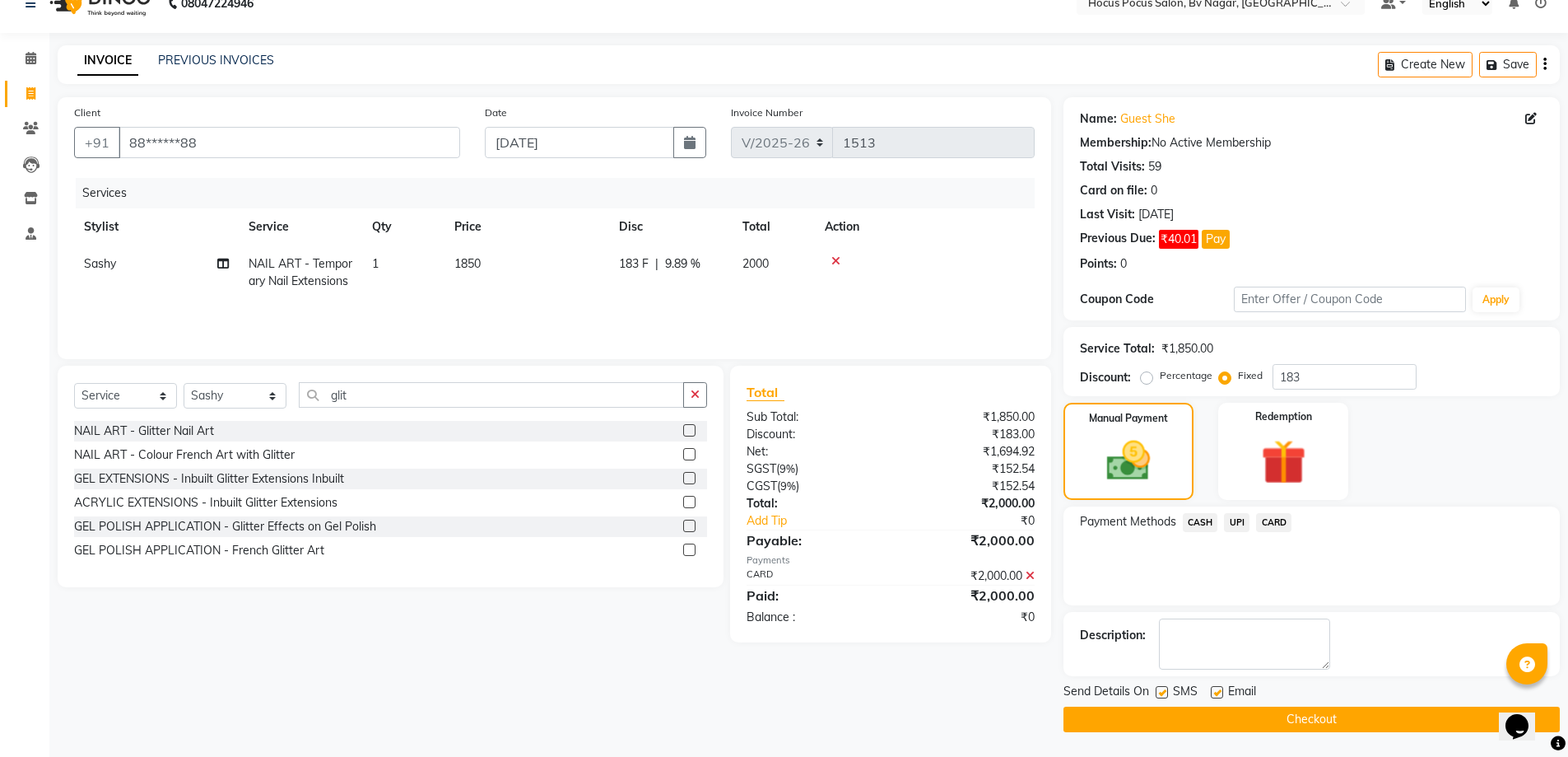
click at [1161, 694] on label at bounding box center [1162, 692] width 12 height 12
click at [1161, 694] on input "checkbox" at bounding box center [1161, 693] width 11 height 11
checkbox input "false"
click at [1300, 723] on button "Checkout" at bounding box center [1312, 719] width 497 height 26
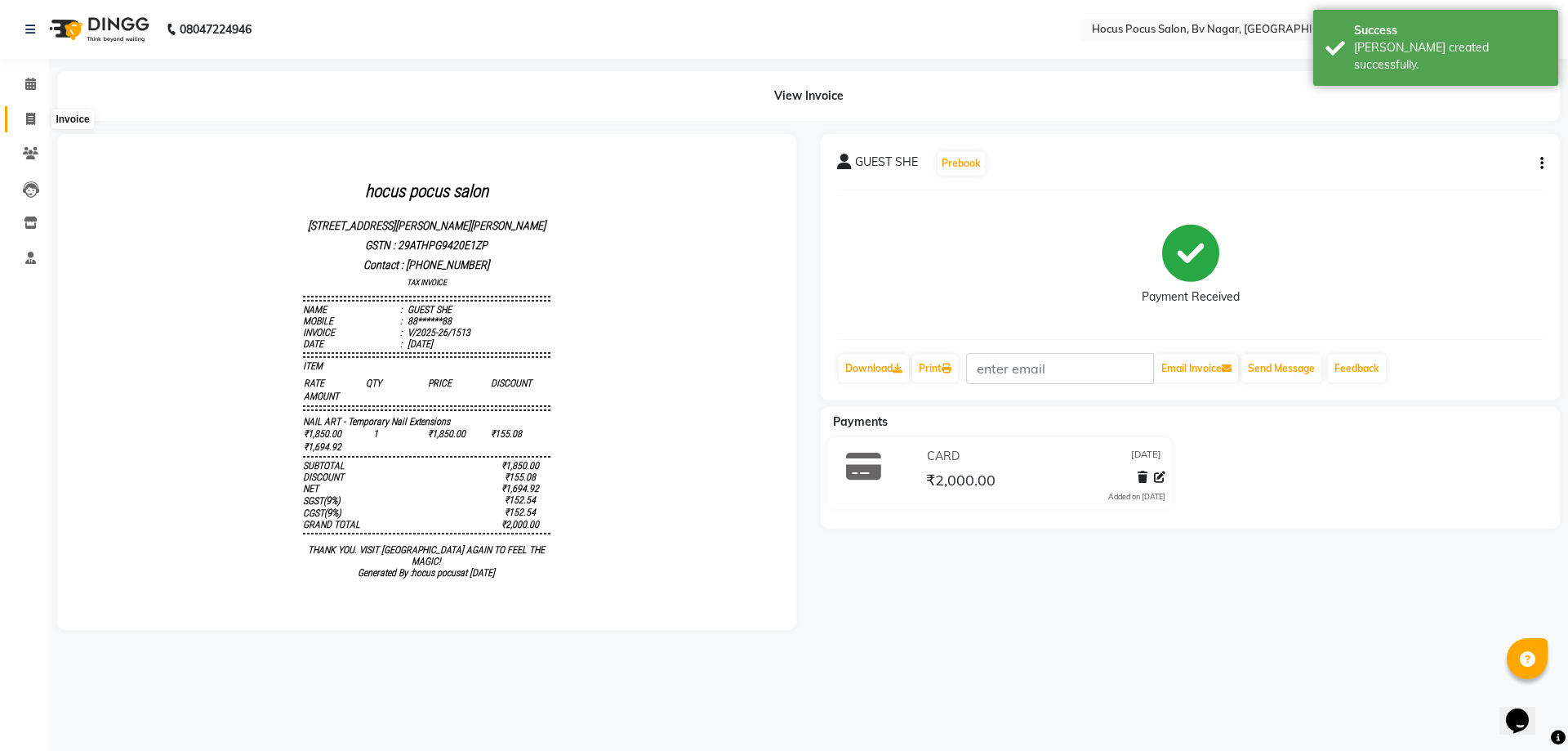
click at [34, 119] on icon at bounding box center [30, 119] width 9 height 12
select select "service"
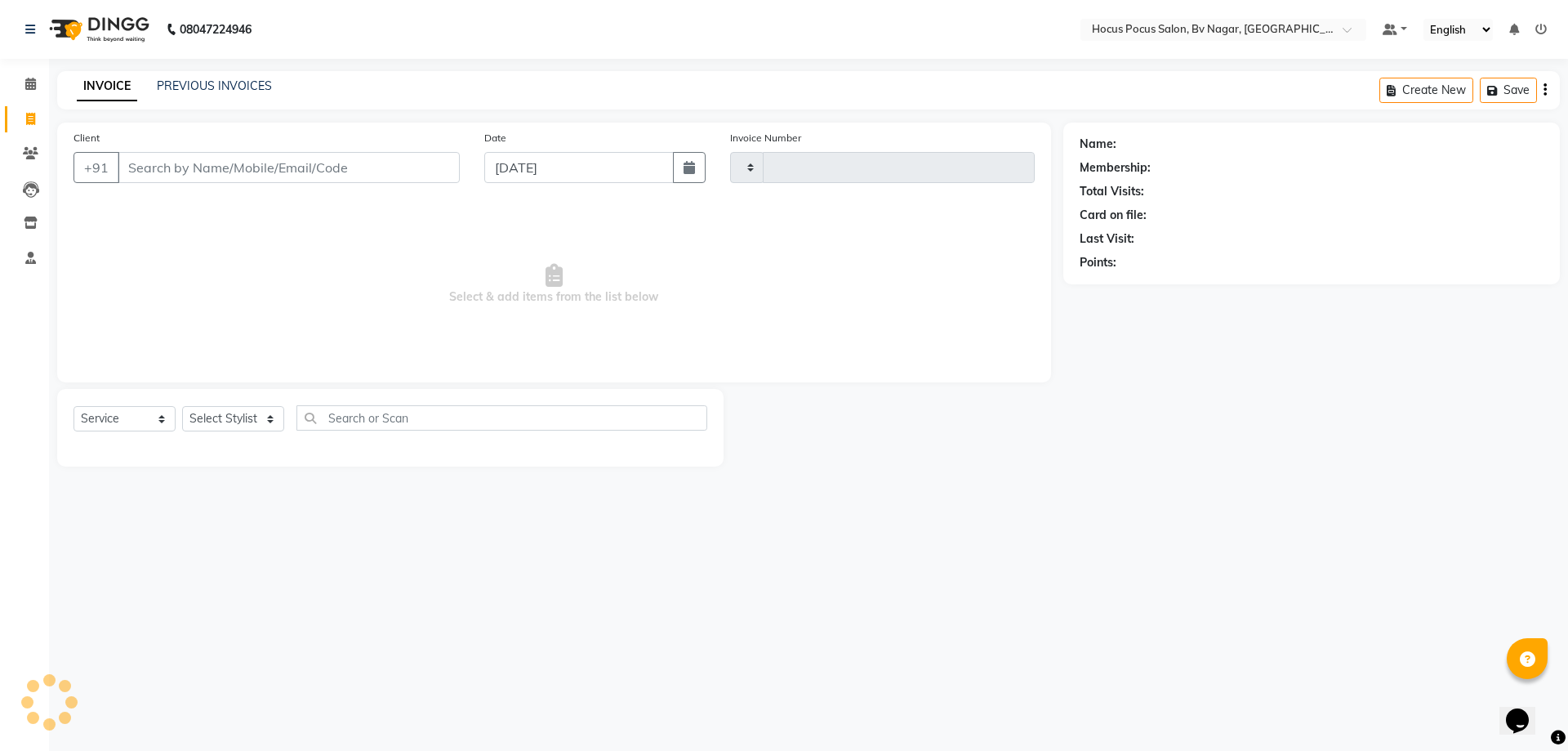
type input "1514"
select select "6056"
click at [195, 91] on link "PREVIOUS INVOICES" at bounding box center [215, 86] width 115 height 15
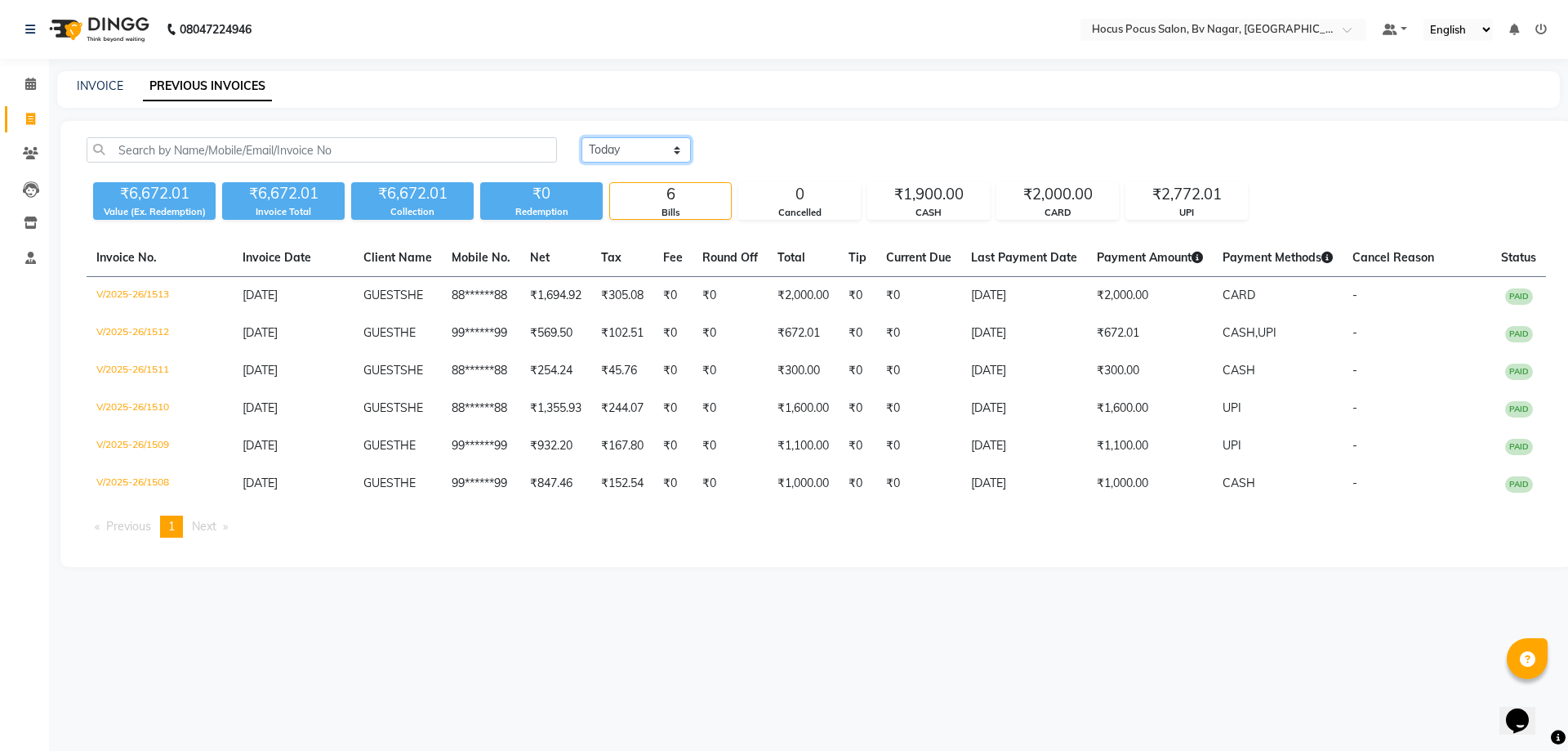
click at [671, 143] on select "Today Yesterday Custom Range" at bounding box center [636, 150] width 110 height 25
click at [581, 138] on select "Today Yesterday Custom Range" at bounding box center [636, 150] width 110 height 25
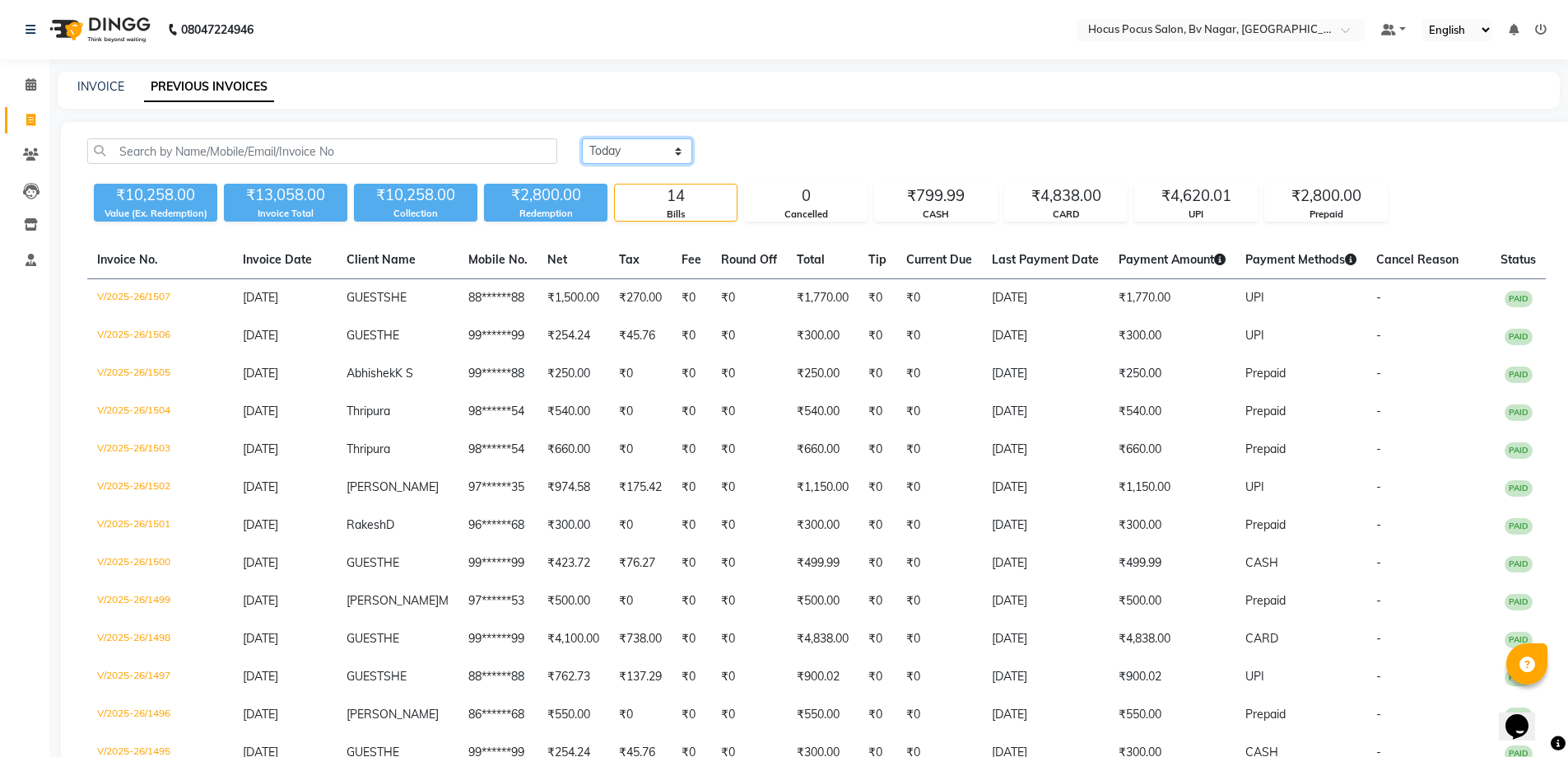
click at [655, 158] on select "Today Yesterday Custom Range" at bounding box center [637, 151] width 111 height 26
select select "range"
click at [582, 139] on select "Today Yesterday Custom Range" at bounding box center [637, 151] width 111 height 26
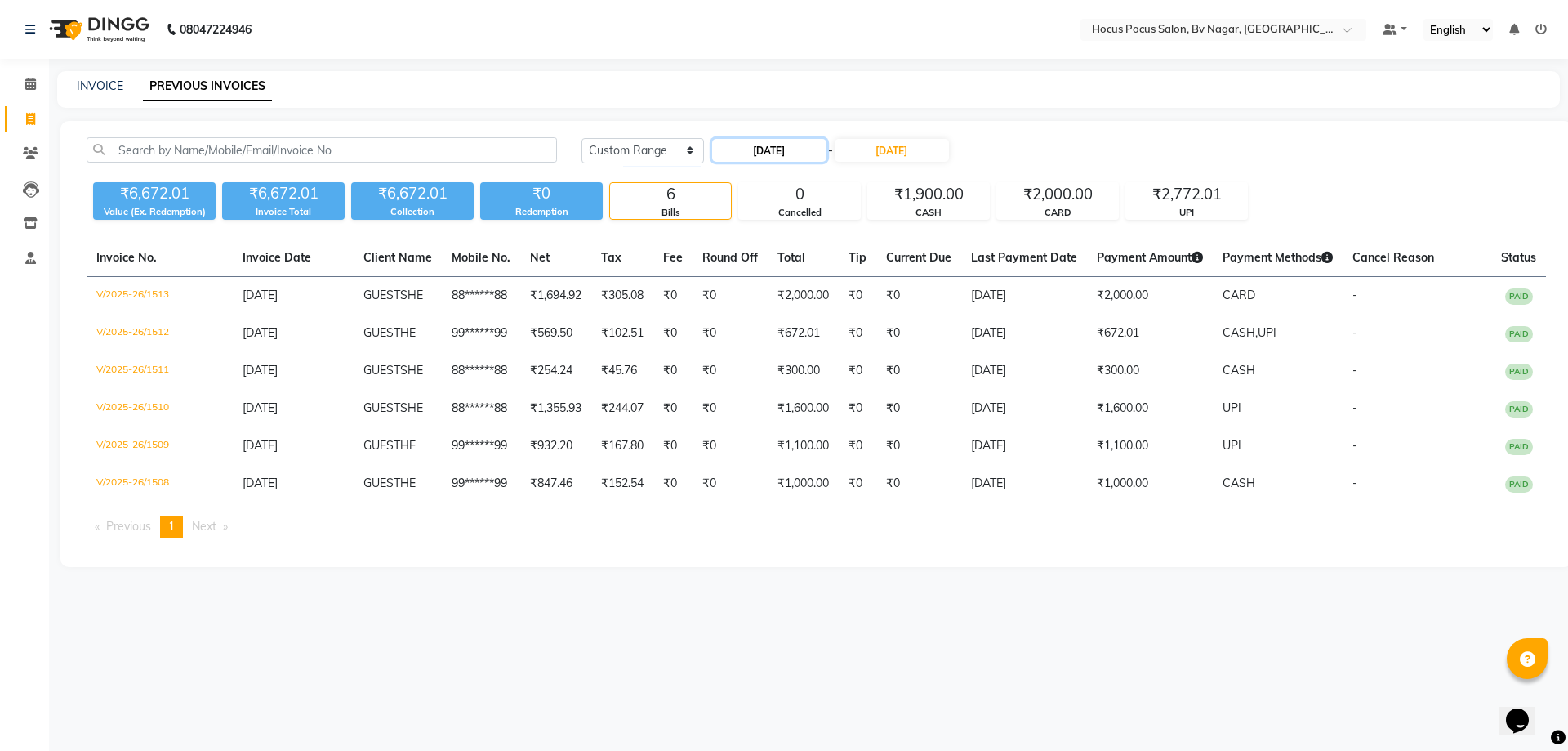
click at [765, 153] on input "[DATE]" at bounding box center [770, 151] width 115 height 23
select select "9"
select select "2025"
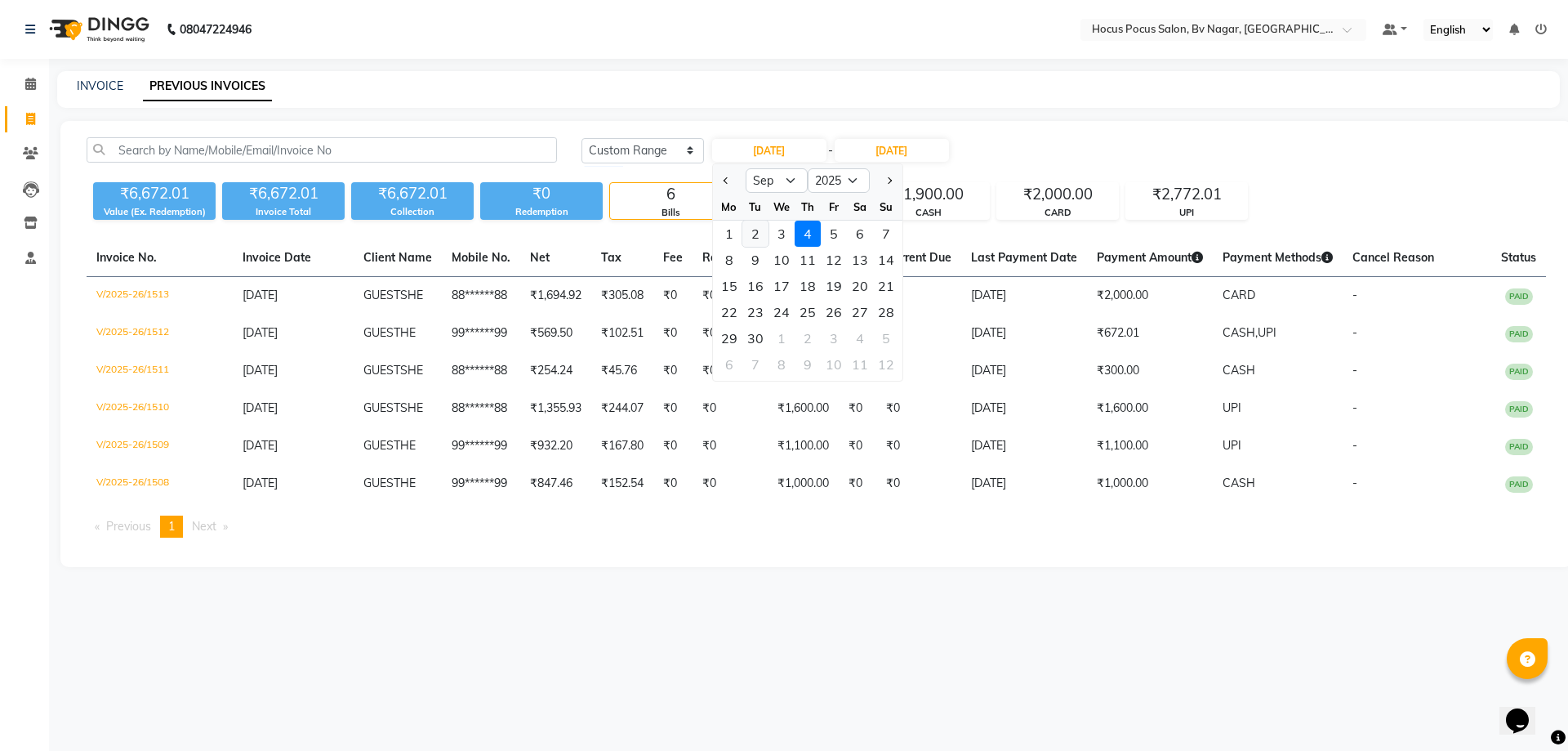
click at [766, 237] on div "2" at bounding box center [756, 233] width 26 height 26
type input "02-09-2025"
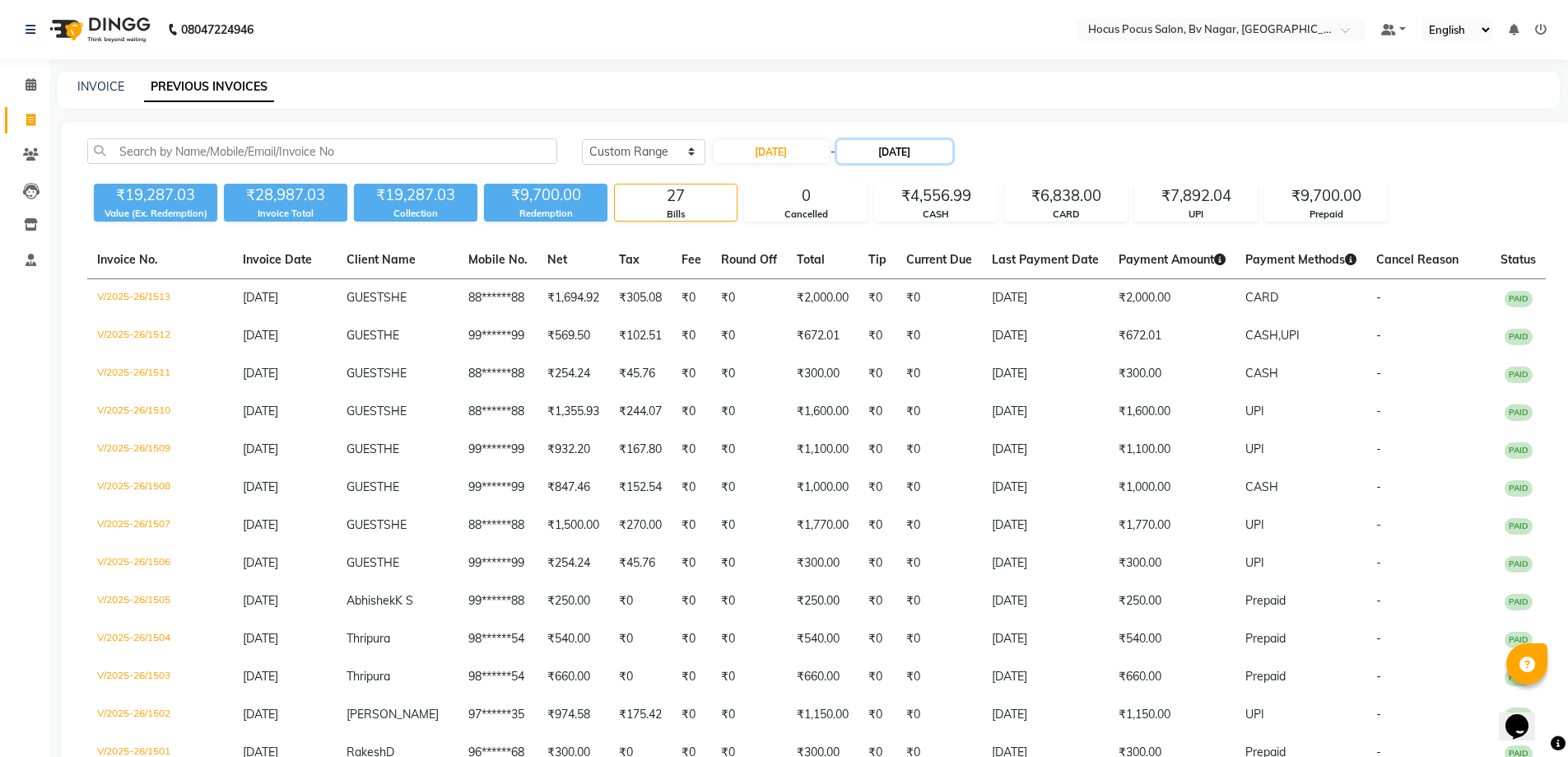
click at [936, 147] on input "[DATE]" at bounding box center [895, 152] width 116 height 23
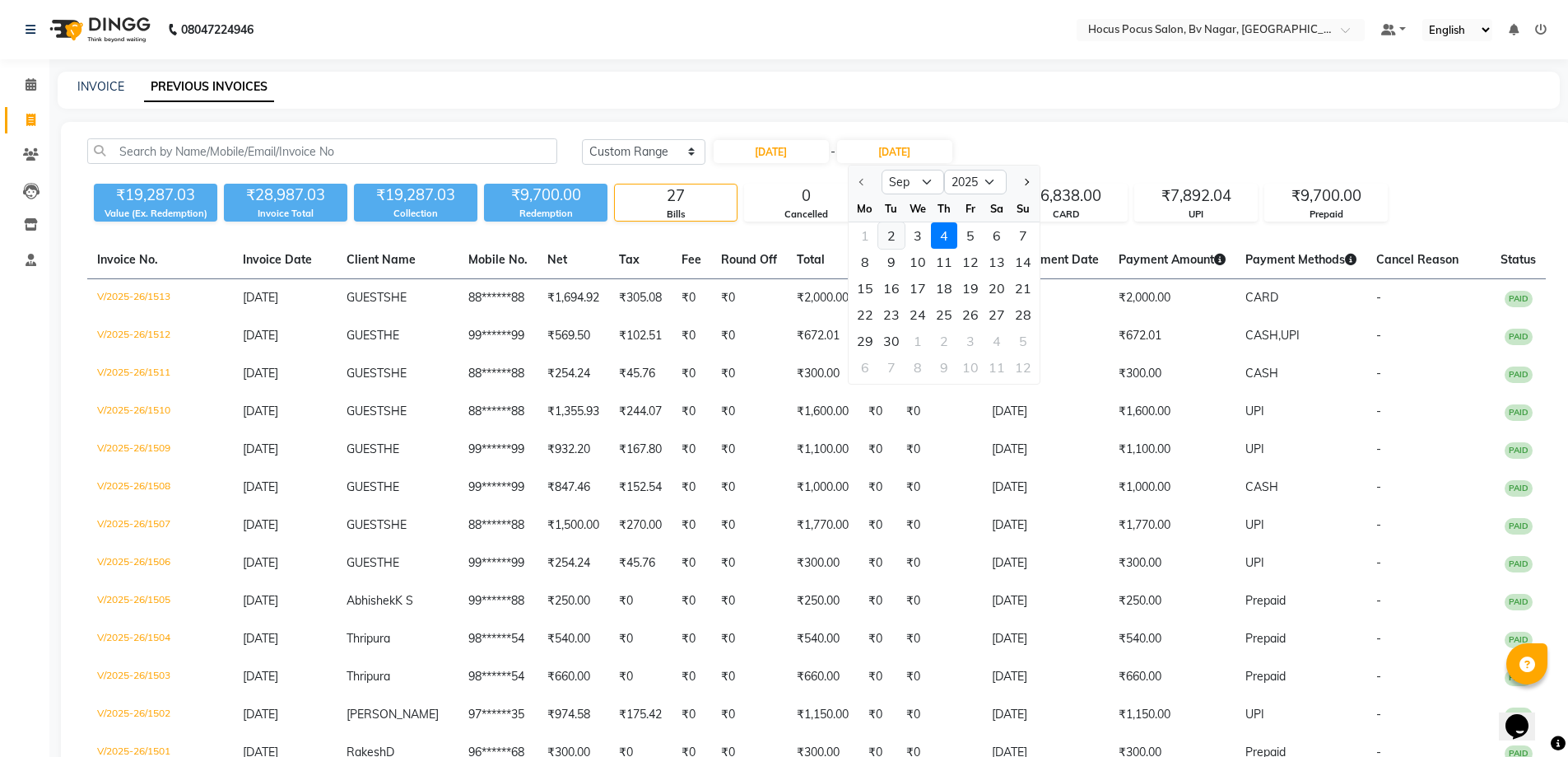
click at [893, 233] on div "2" at bounding box center [891, 235] width 26 height 26
type input "02-09-2025"
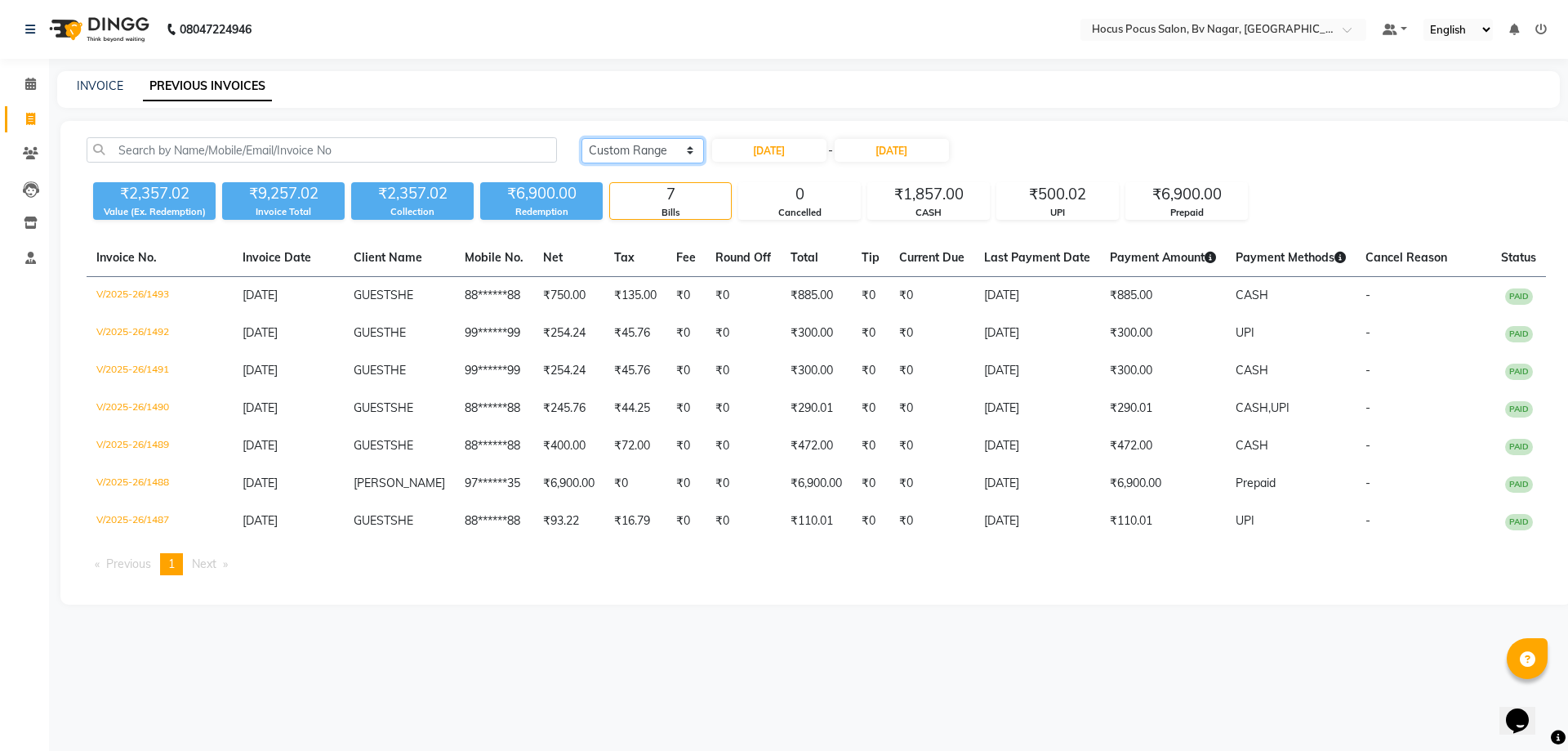
click at [630, 139] on select "Today Yesterday Custom Range" at bounding box center [643, 151] width 123 height 25
click at [108, 93] on link "INVOICE" at bounding box center [100, 86] width 47 height 15
select select "service"
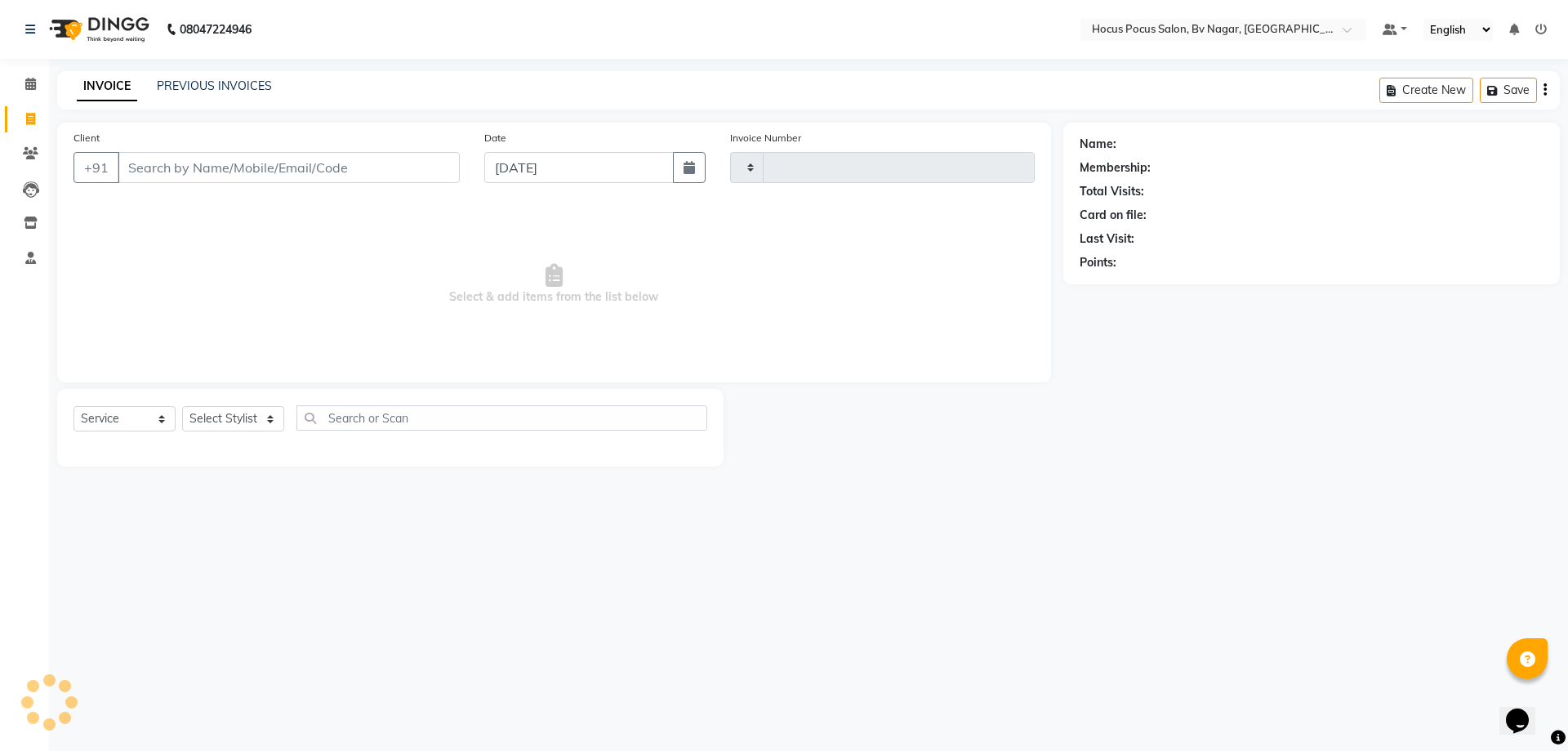
type input "1514"
select select "6056"
click at [237, 84] on link "PREVIOUS INVOICES" at bounding box center [215, 86] width 115 height 15
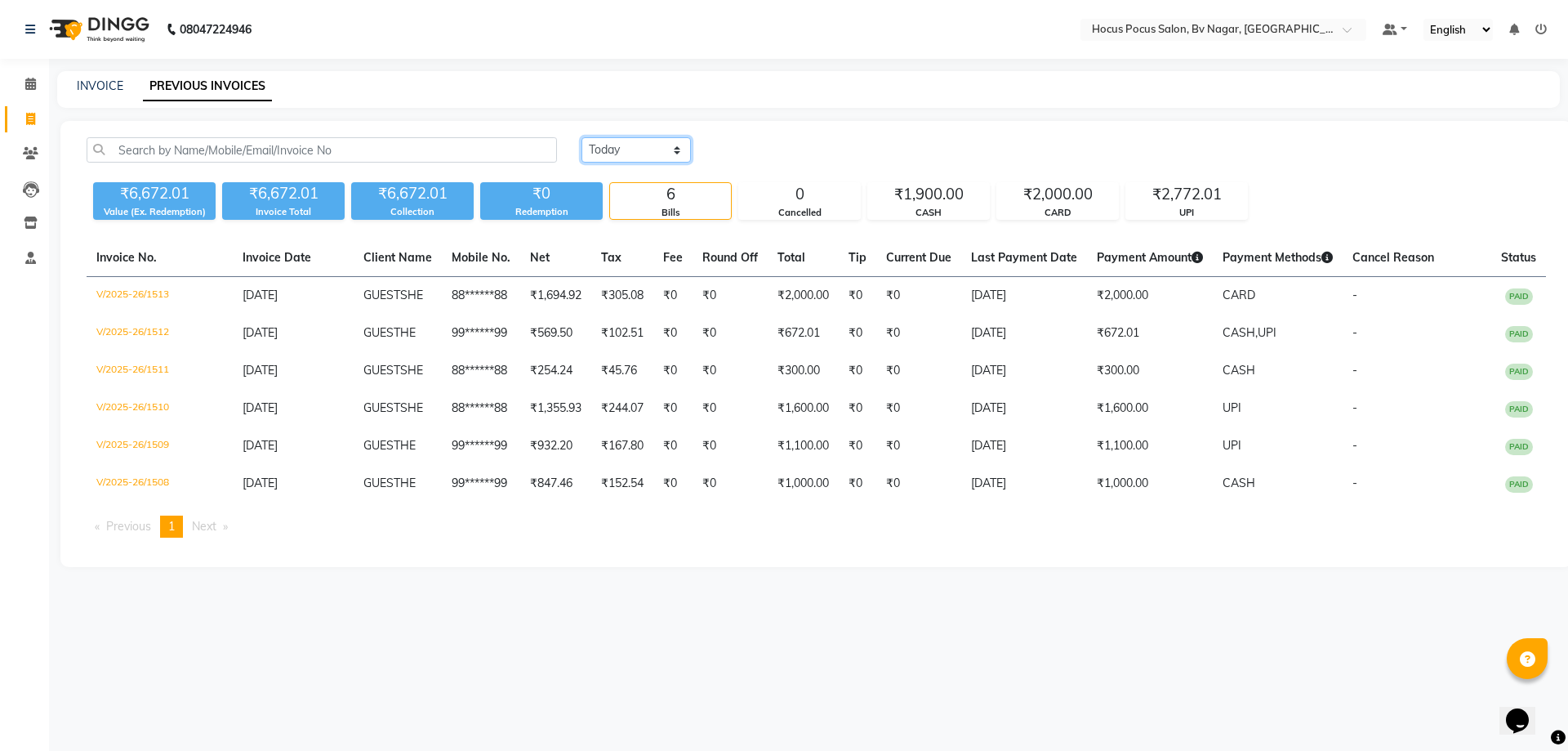
click at [647, 156] on select "Today Yesterday Custom Range" at bounding box center [636, 150] width 110 height 25
click at [581, 138] on select "Today Yesterday Custom Range" at bounding box center [636, 150] width 110 height 25
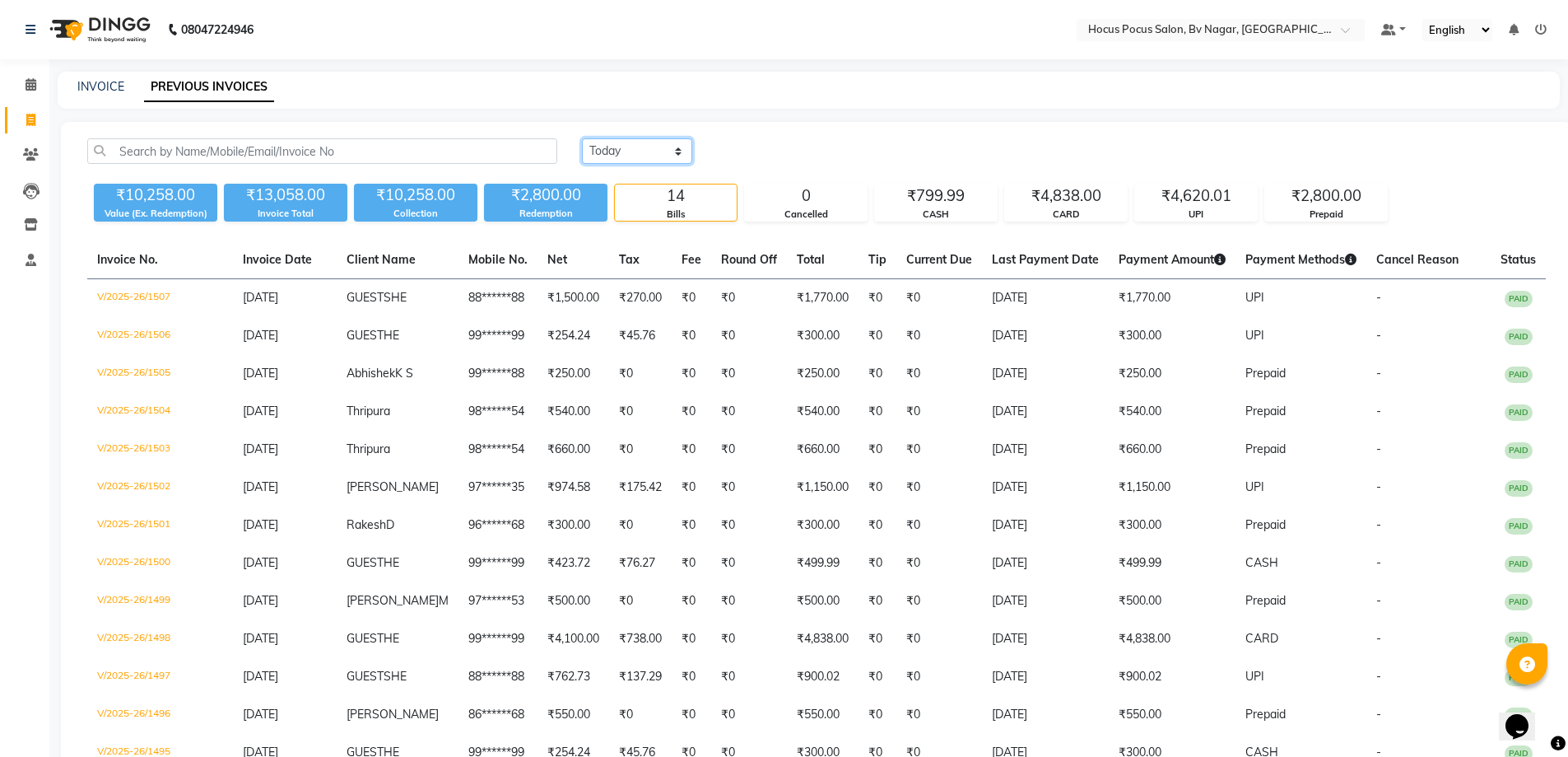
click at [657, 162] on select "Today Yesterday Custom Range" at bounding box center [637, 151] width 111 height 26
click at [582, 139] on select "Today Yesterday Custom Range" at bounding box center [637, 151] width 111 height 26
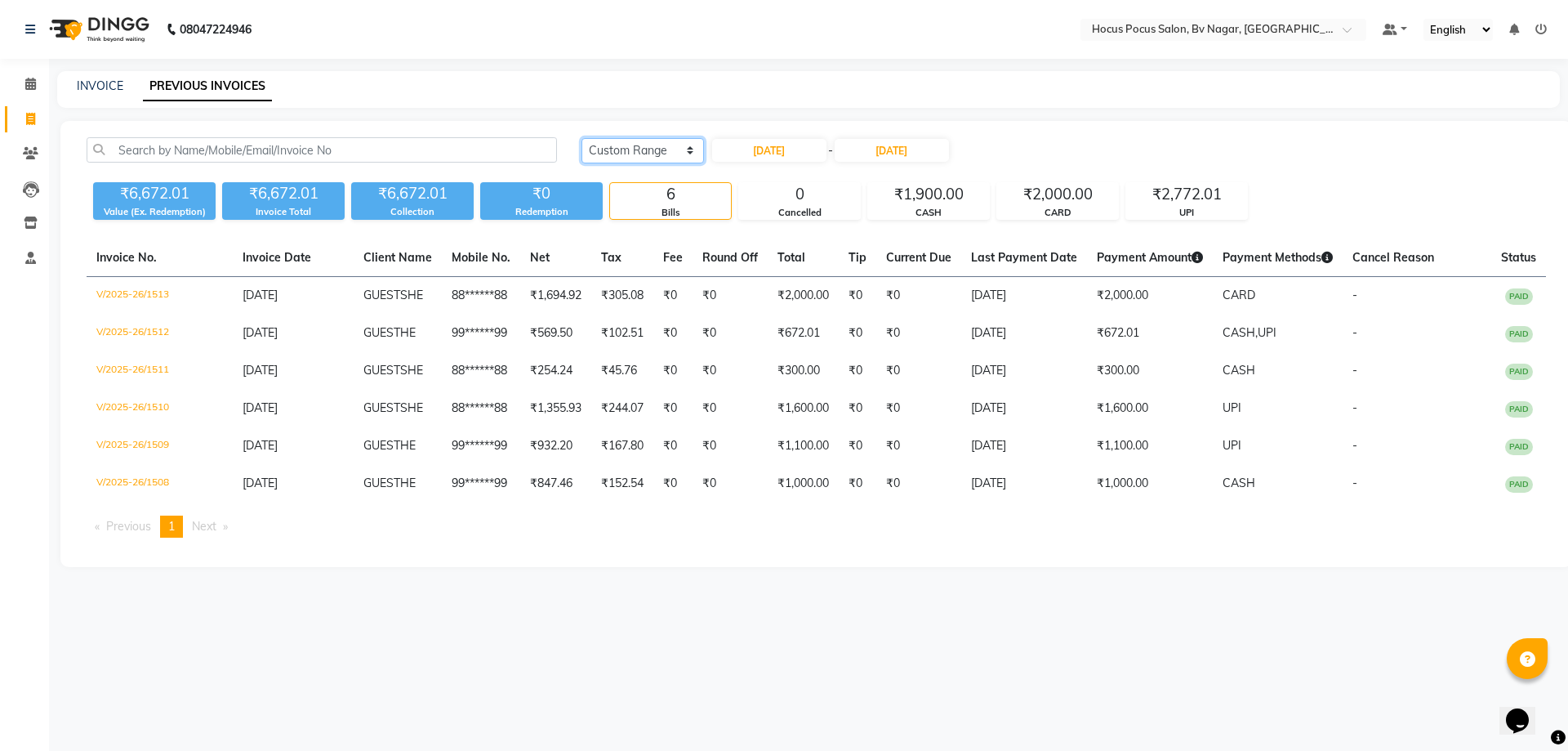
drag, startPoint x: 650, startPoint y: 143, endPoint x: 651, endPoint y: 159, distance: 16.0
click at [650, 143] on select "Today Yesterday Custom Range" at bounding box center [643, 151] width 123 height 25
select select "today"
click at [581, 138] on select "Today Yesterday Custom Range" at bounding box center [643, 151] width 123 height 25
click at [101, 94] on div "INVOICE" at bounding box center [100, 86] width 47 height 17
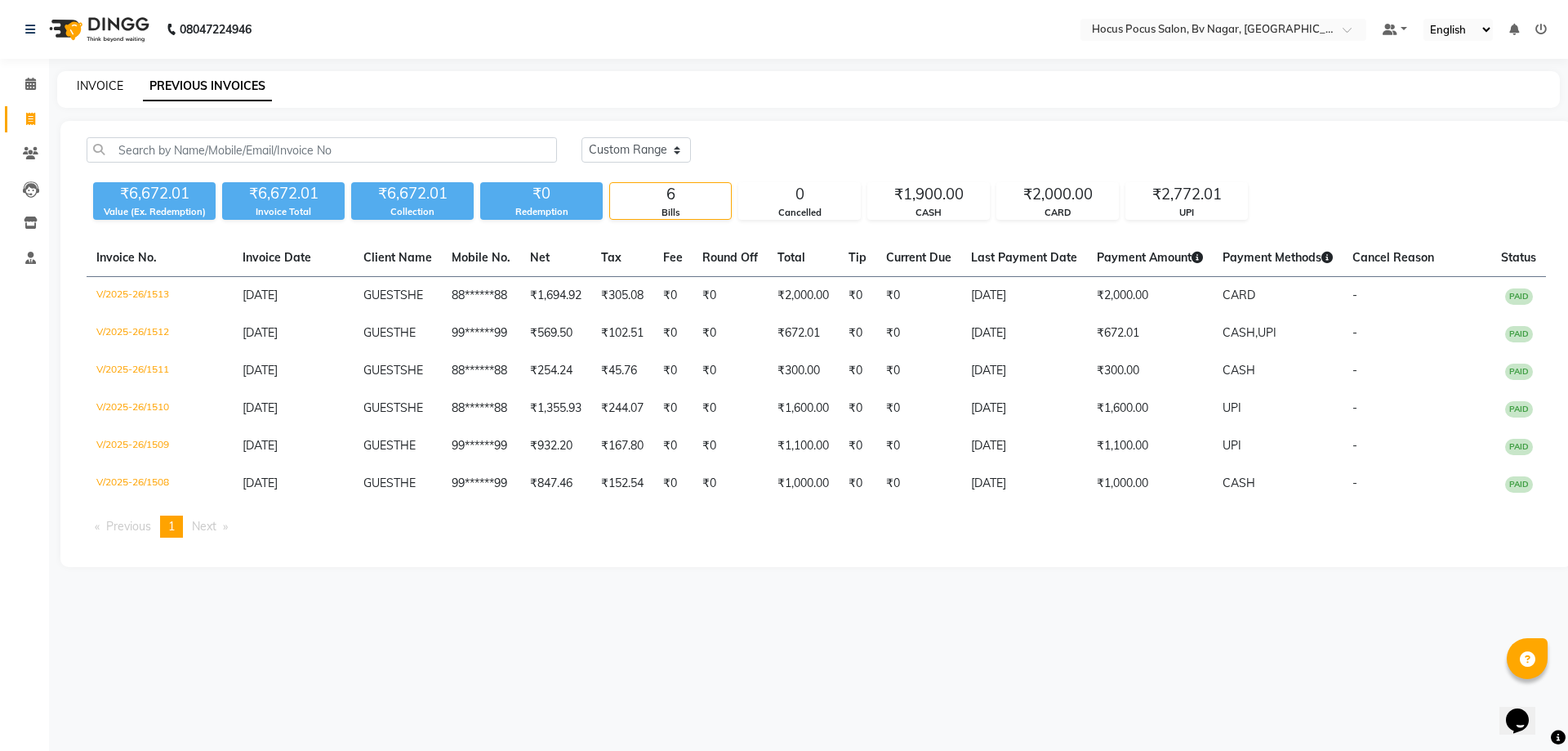
drag, startPoint x: 101, startPoint y: 94, endPoint x: 96, endPoint y: 81, distance: 13.9
click at [97, 88] on div "INVOICE" at bounding box center [100, 86] width 47 height 17
click at [96, 81] on link "INVOICE" at bounding box center [100, 86] width 47 height 15
select select "service"
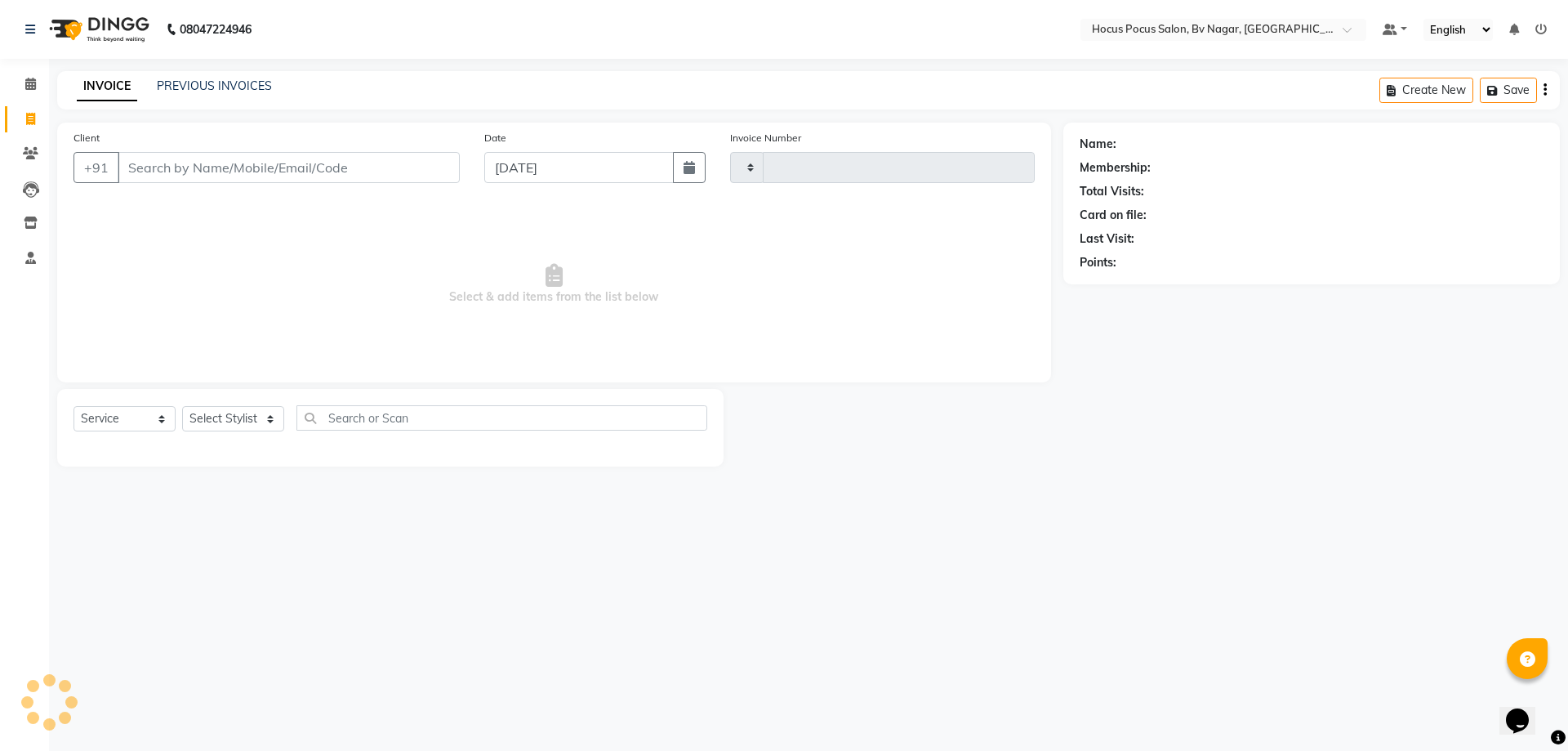
type input "1514"
select select "6056"
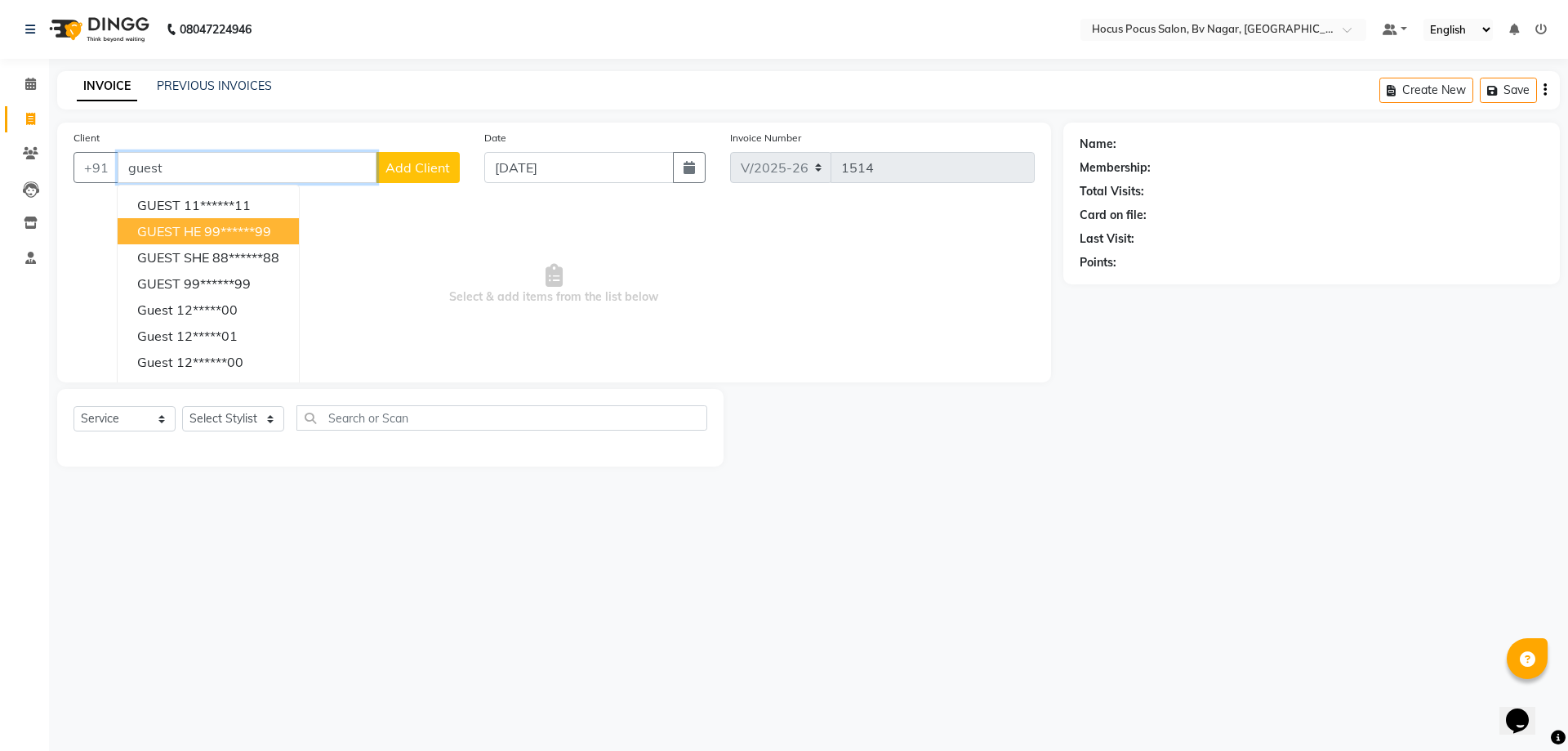
click at [202, 230] on button "GUEST HE 99******99" at bounding box center [208, 231] width 181 height 26
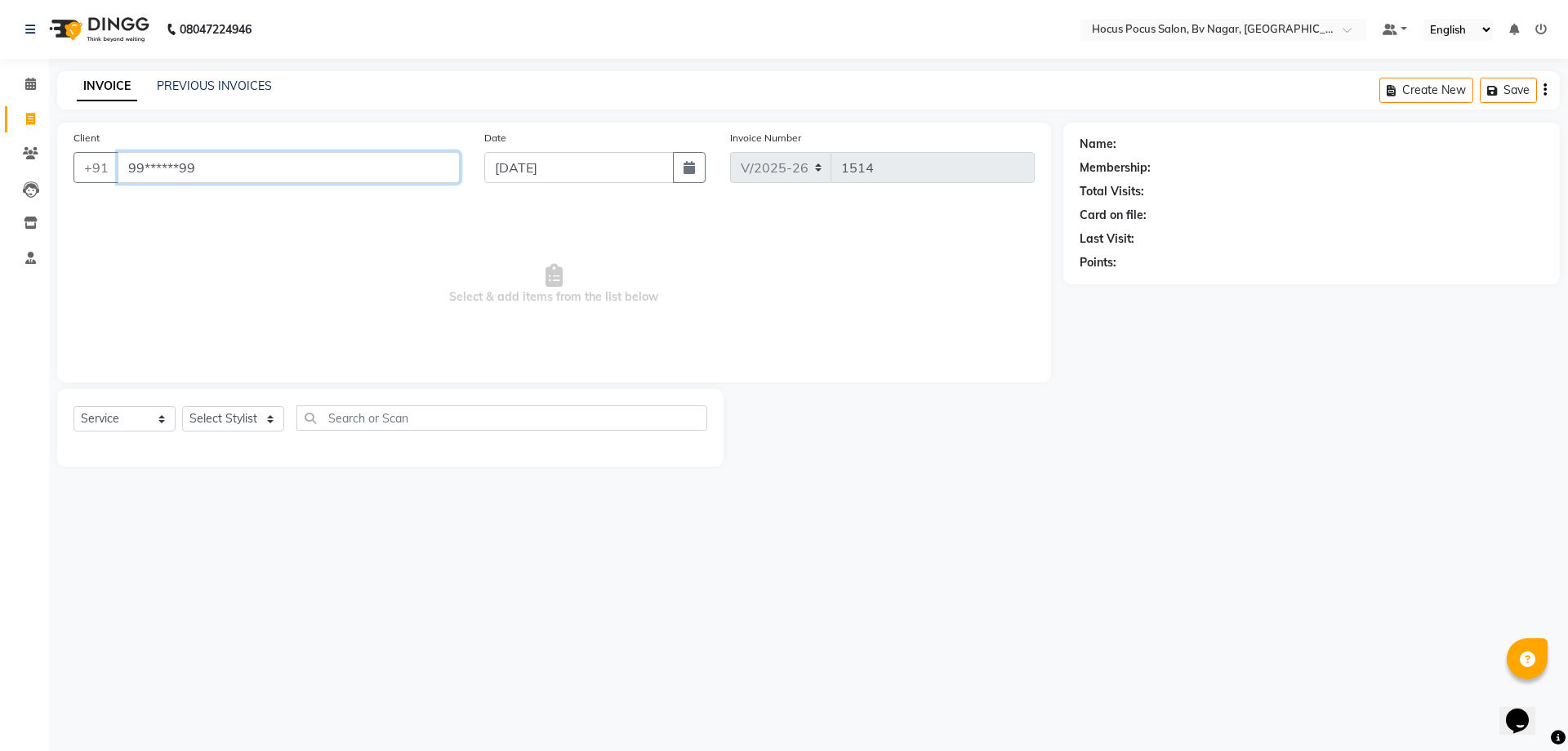
type input "99******99"
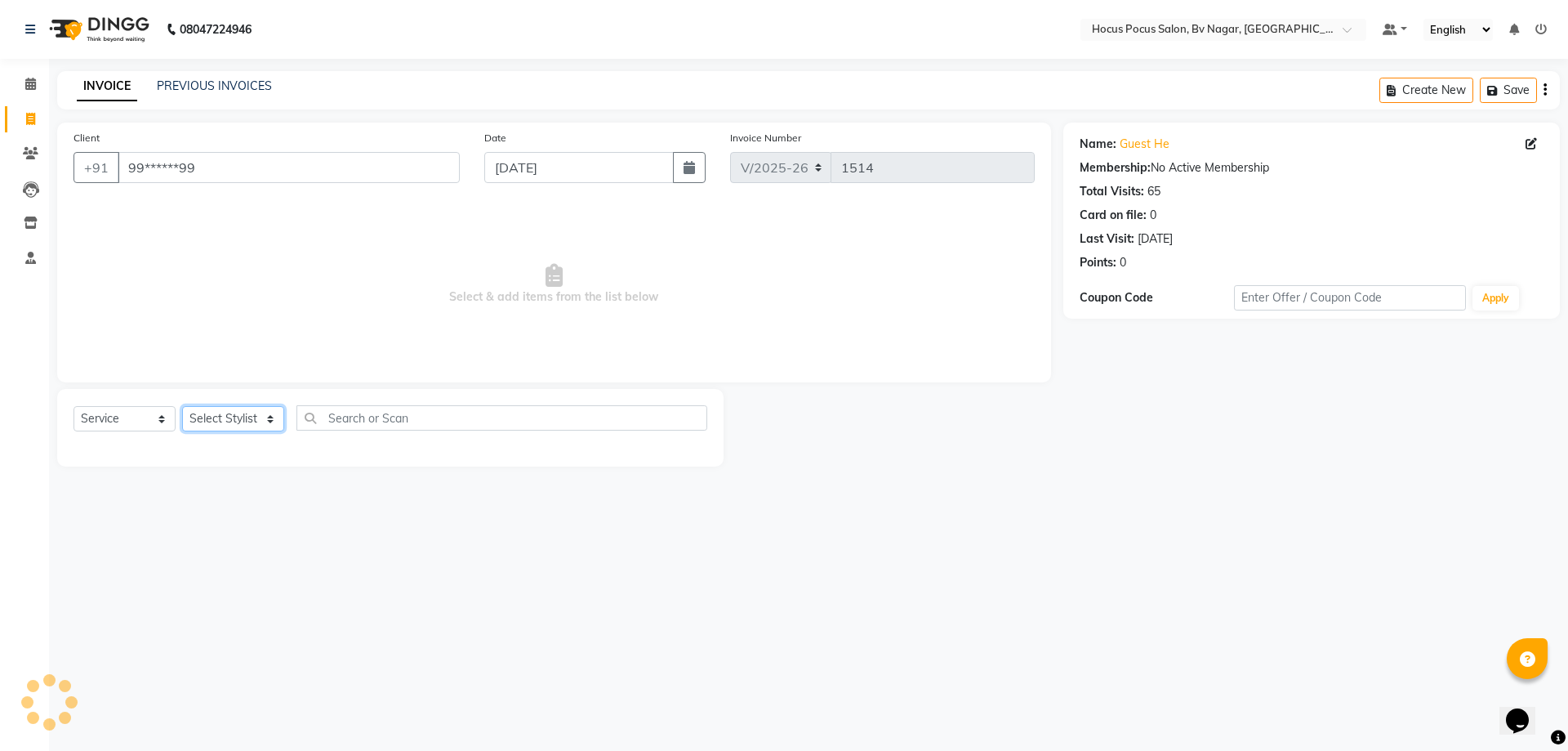
click at [275, 420] on select "Select Stylist Ashwin Bryan Diksha Hemanth hocus pocus Muskan Saroj Sashy" at bounding box center [233, 418] width 102 height 25
select select "43708"
click at [182, 406] on select "Select Stylist Ashwin Bryan Diksha Hemanth hocus pocus Muskan Saroj Sashy" at bounding box center [233, 418] width 102 height 25
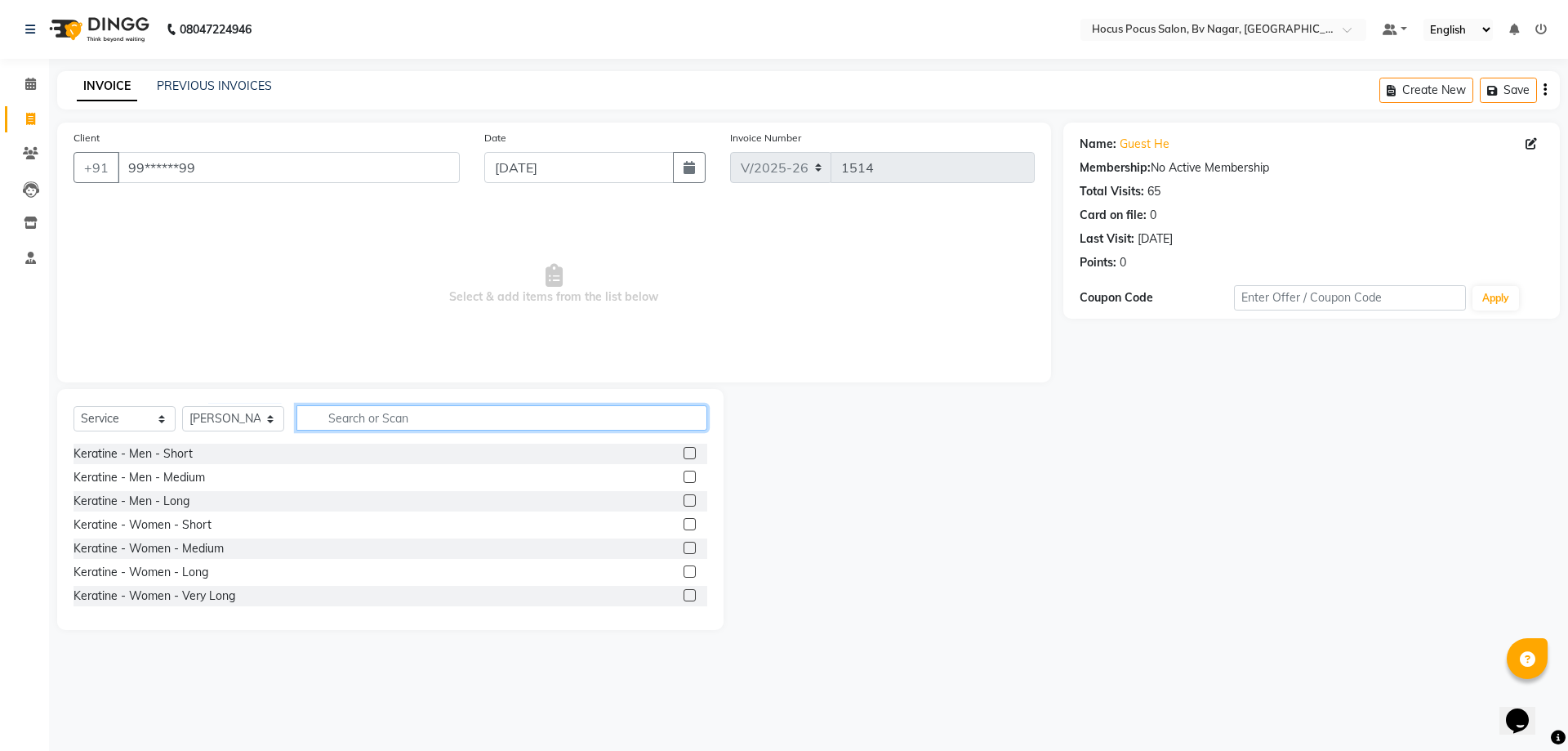
click at [358, 422] on input "text" at bounding box center [502, 418] width 411 height 25
type input "hair"
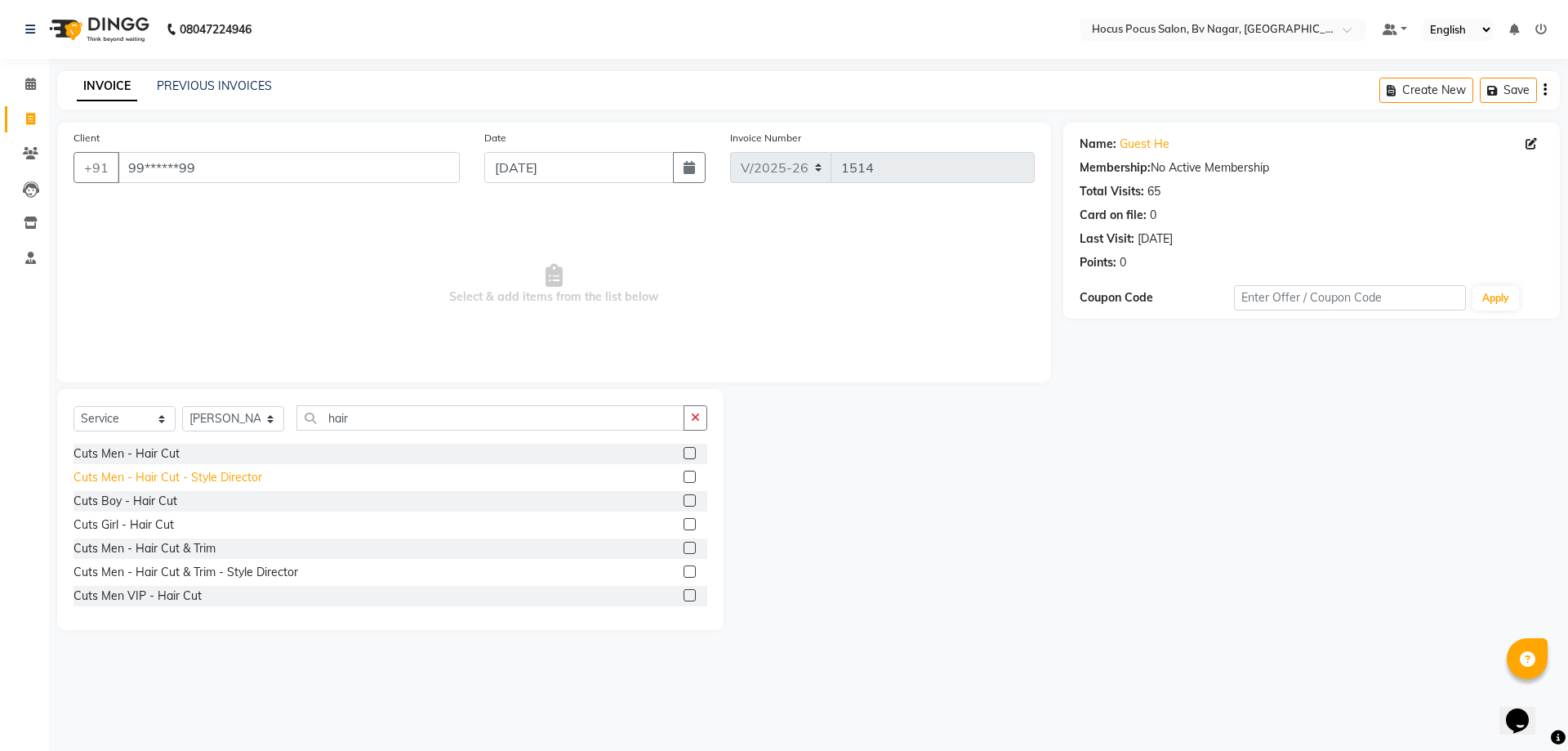
click at [241, 472] on div "Cuts Men - Hair Cut - Style Director" at bounding box center [168, 477] width 188 height 17
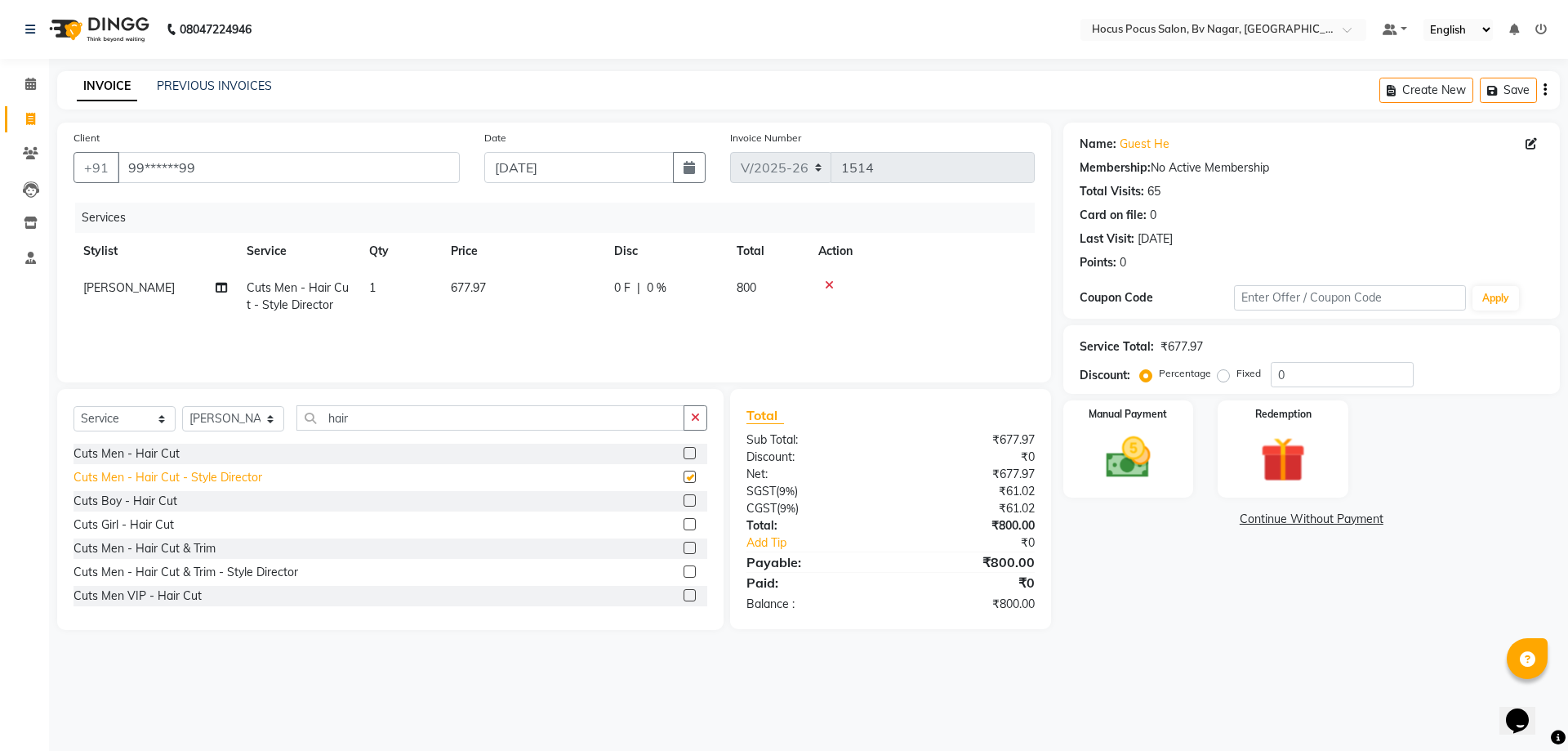
checkbox input "false"
click at [1166, 483] on img at bounding box center [1128, 458] width 76 height 54
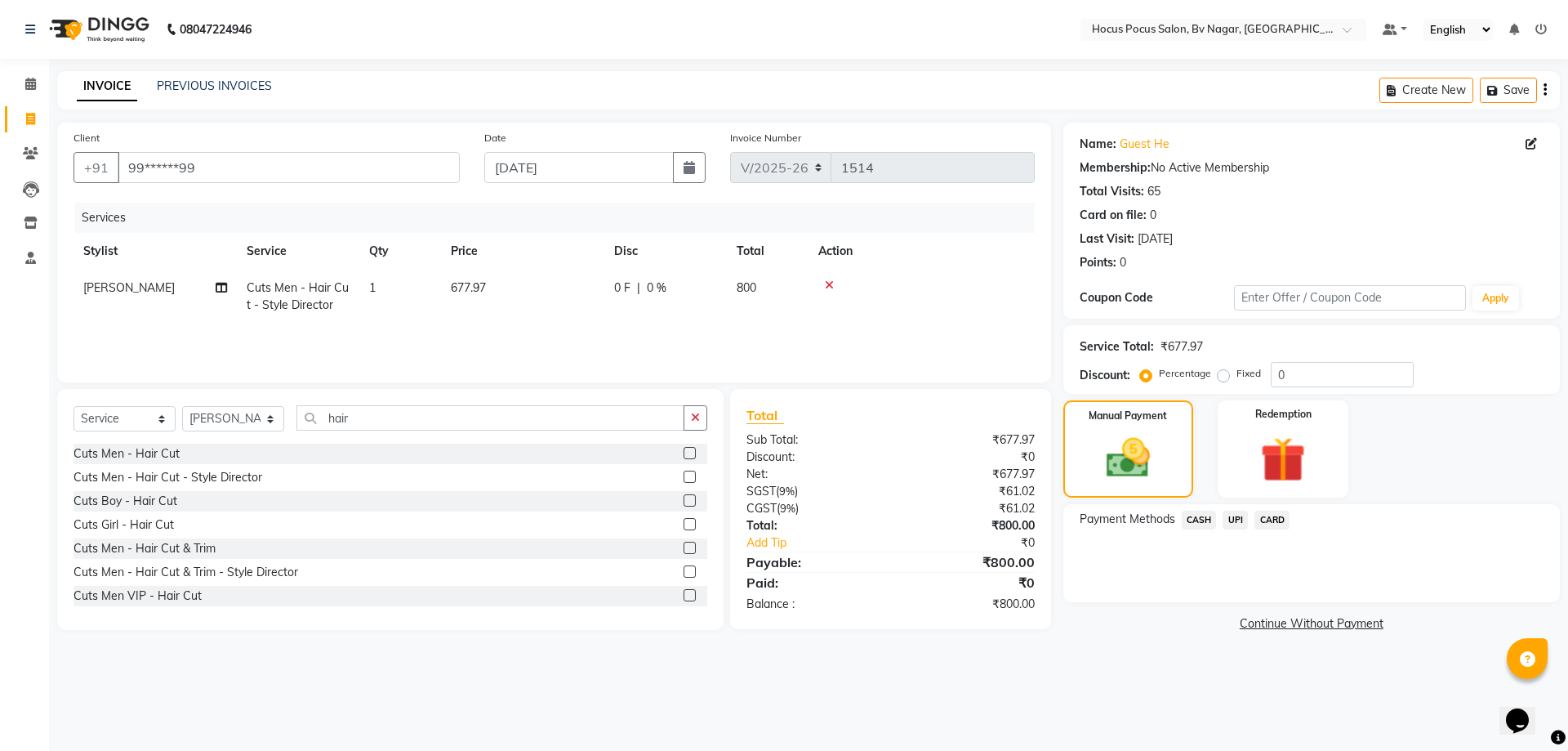
click at [1242, 524] on span "UPI" at bounding box center [1235, 520] width 25 height 19
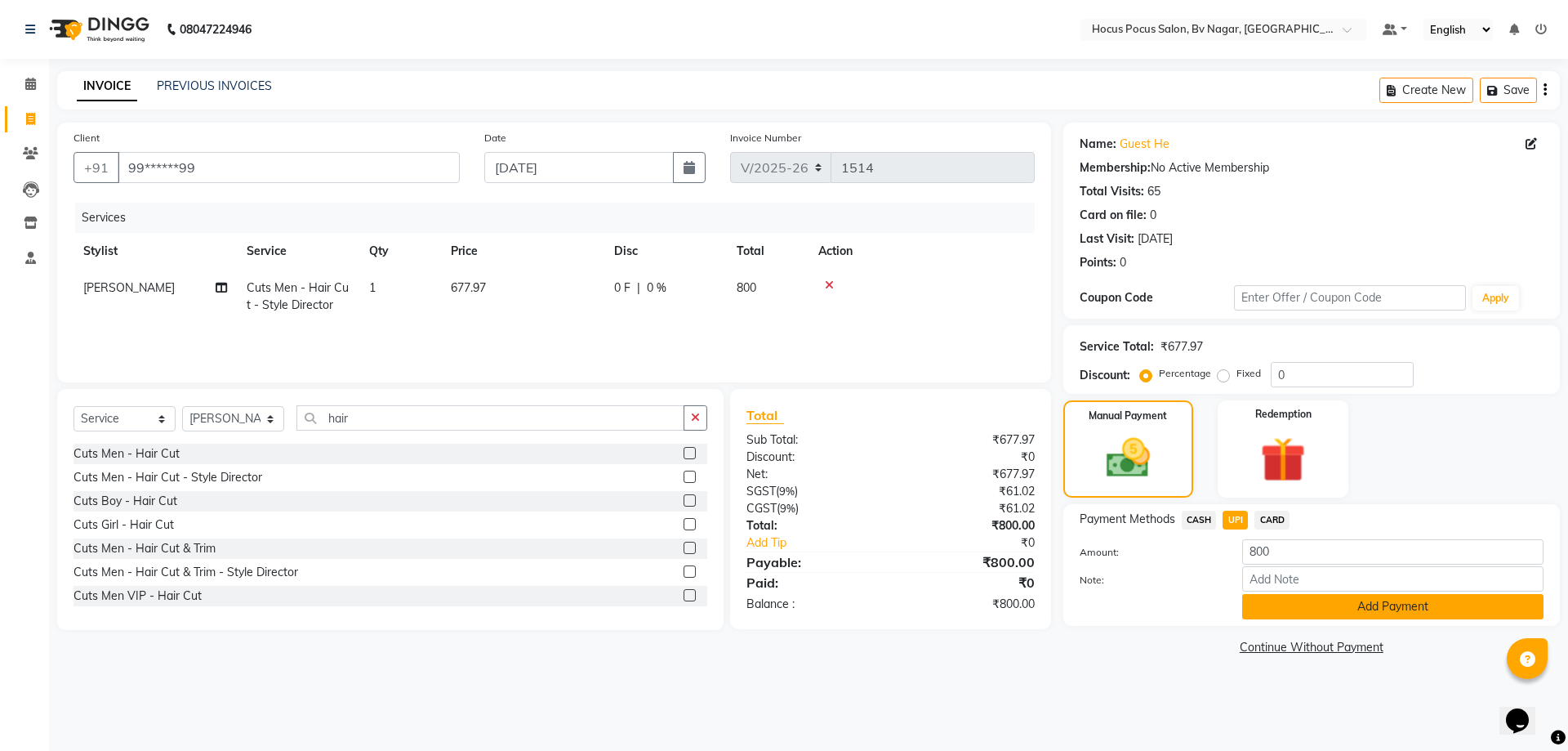
click at [1279, 609] on button "Add Payment" at bounding box center [1393, 606] width 301 height 25
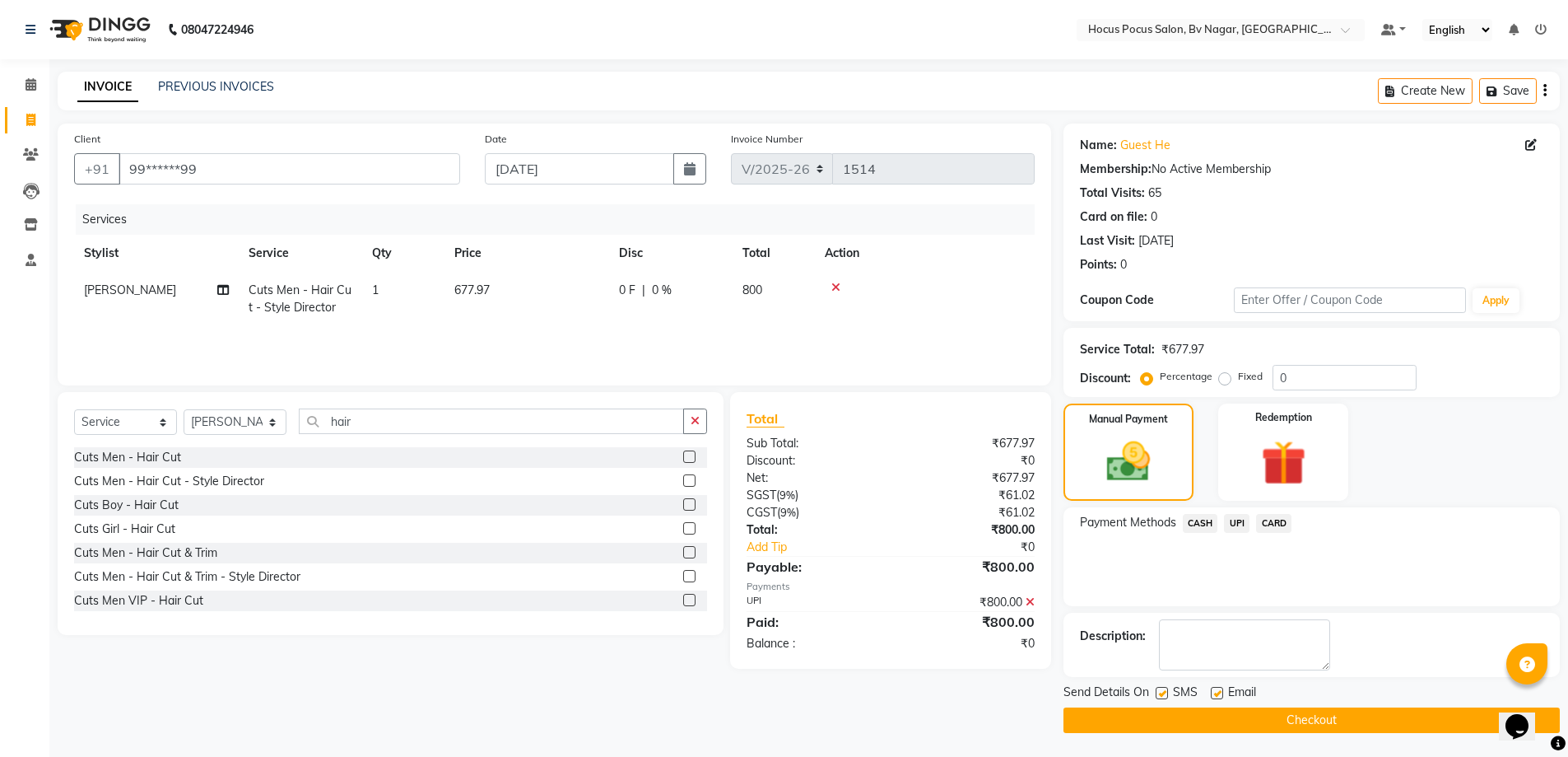
click at [1160, 693] on label at bounding box center [1162, 693] width 12 height 12
click at [1160, 693] on input "checkbox" at bounding box center [1161, 693] width 11 height 11
checkbox input "false"
click at [1159, 717] on button "Checkout" at bounding box center [1312, 720] width 497 height 26
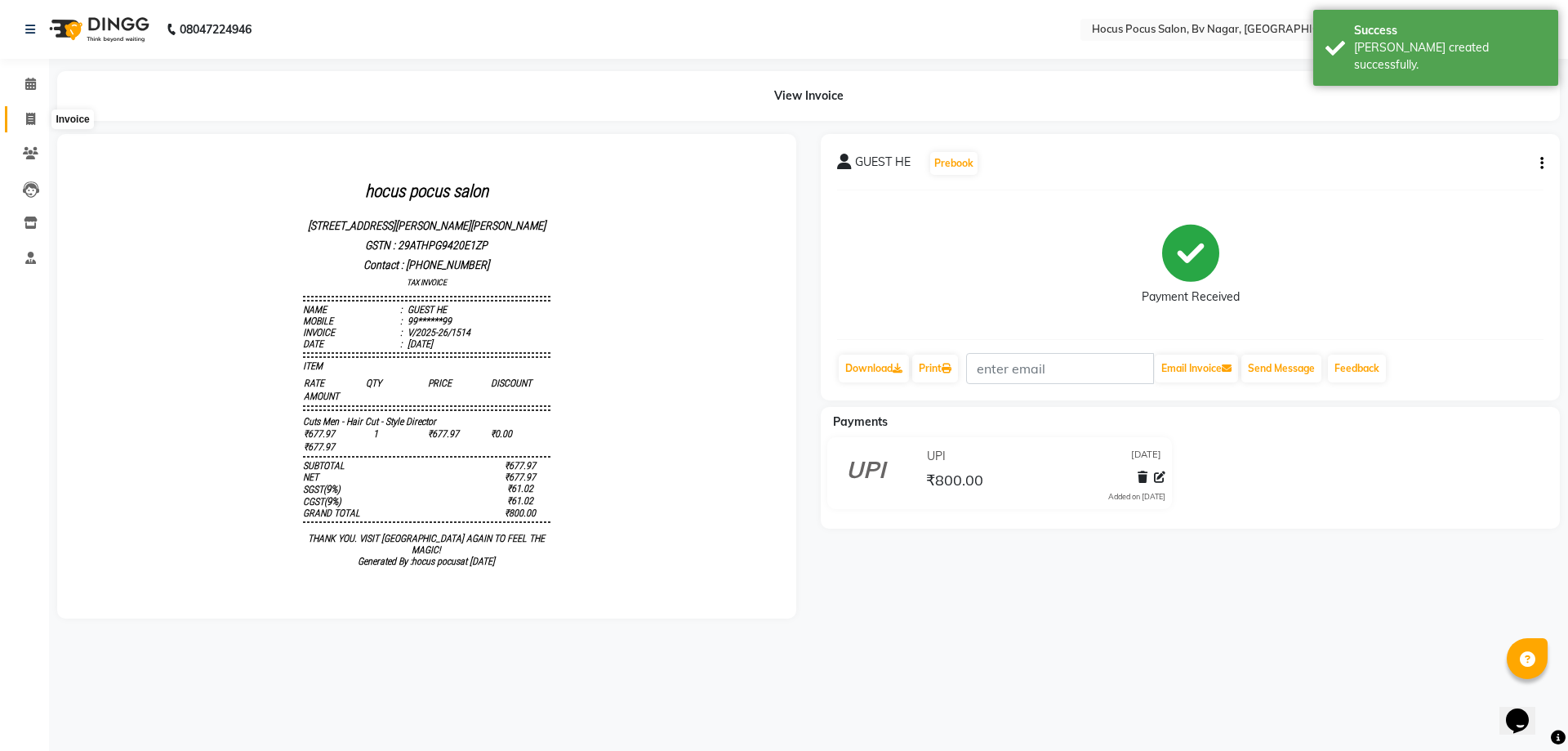
click at [27, 119] on icon at bounding box center [30, 119] width 9 height 12
select select "service"
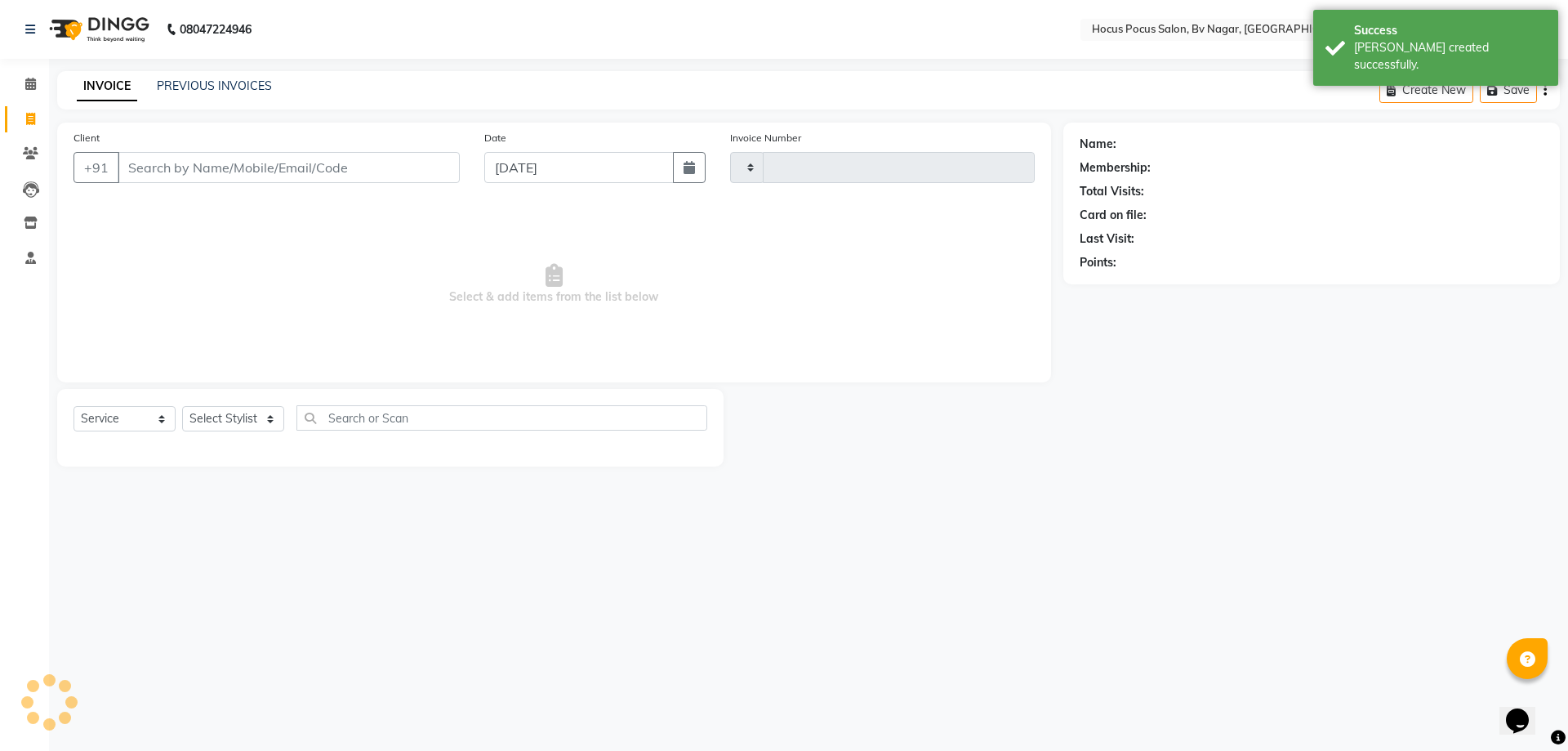
type input "1515"
select select "6056"
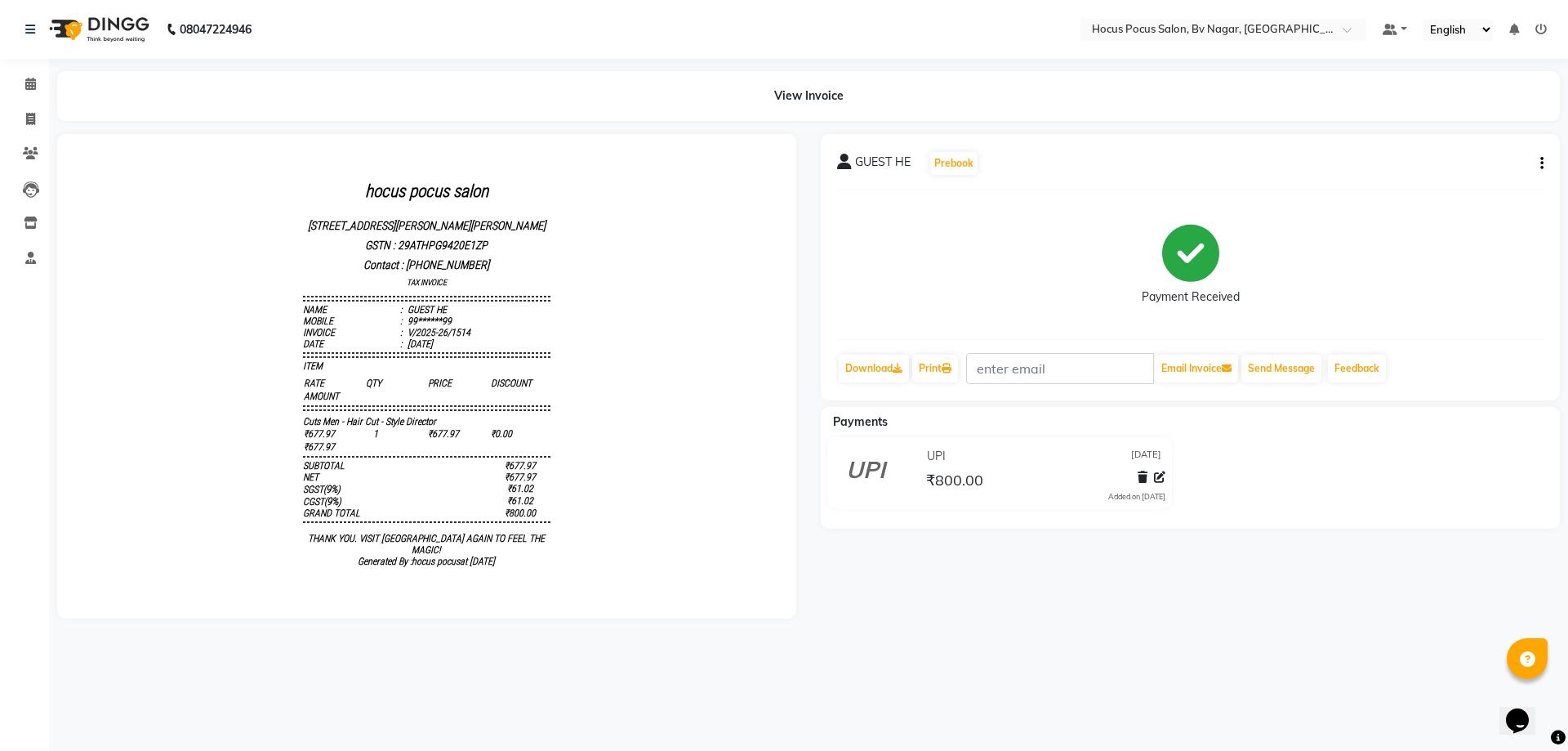
select select "service"
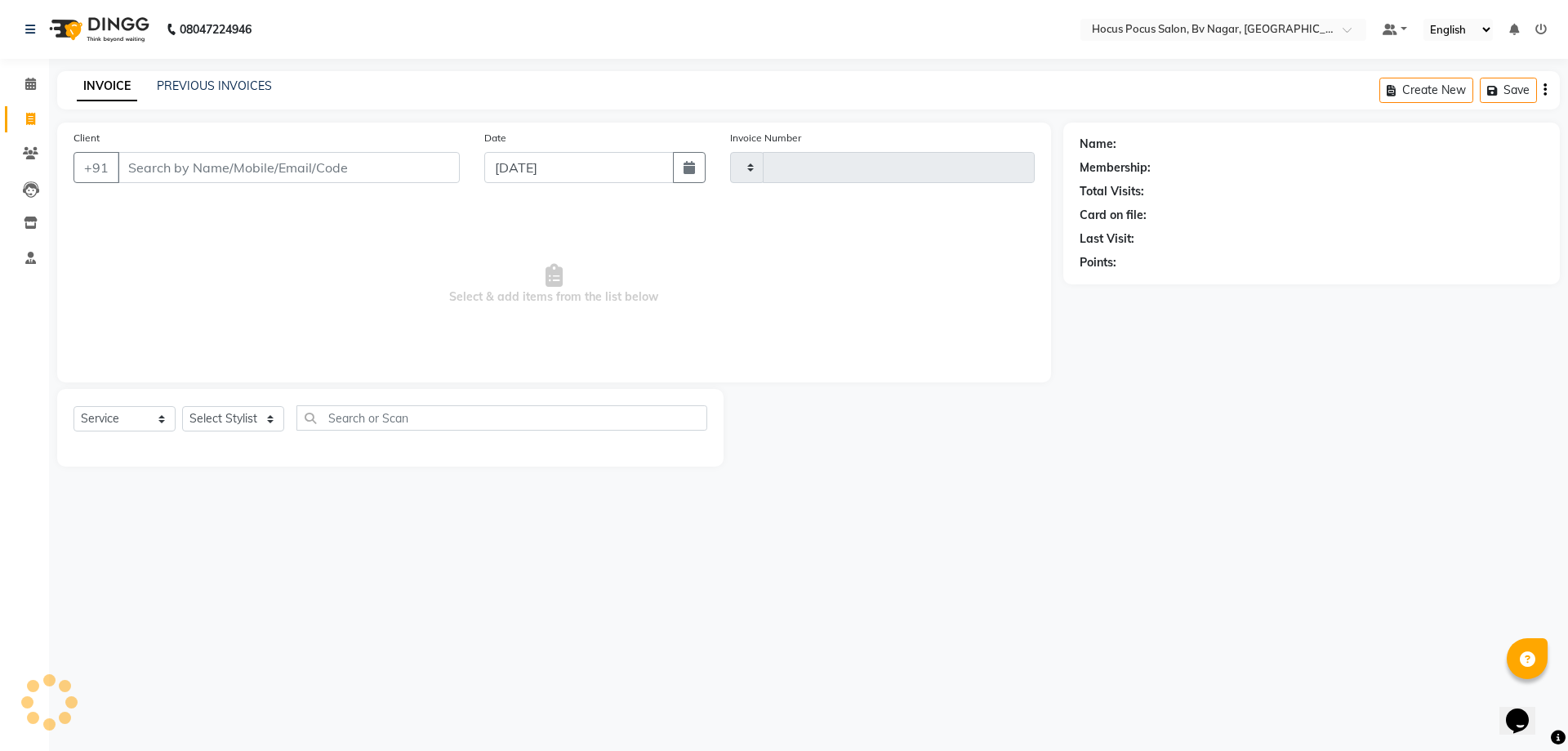
type input "1515"
select select "6056"
click at [255, 87] on link "PREVIOUS INVOICES" at bounding box center [215, 86] width 115 height 15
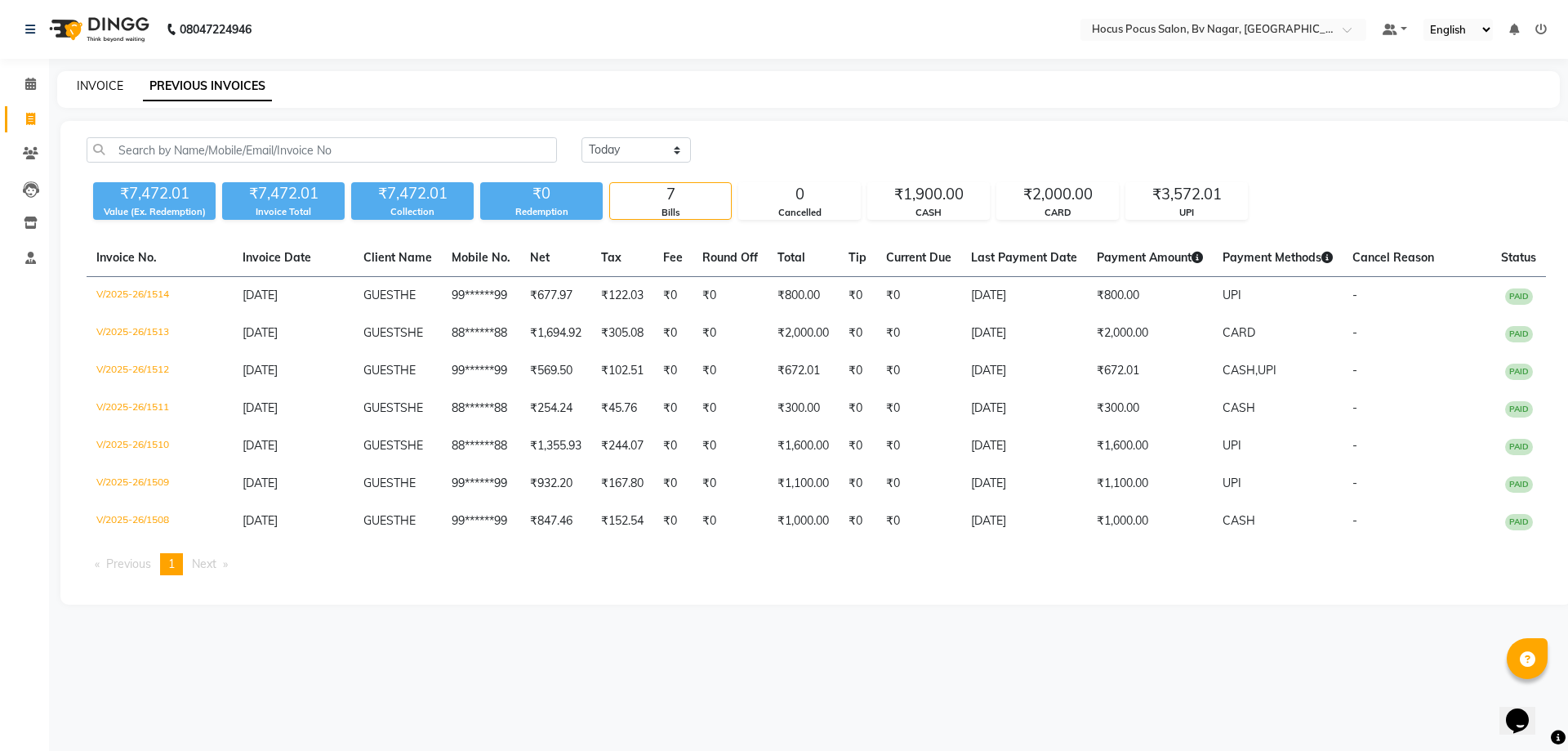
click at [94, 92] on link "INVOICE" at bounding box center [100, 86] width 47 height 15
select select "service"
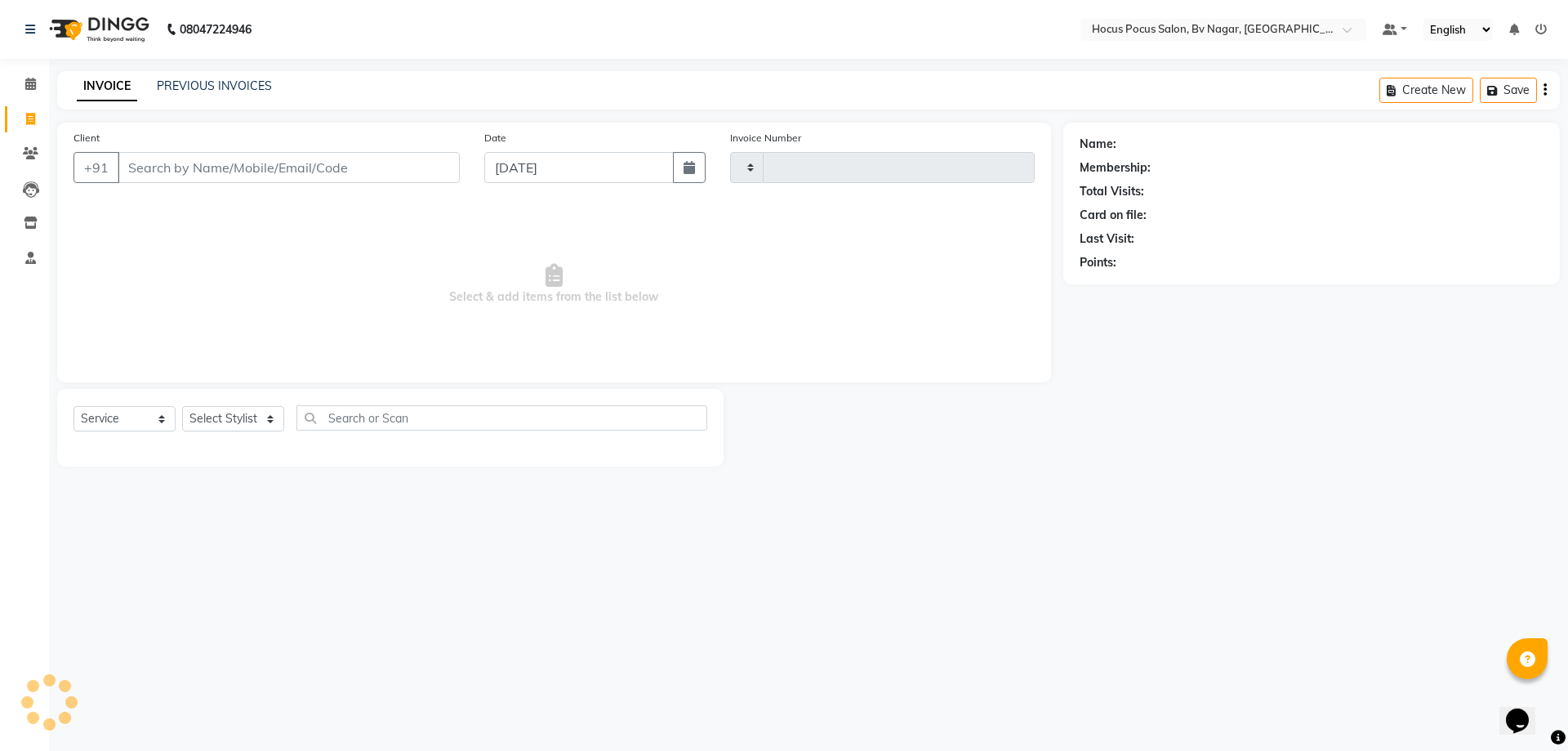
type input "1515"
select select "6056"
click at [215, 92] on link "PREVIOUS INVOICES" at bounding box center [215, 86] width 115 height 15
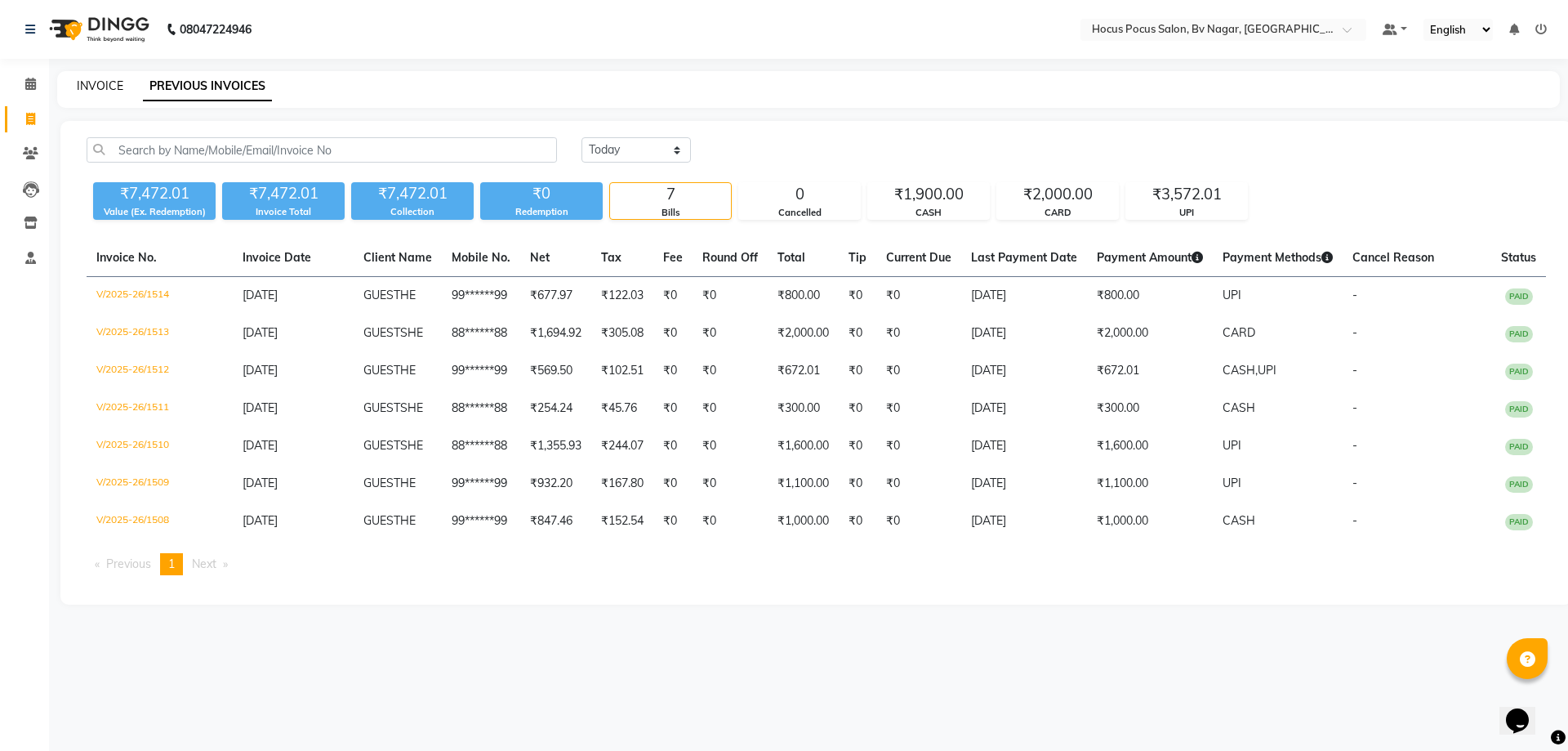
click at [99, 84] on link "INVOICE" at bounding box center [100, 86] width 47 height 15
select select "service"
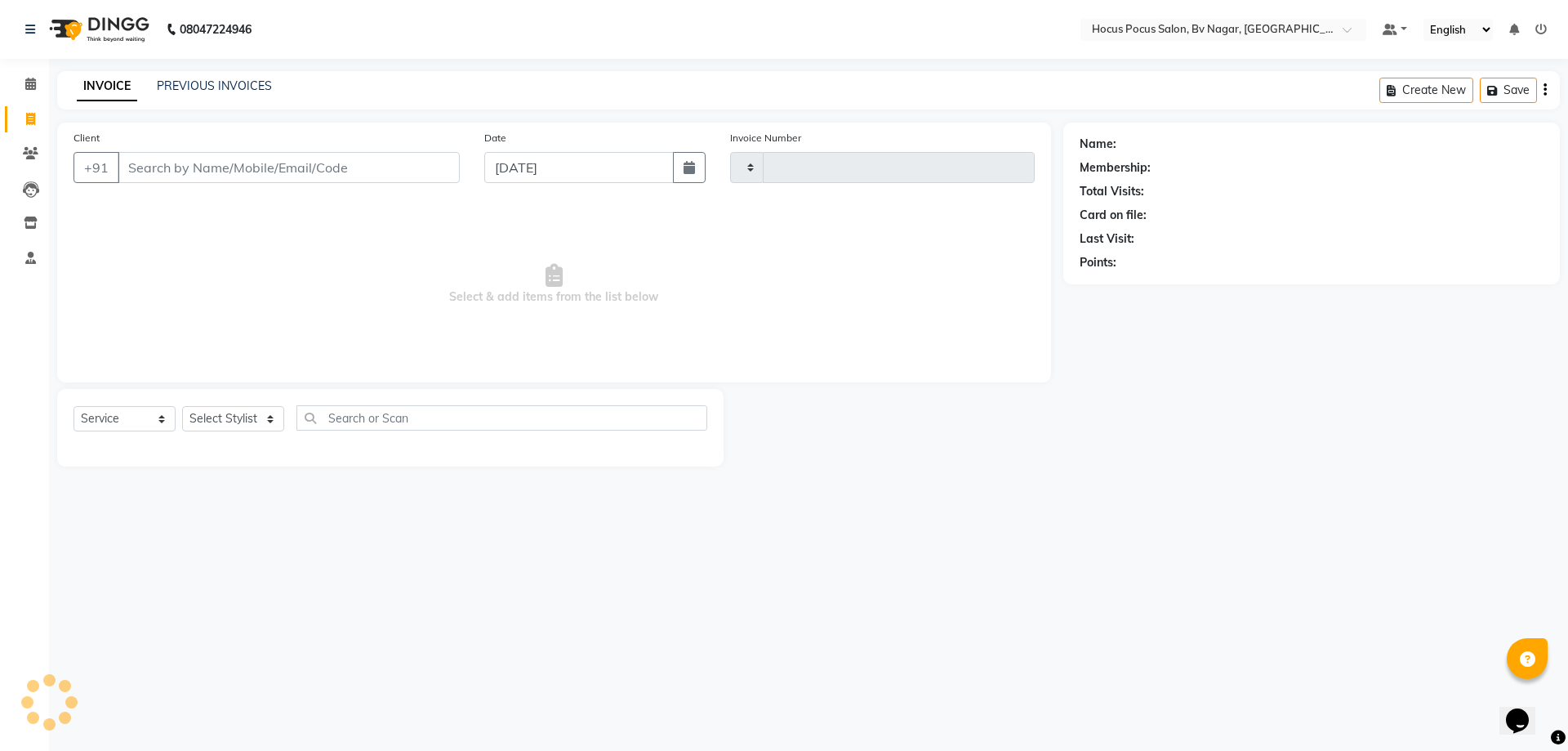
type input "1515"
select select "6056"
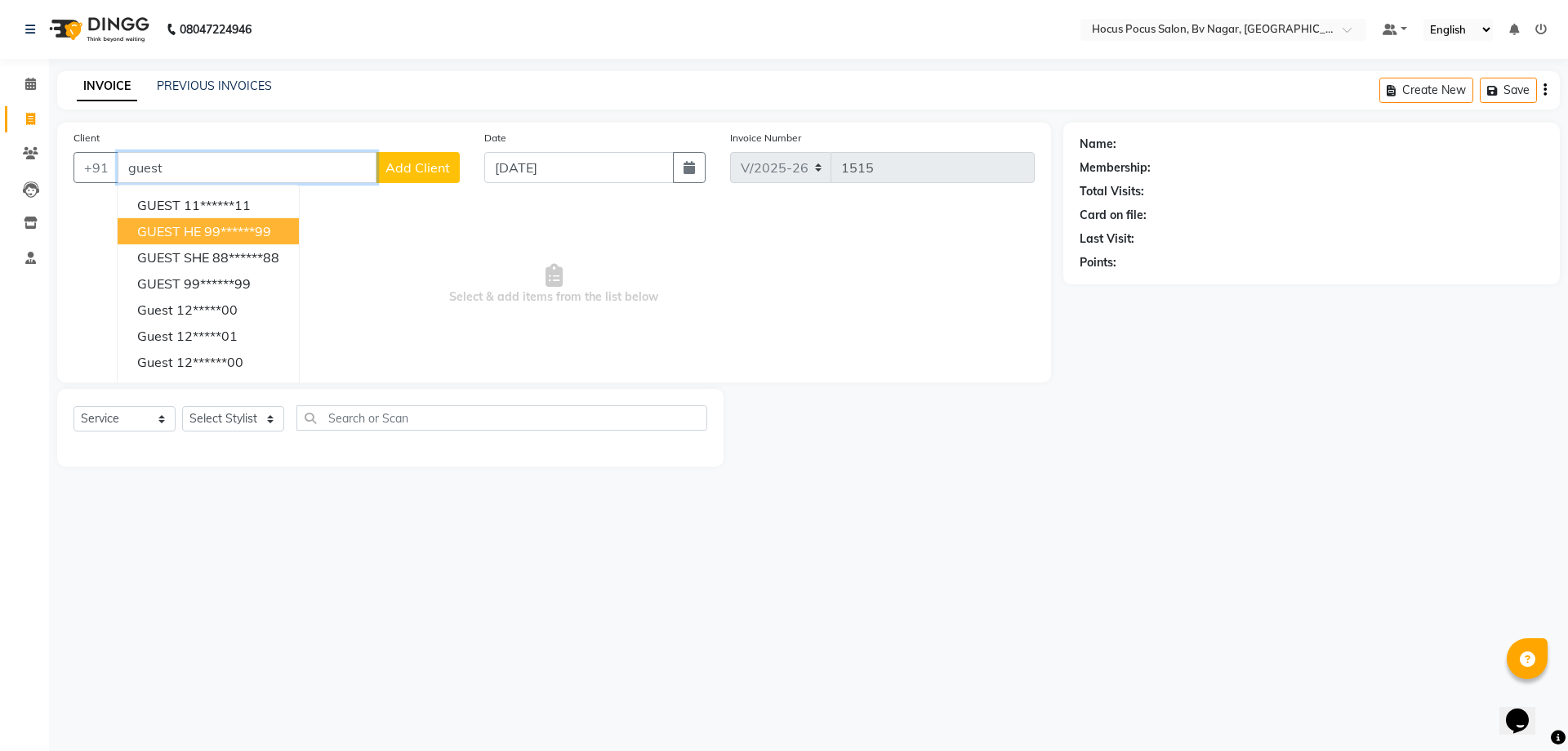
click at [172, 227] on span "GUEST HE" at bounding box center [169, 231] width 64 height 16
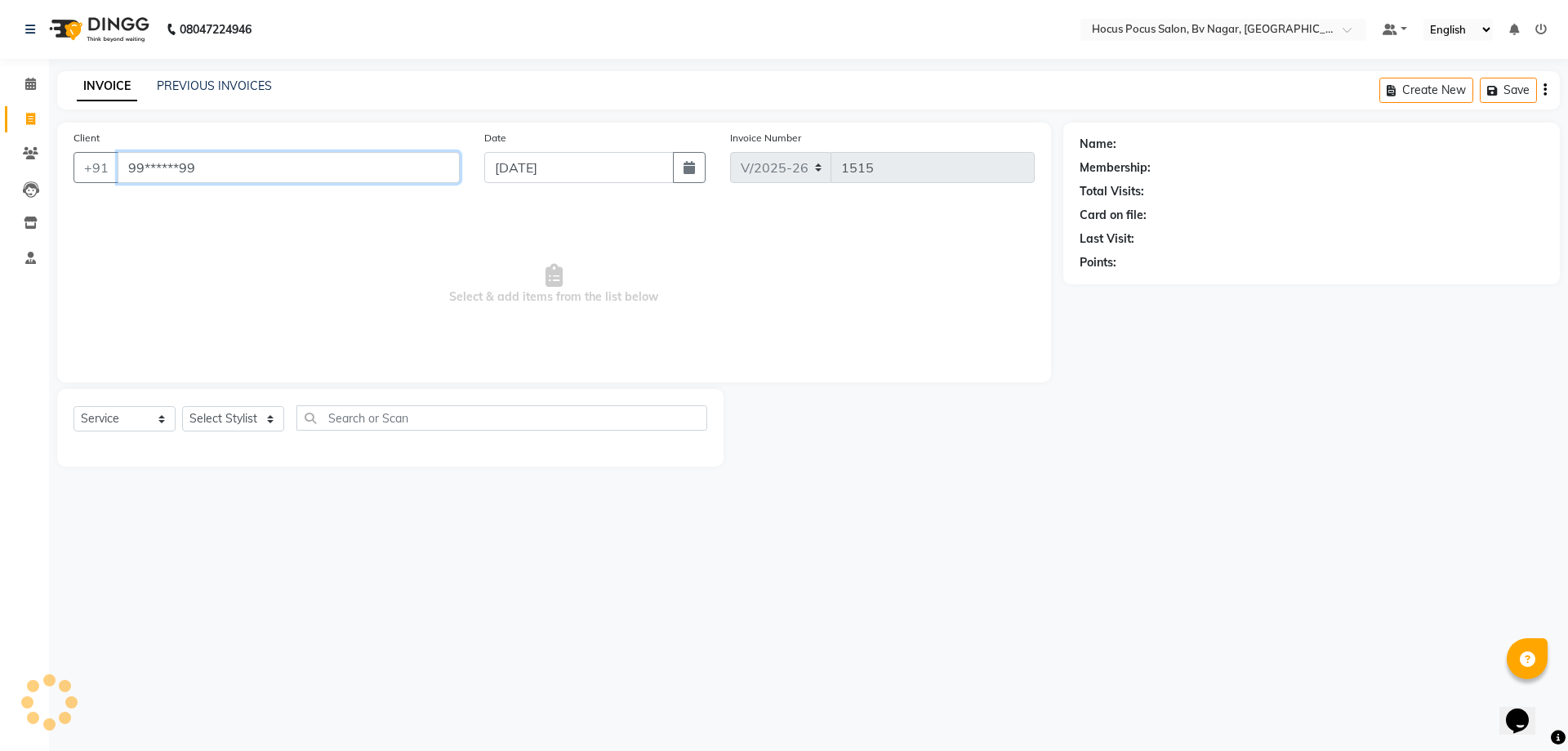
type input "99******99"
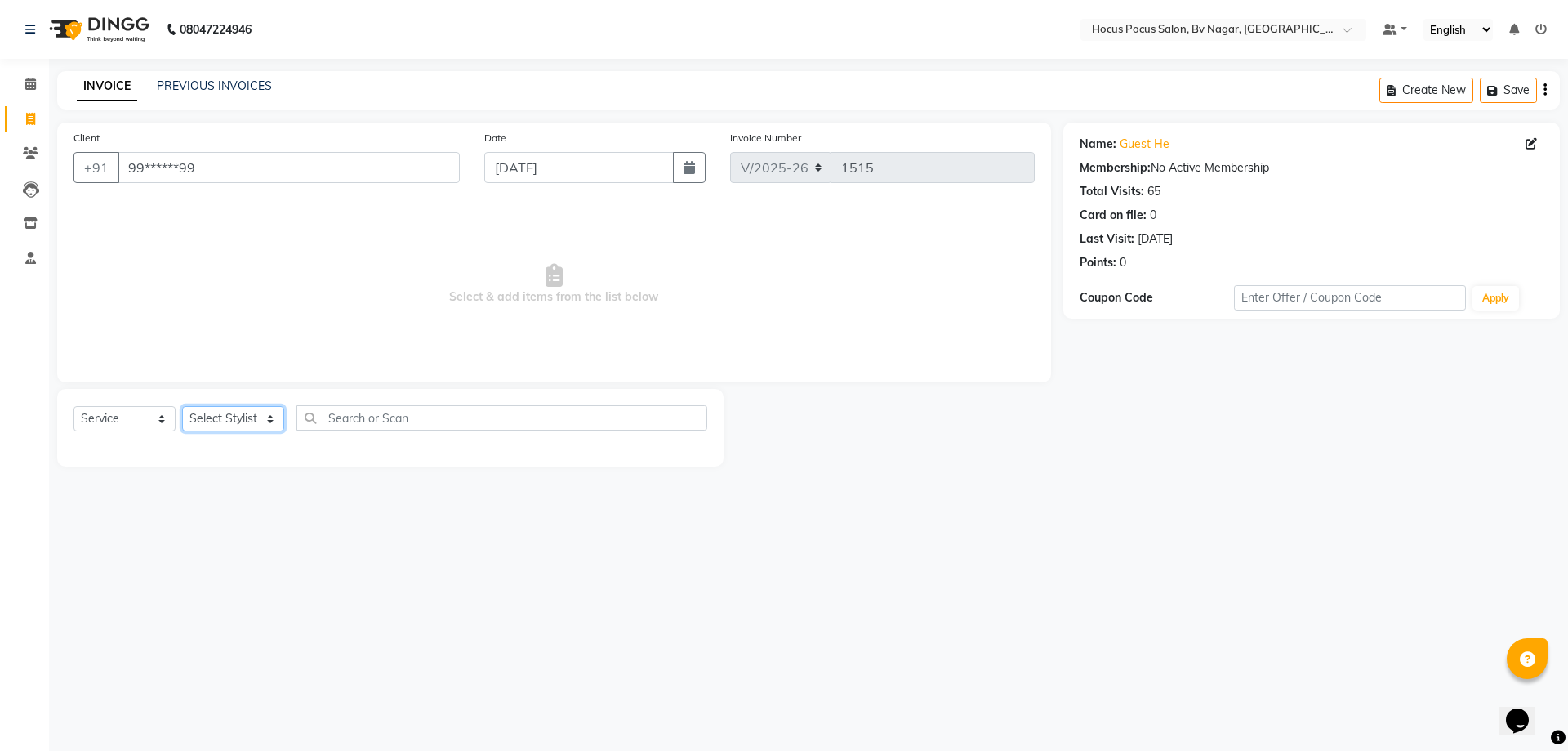
click at [220, 412] on select "Select Stylist Ashwin Bryan Diksha Hemanth hocus pocus Muskan Saroj Sashy" at bounding box center [233, 418] width 102 height 25
select select "88248"
click at [182, 406] on select "Select Stylist Ashwin Bryan Diksha Hemanth hocus pocus Muskan Saroj Sashy" at bounding box center [233, 418] width 102 height 25
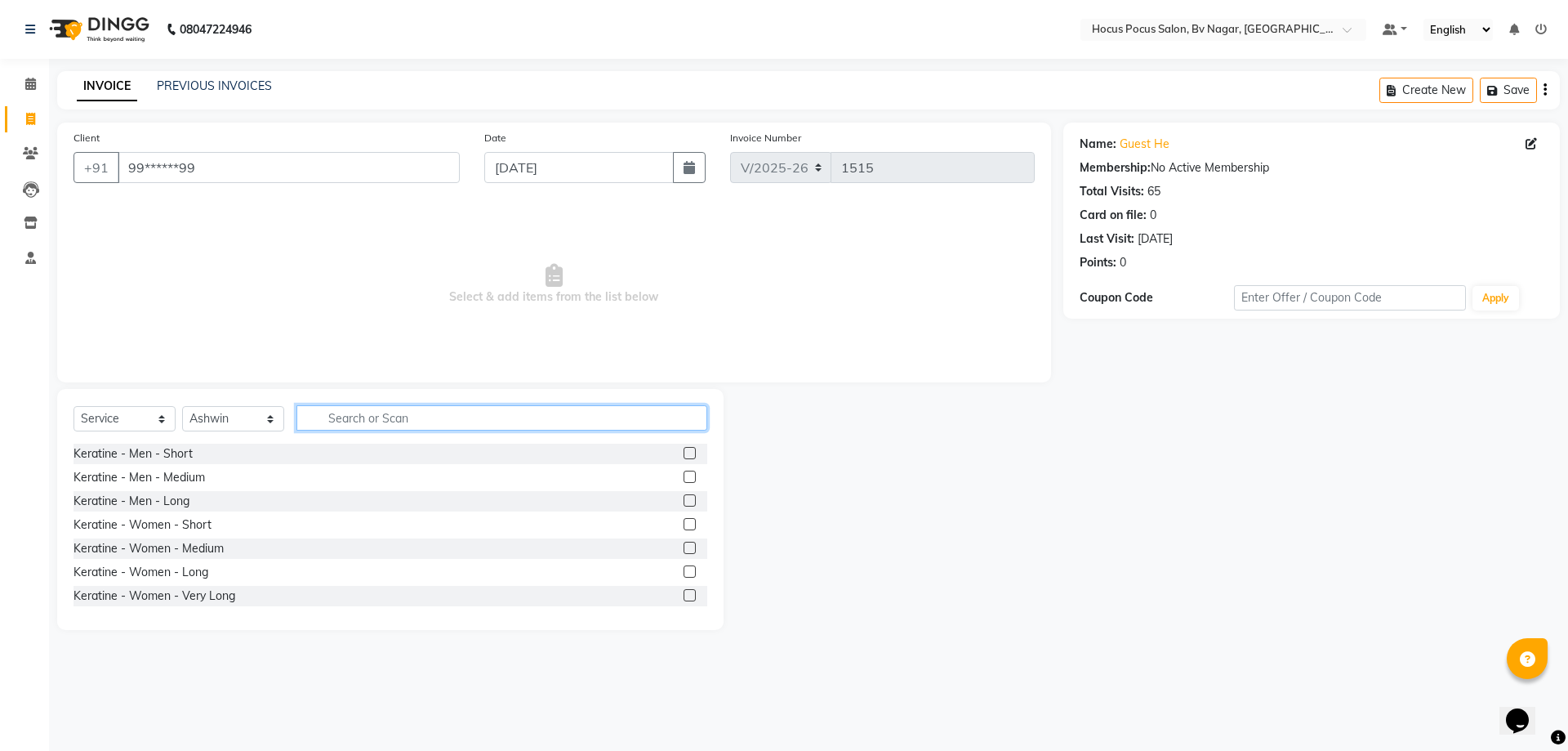
click at [473, 418] on input "text" at bounding box center [502, 418] width 411 height 25
type input "hair"
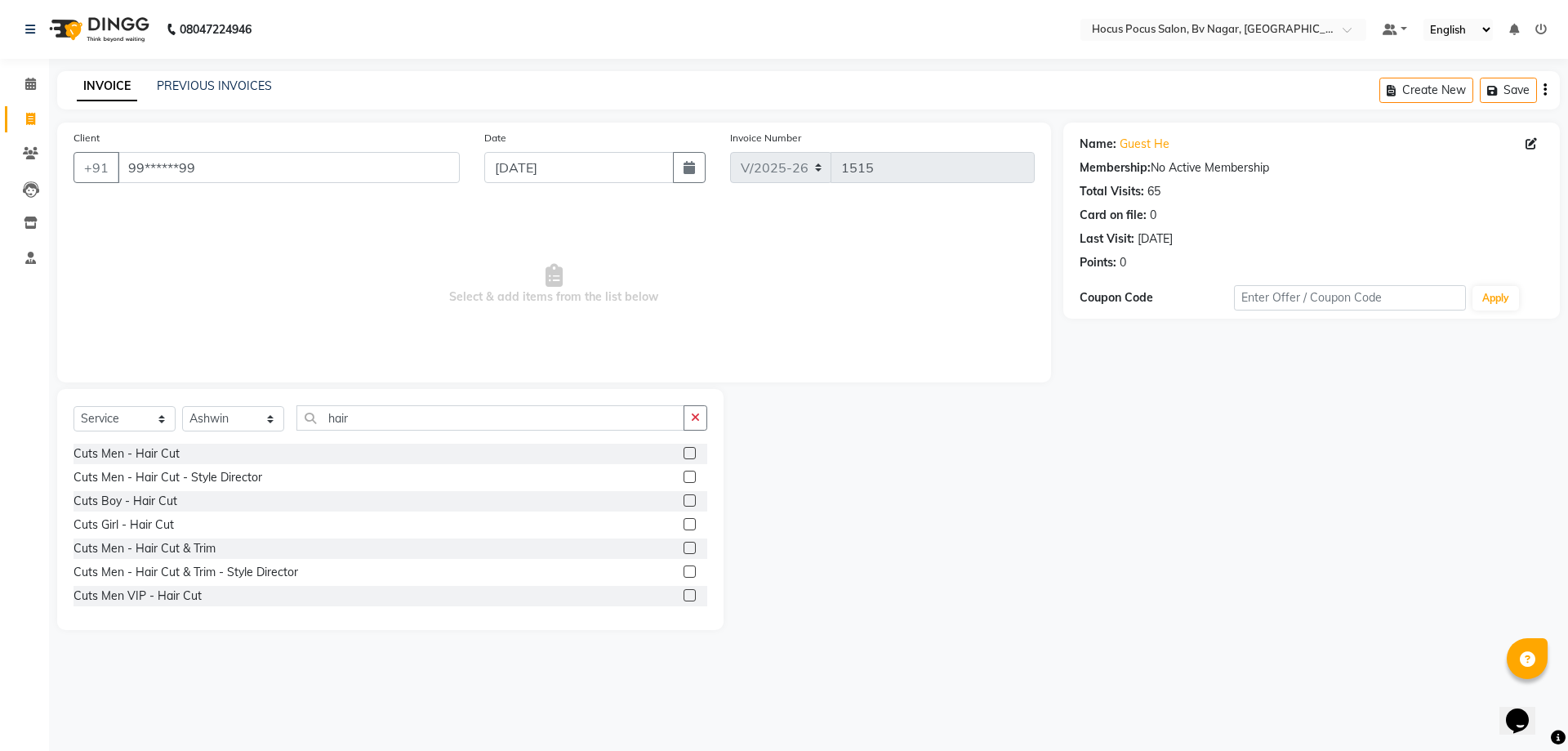
drag, startPoint x: 158, startPoint y: 451, endPoint x: 284, endPoint y: 437, distance: 126.8
click at [168, 450] on div "Cuts Men - Hair Cut" at bounding box center [127, 454] width 106 height 17
checkbox input "false"
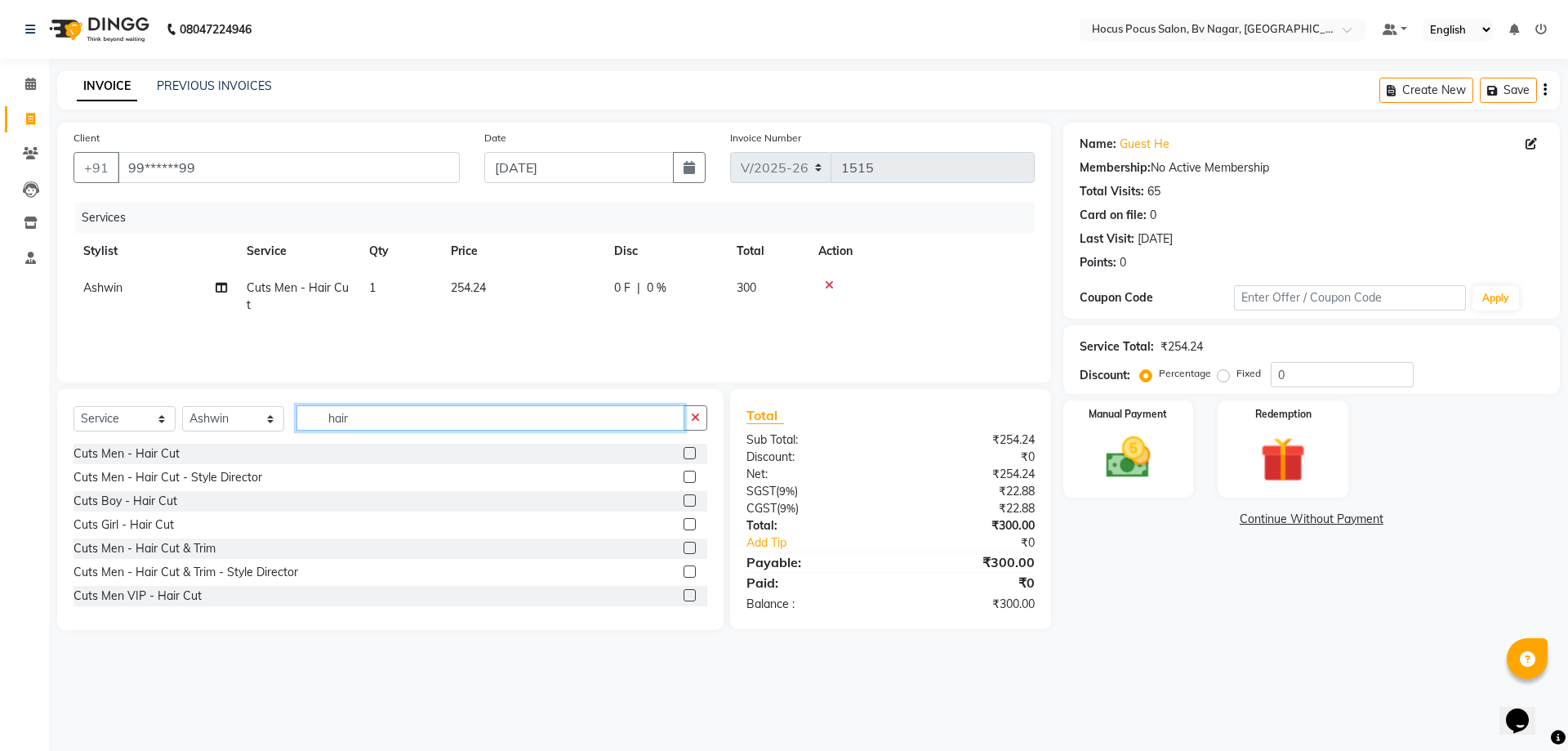
click at [364, 423] on input "hair" at bounding box center [490, 418] width 388 height 25
type input "h"
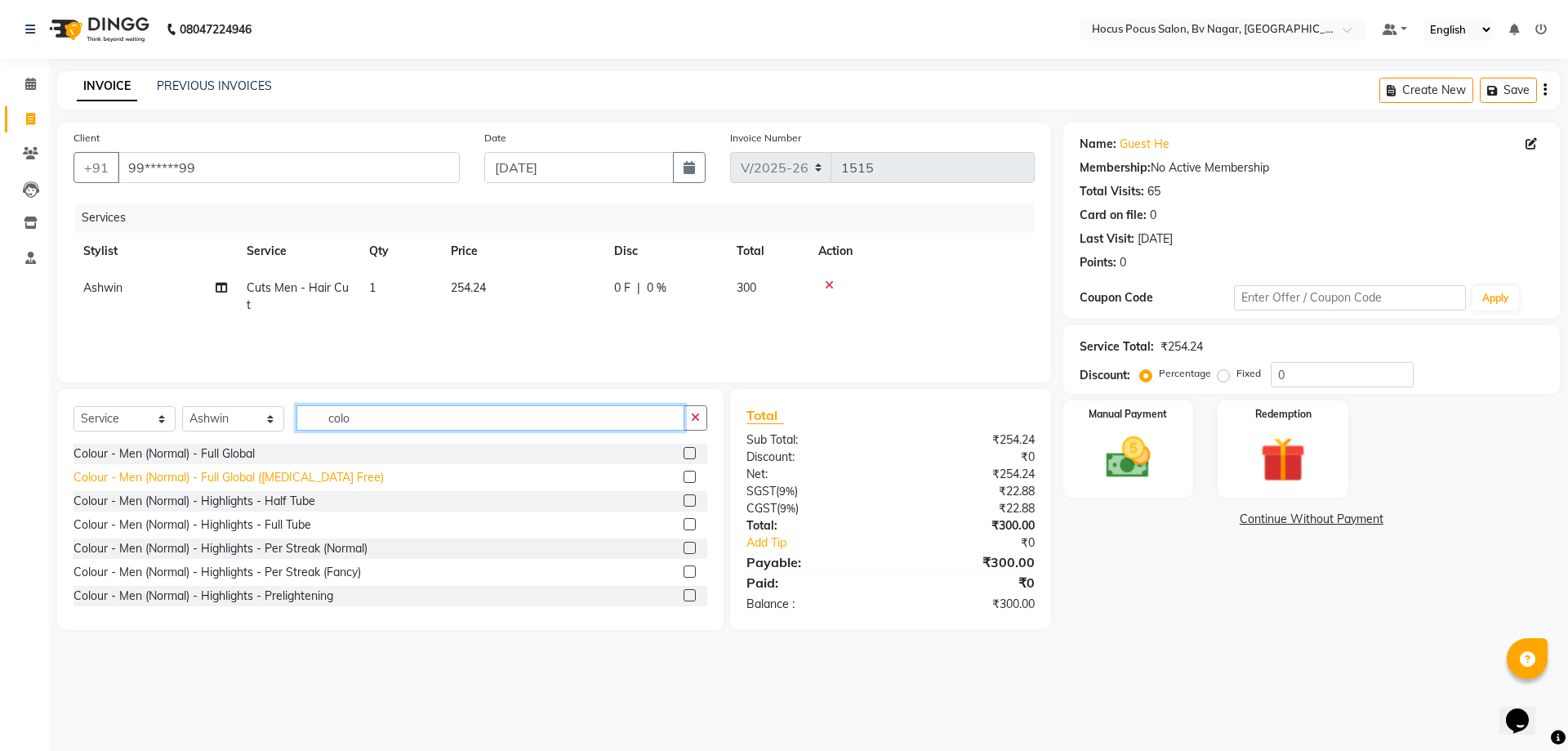
type input "colo"
click at [320, 472] on div "Colour - Men (Normal) - Full Global (Ammonia Free)" at bounding box center [228, 477] width 310 height 17
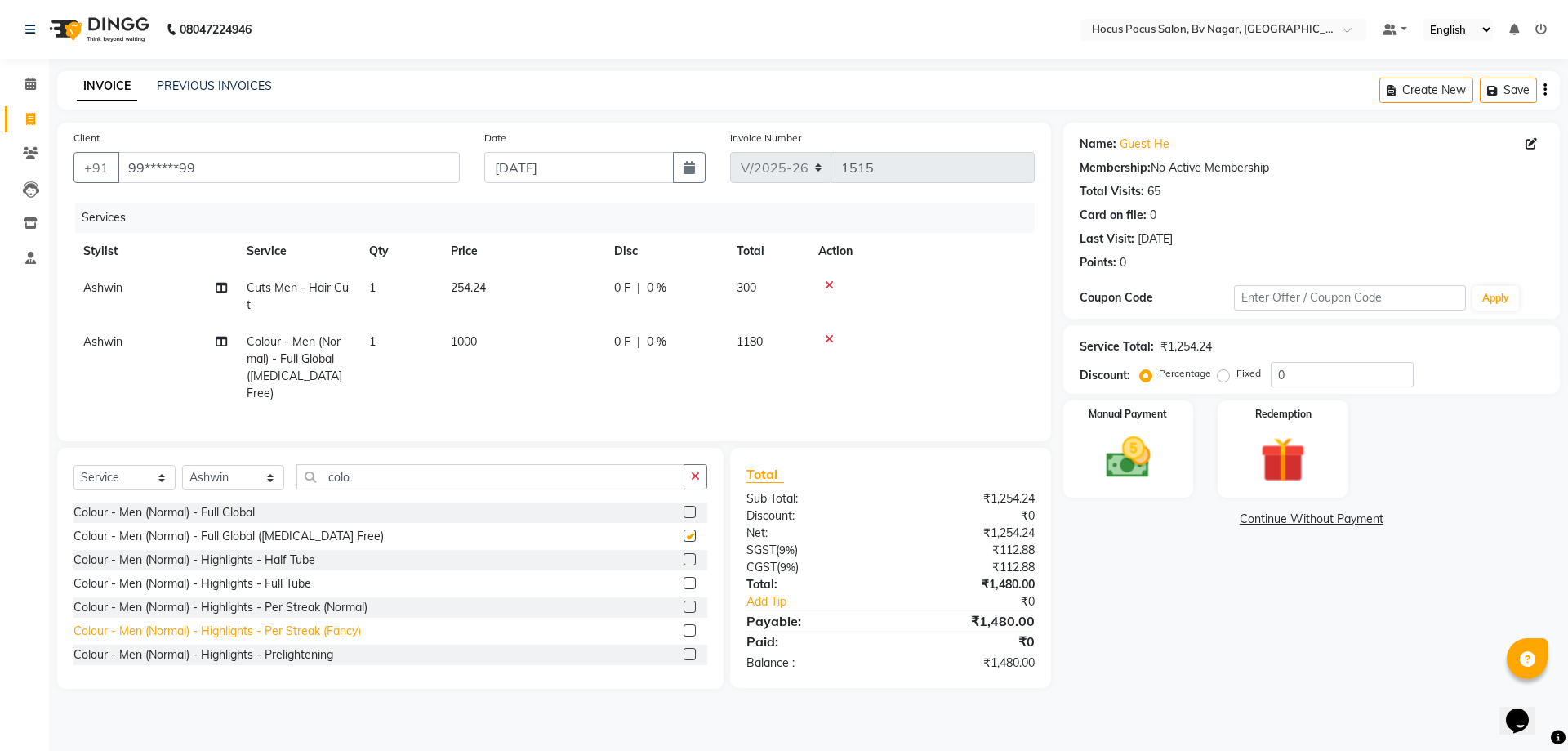
checkbox input "false"
click at [1123, 438] on img at bounding box center [1128, 458] width 76 height 54
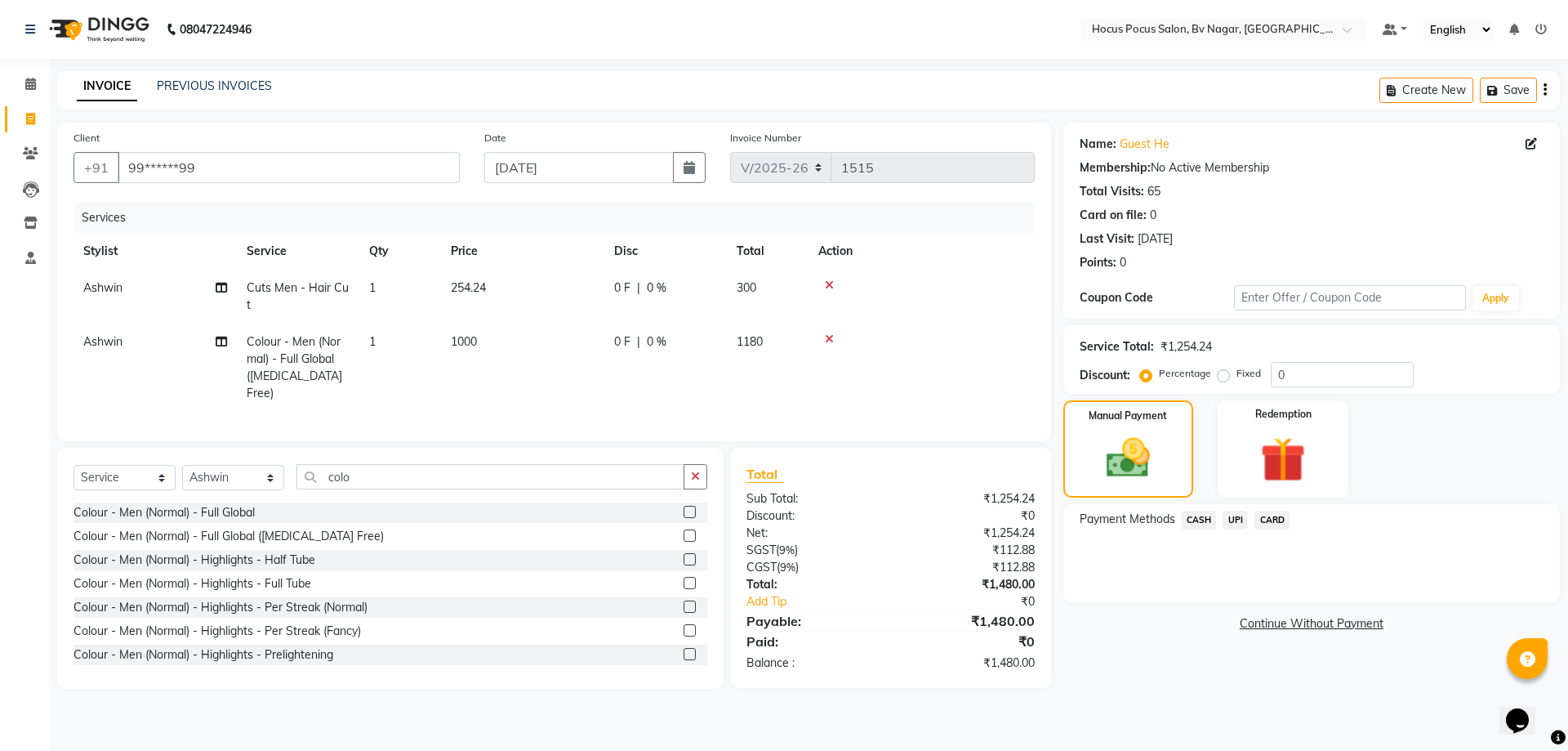
click at [1202, 509] on div "Payment Methods CASH UPI CARD" at bounding box center [1312, 554] width 497 height 98
click at [1191, 524] on span "CASH" at bounding box center [1200, 520] width 35 height 19
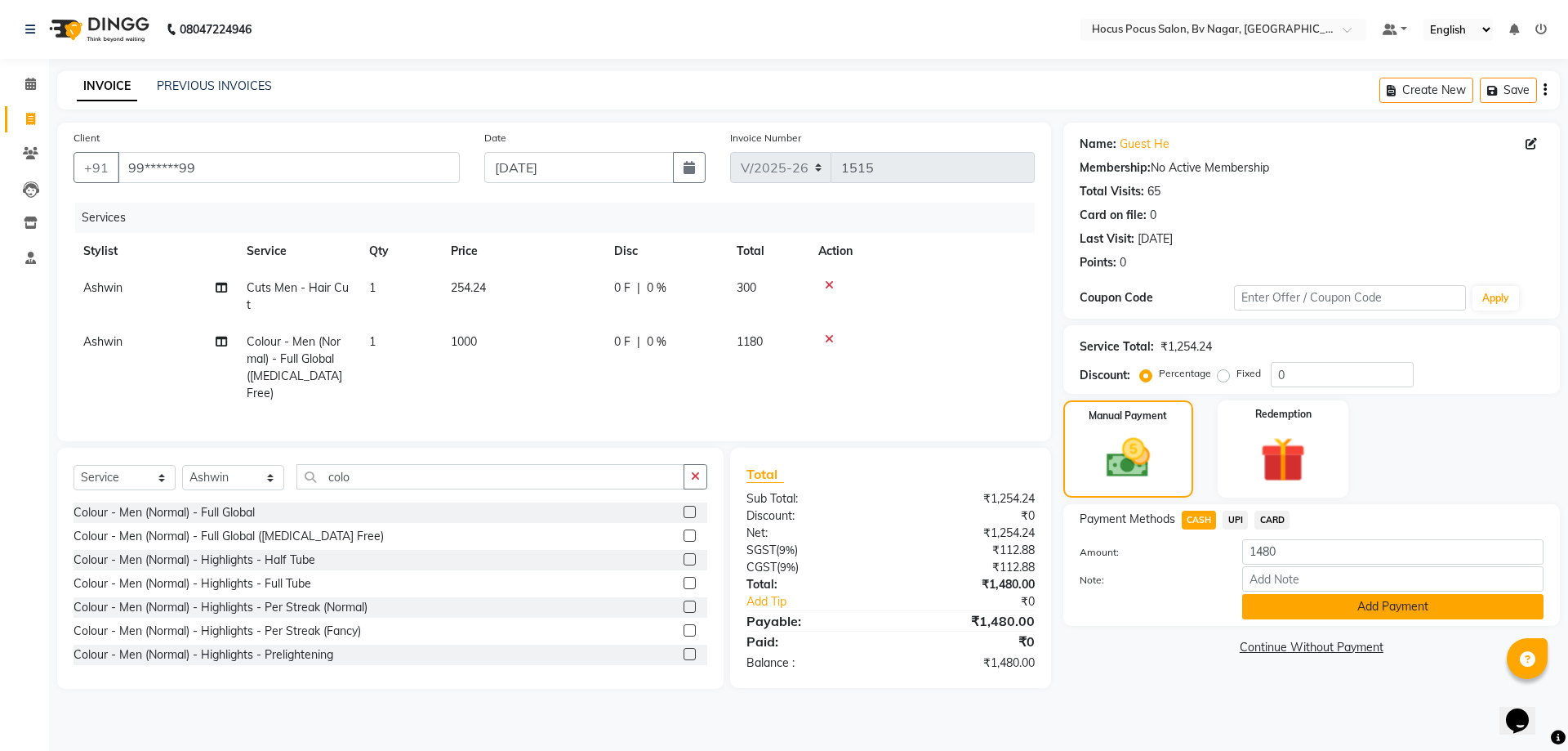
click at [1273, 609] on button "Add Payment" at bounding box center [1393, 606] width 301 height 25
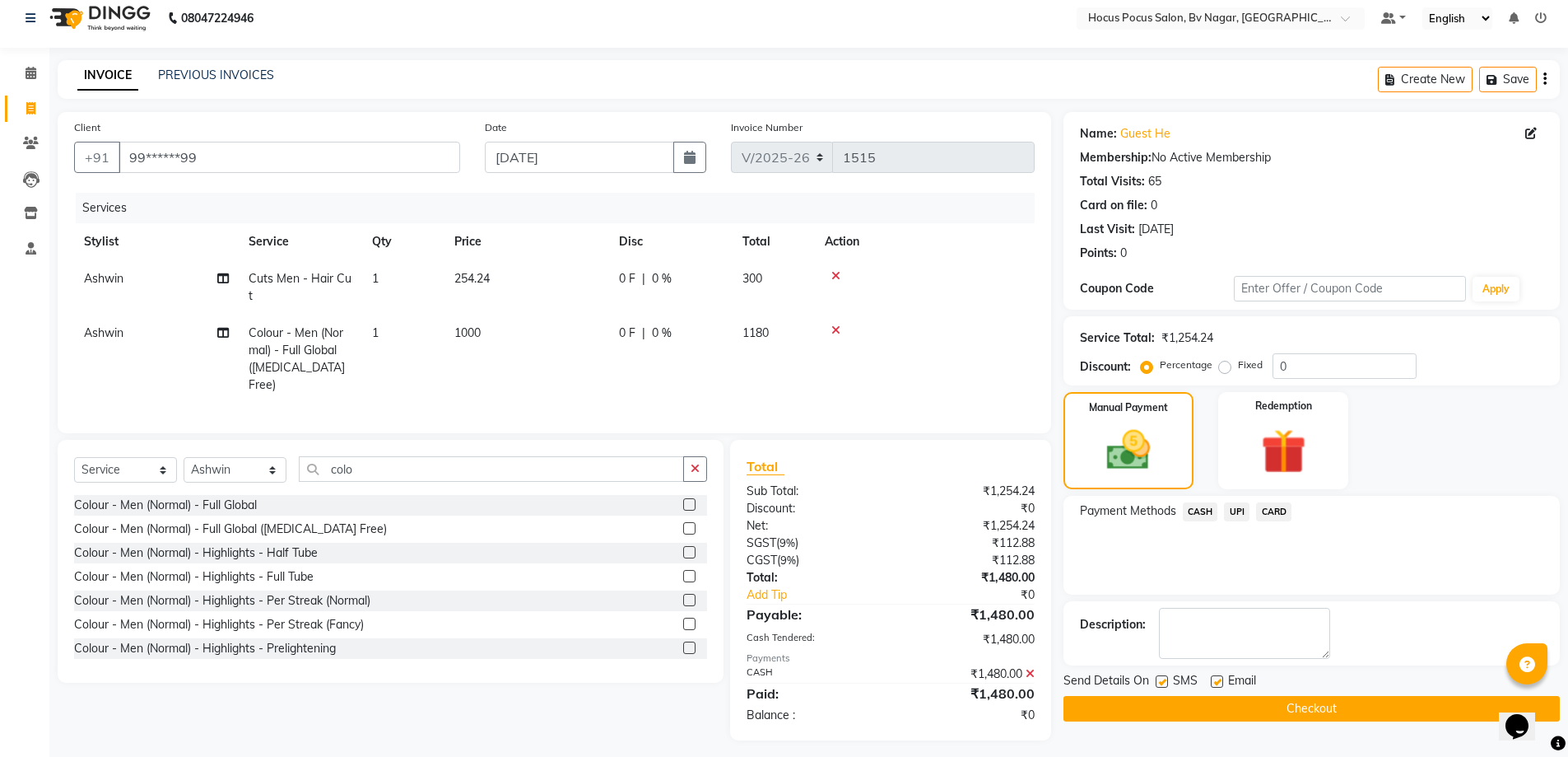
scroll to position [15, 0]
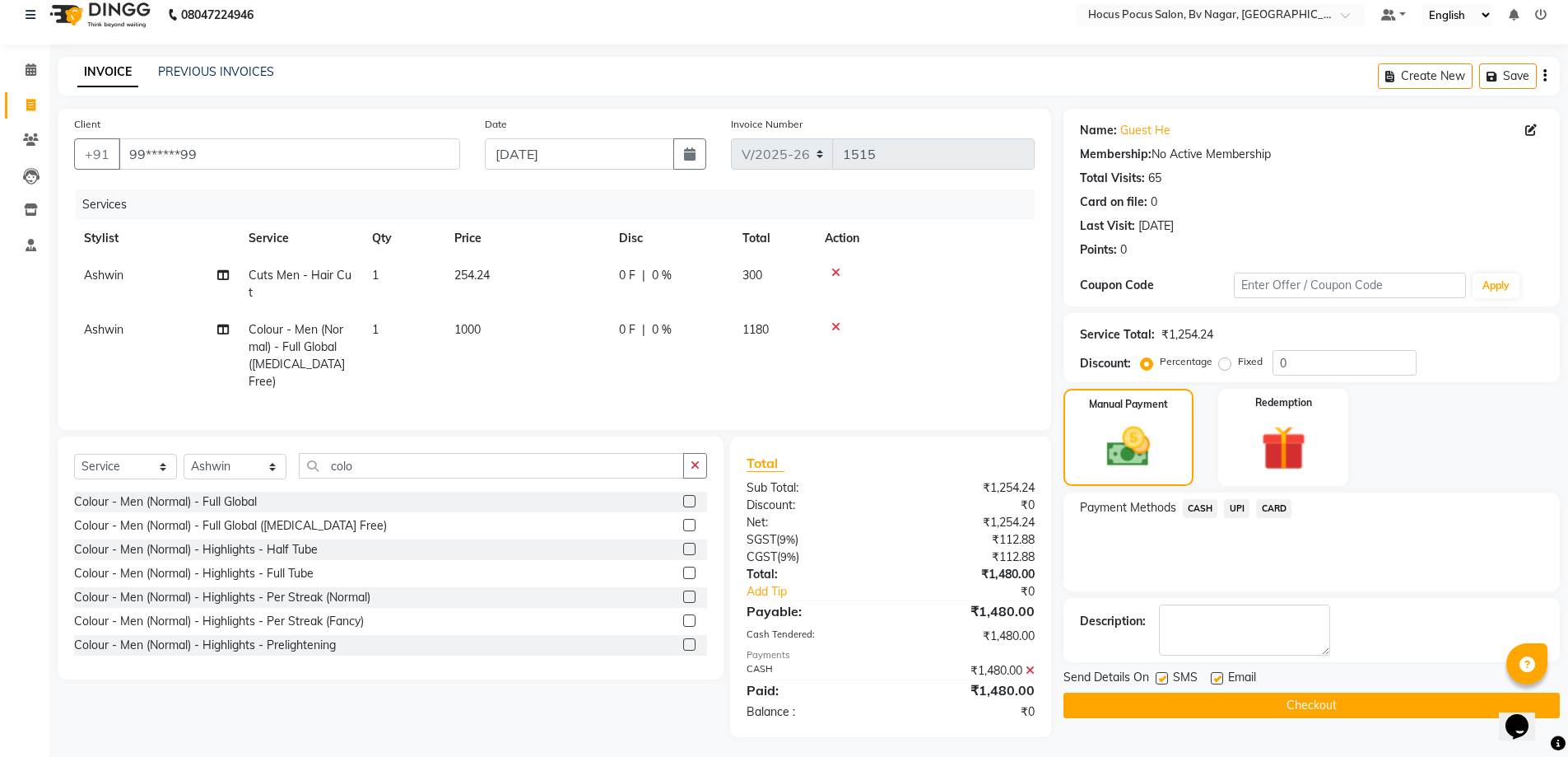
click at [1163, 679] on label at bounding box center [1162, 678] width 12 height 12
click at [1163, 679] on input "checkbox" at bounding box center [1161, 679] width 11 height 11
checkbox input "false"
click at [1162, 696] on button "Checkout" at bounding box center [1312, 705] width 497 height 26
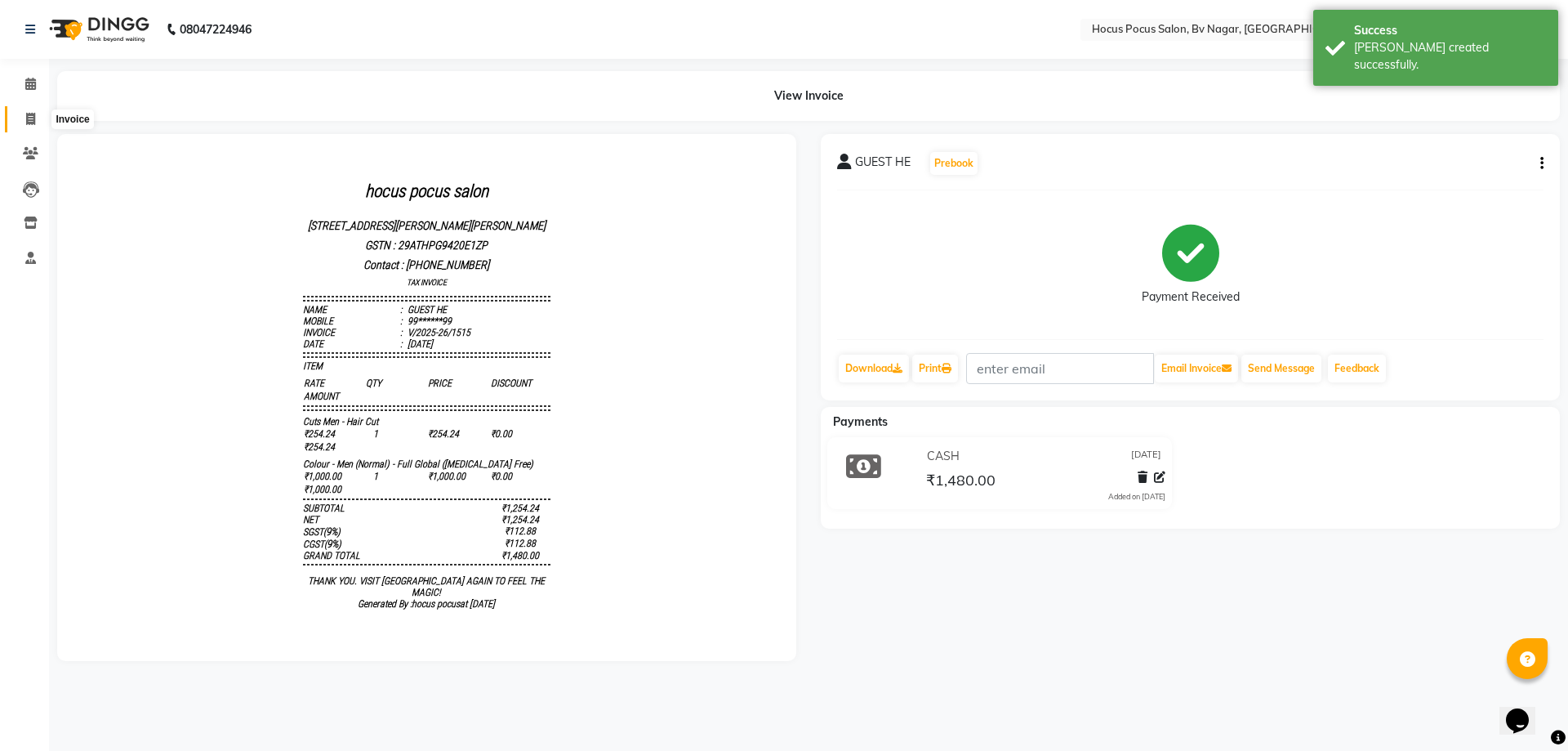
click at [29, 126] on span at bounding box center [30, 120] width 29 height 19
select select "service"
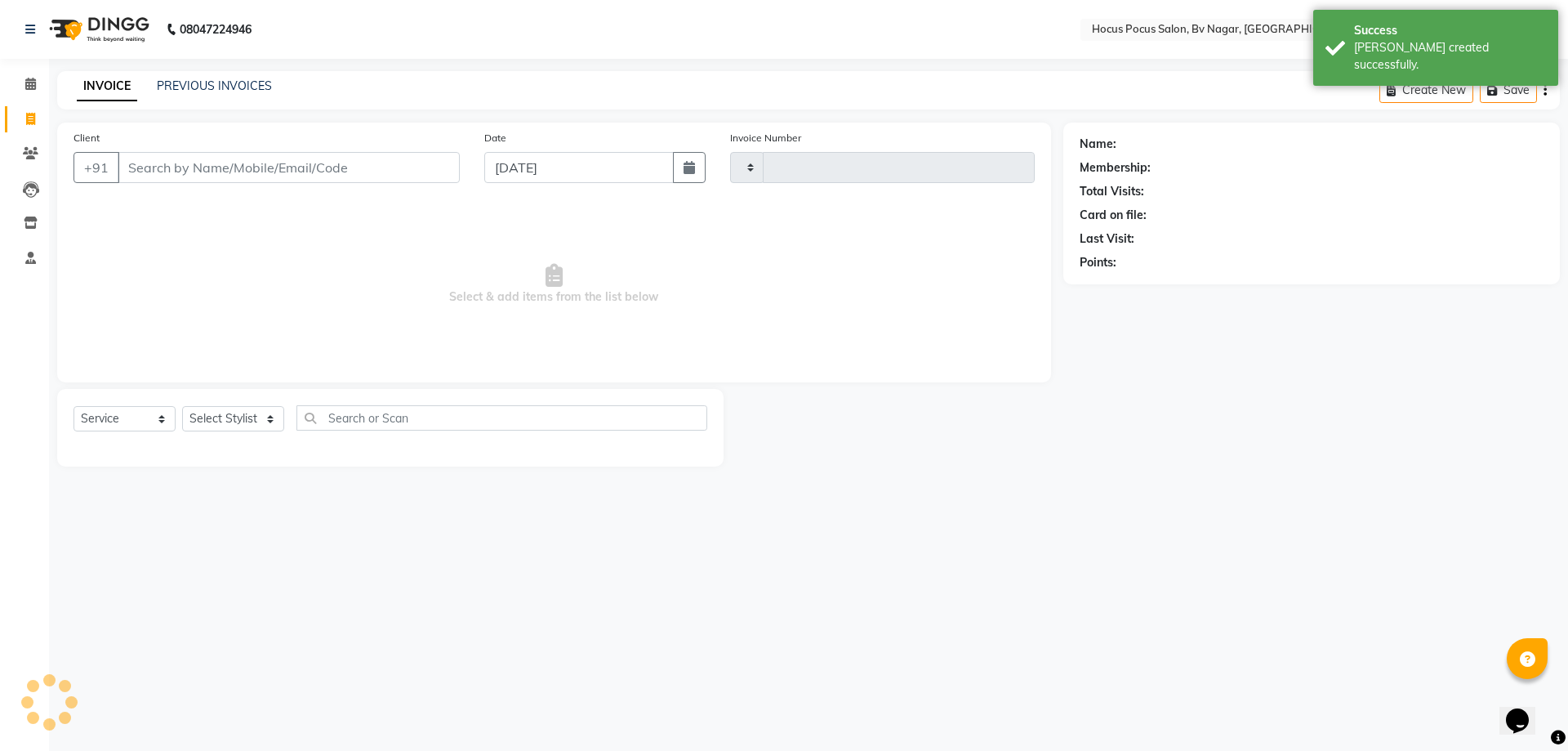
type input "1516"
select select "6056"
click at [192, 86] on link "PREVIOUS INVOICES" at bounding box center [215, 86] width 115 height 15
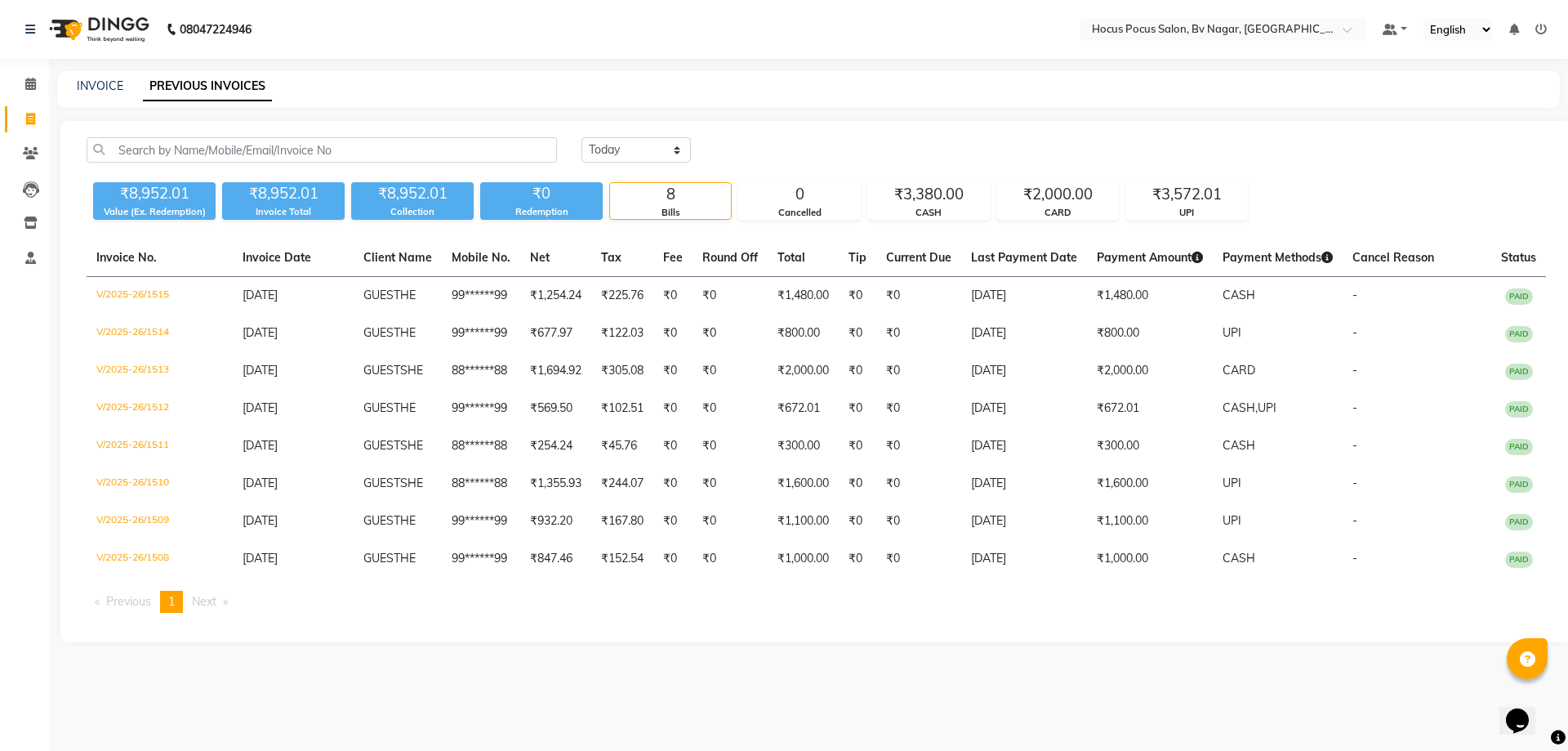
select select "service"
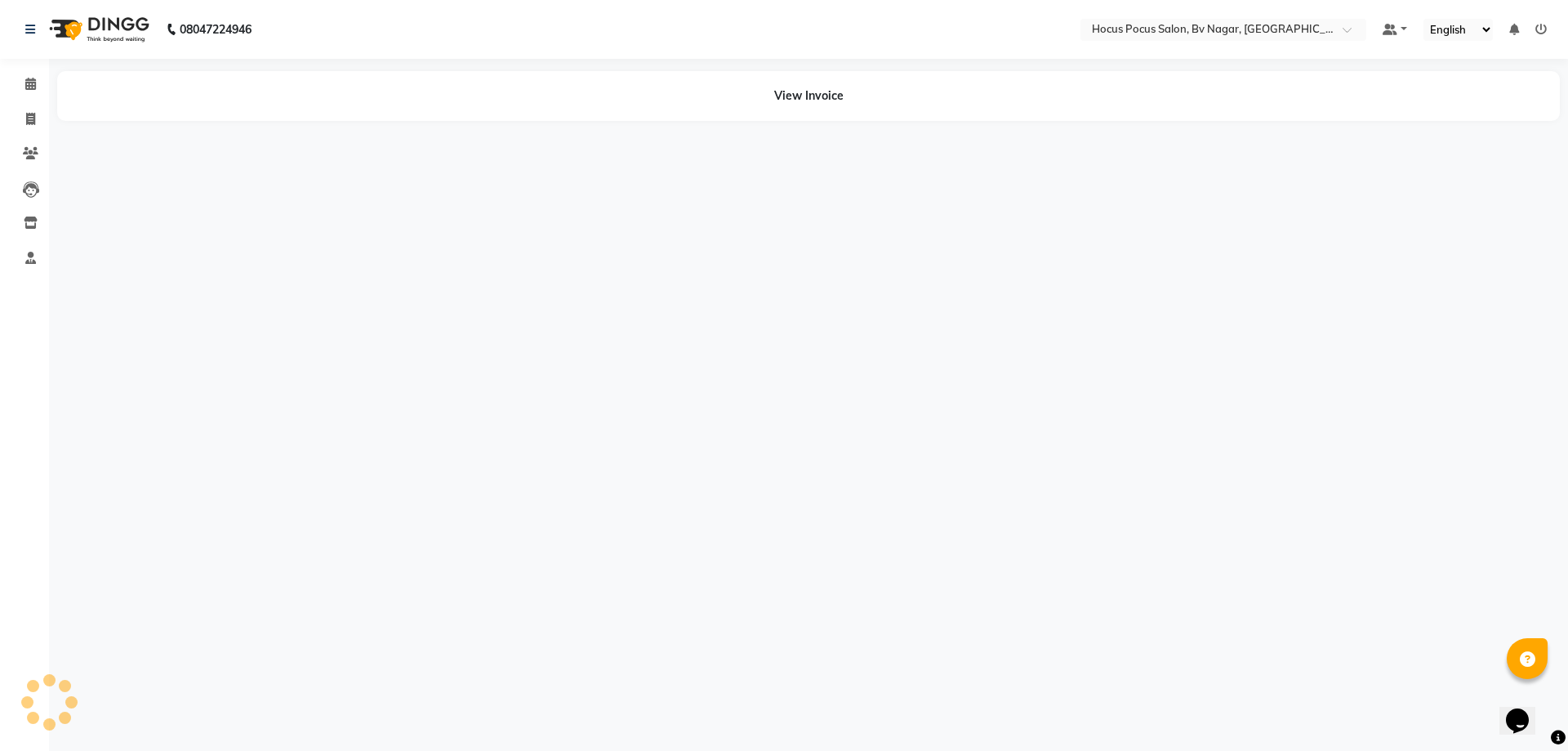
select select "service"
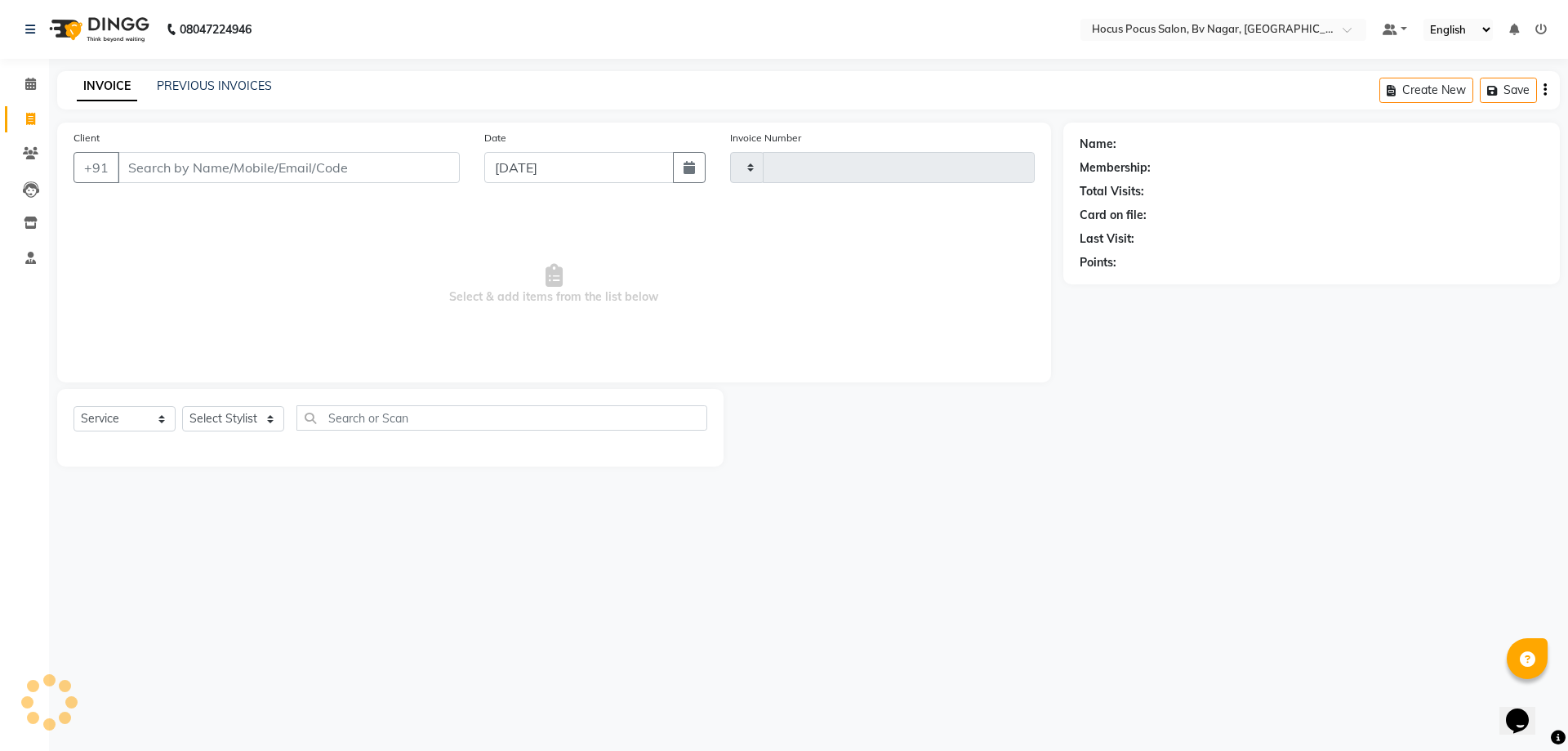
type input "1516"
select select "6056"
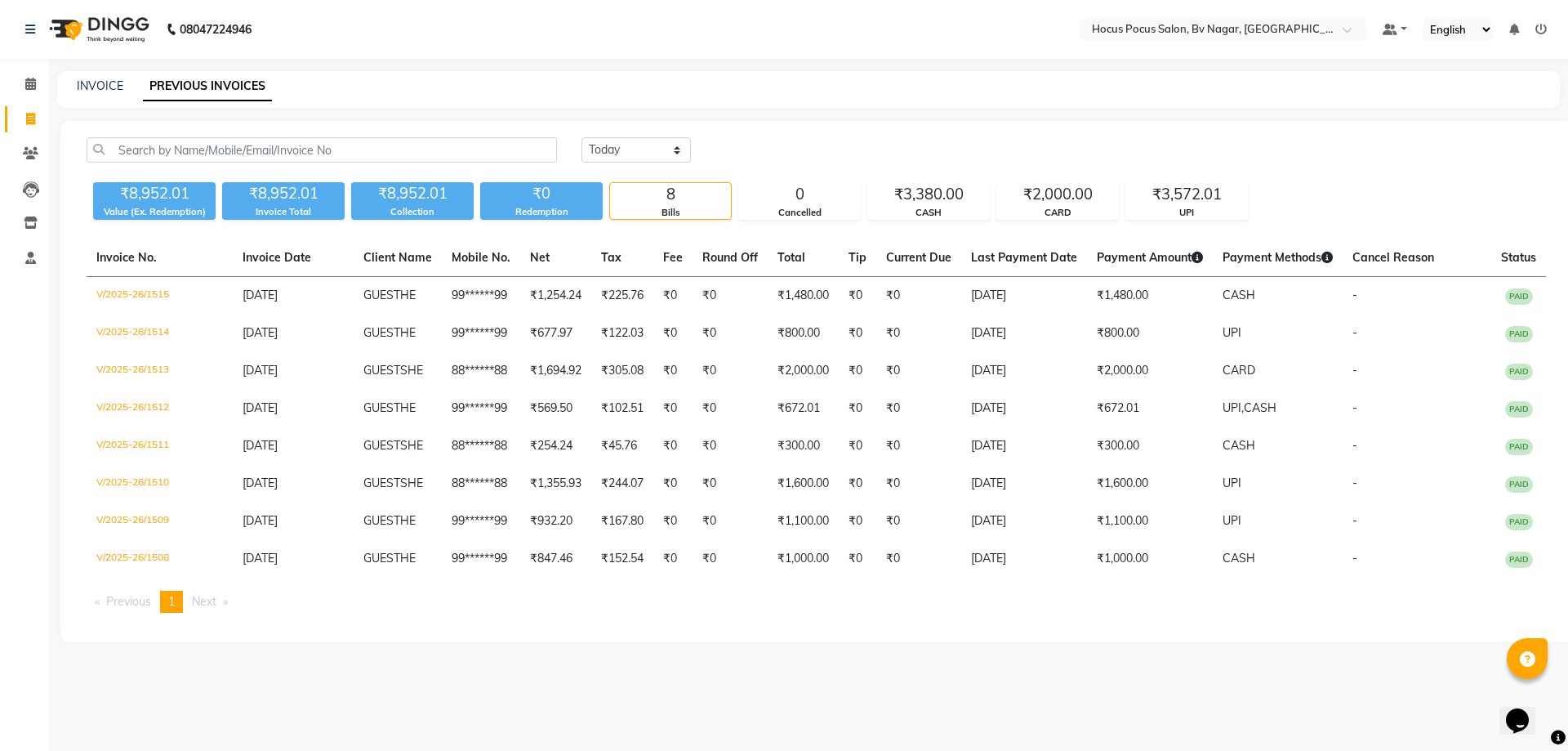
select select "6056"
select select "service"
select select "6056"
select select "service"
